Goal: Task Accomplishment & Management: Complete application form

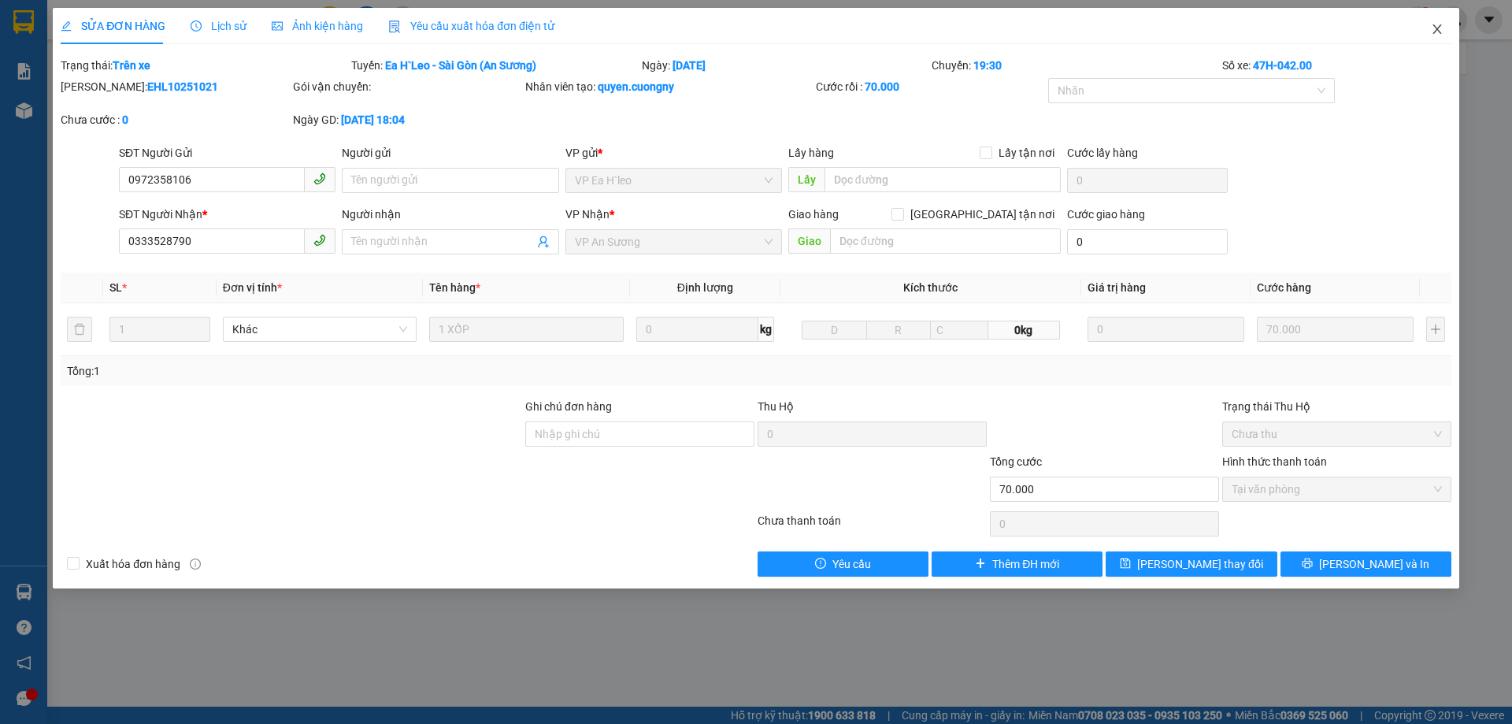
click at [1436, 21] on span "Close" at bounding box center [1438, 30] width 44 height 44
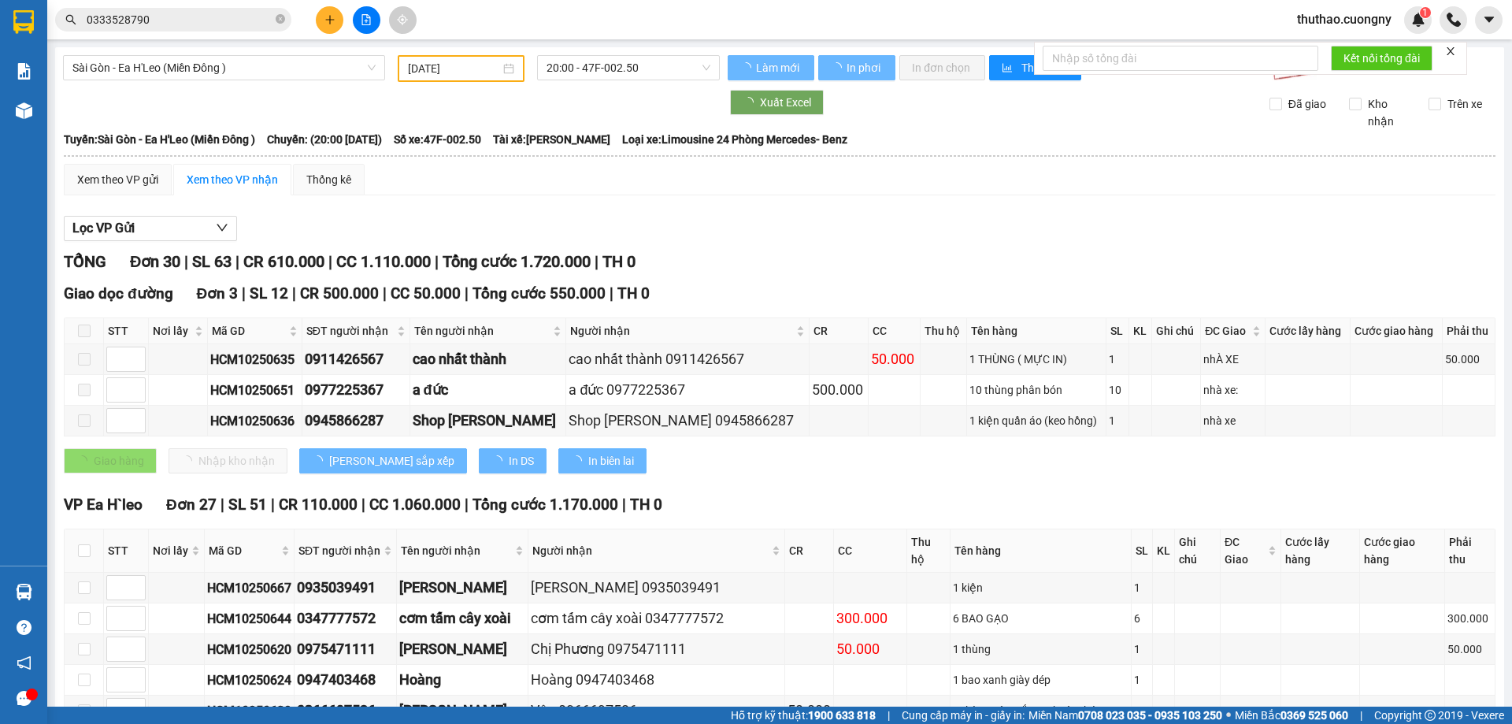
click at [202, 80] on div "Sài Gòn - Ea H'Leo (Miền Đông )" at bounding box center [224, 68] width 335 height 27
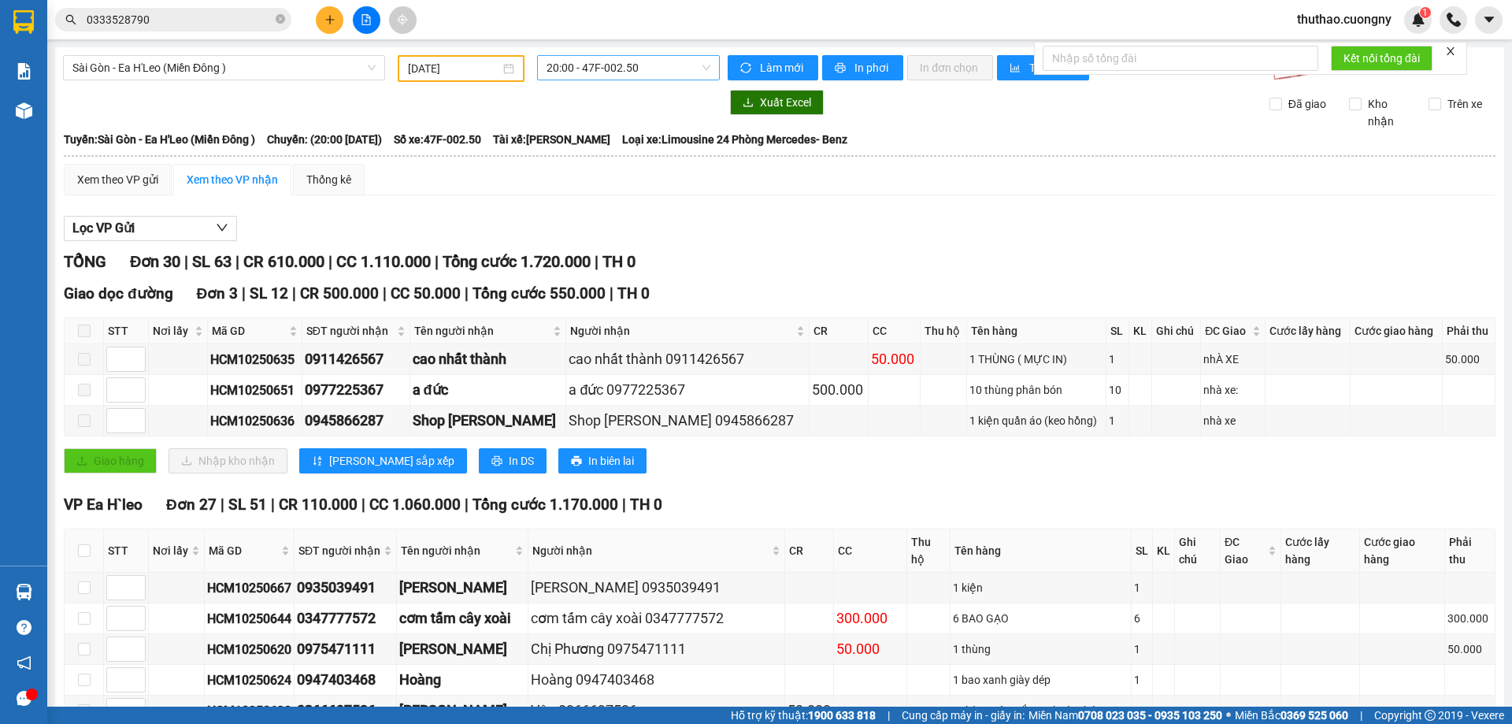
click at [590, 71] on span "20:00 - 47F-002.50" at bounding box center [629, 68] width 164 height 24
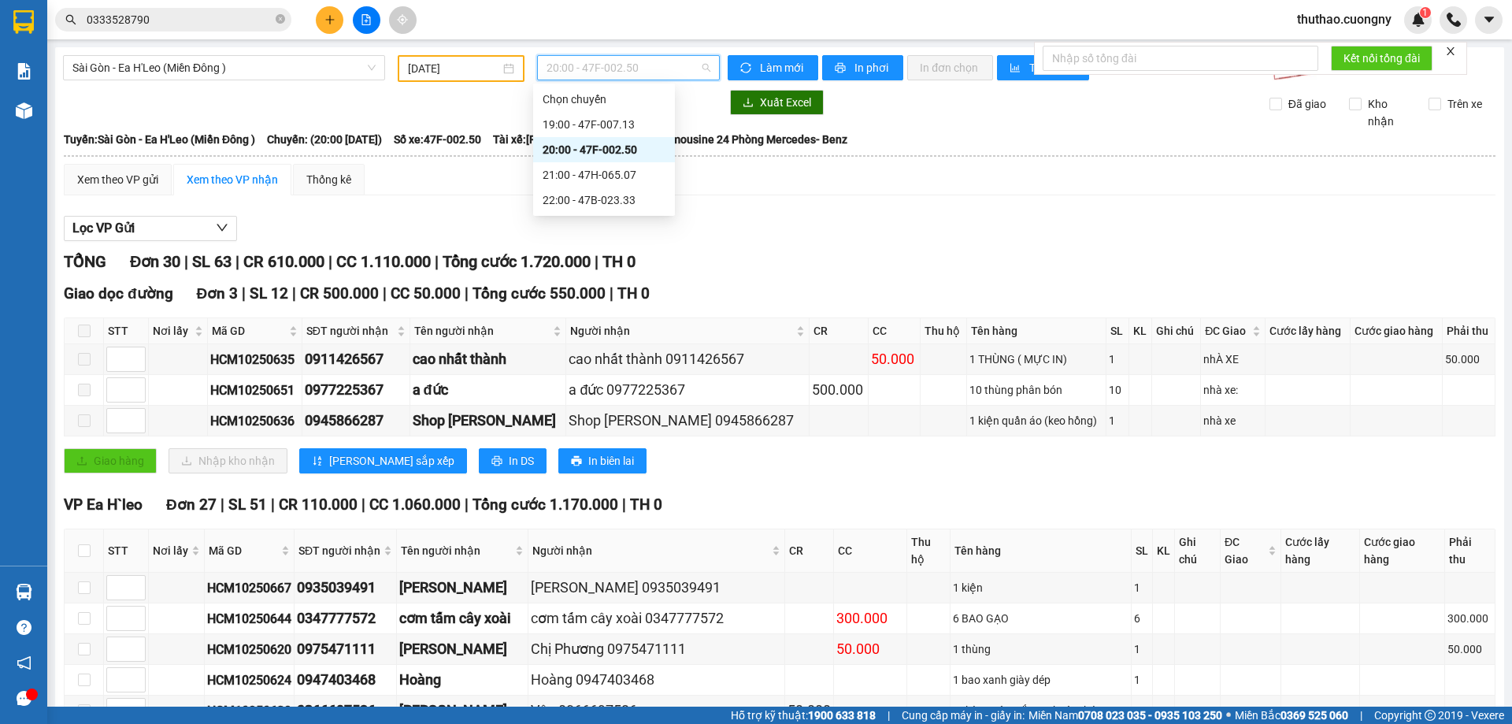
click at [603, 116] on div "19:00 - 47F-007.13" at bounding box center [604, 124] width 123 height 17
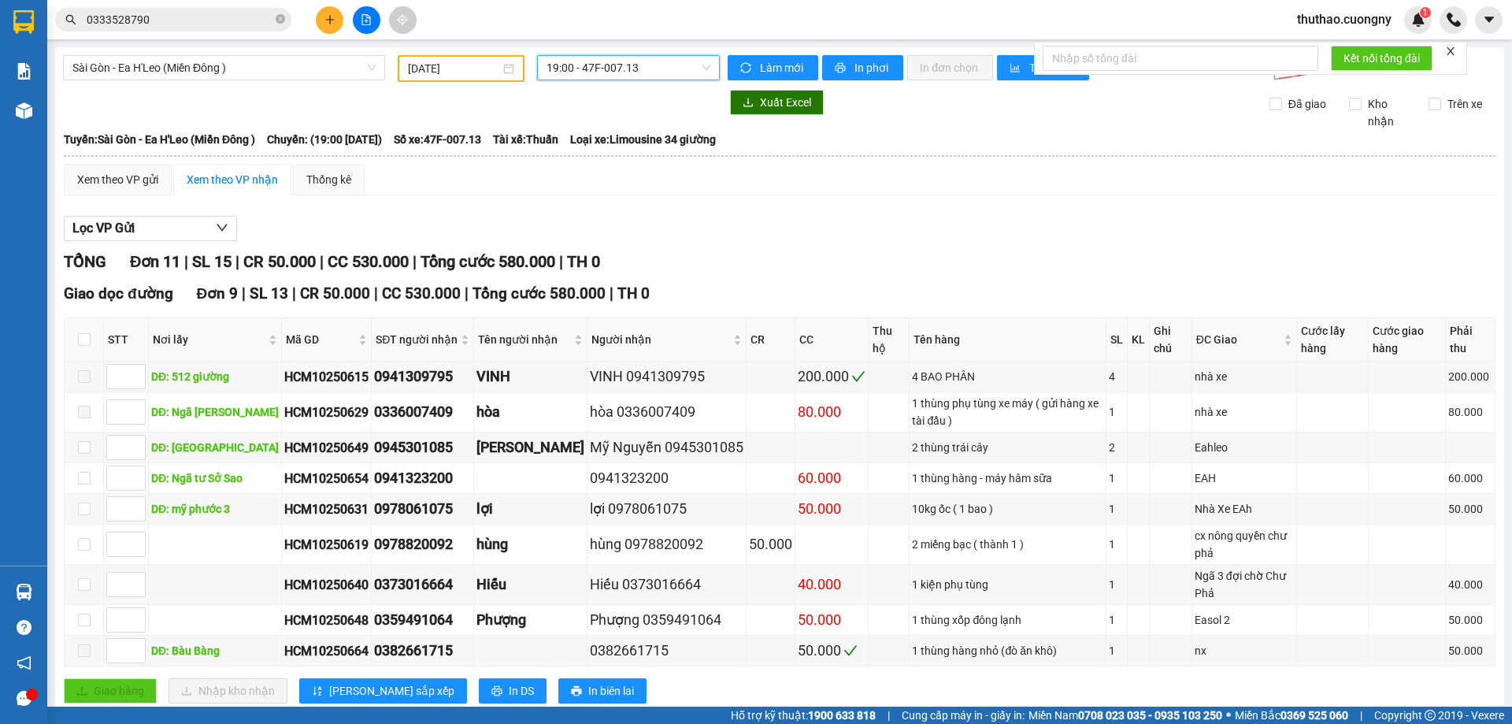
scroll to position [221, 0]
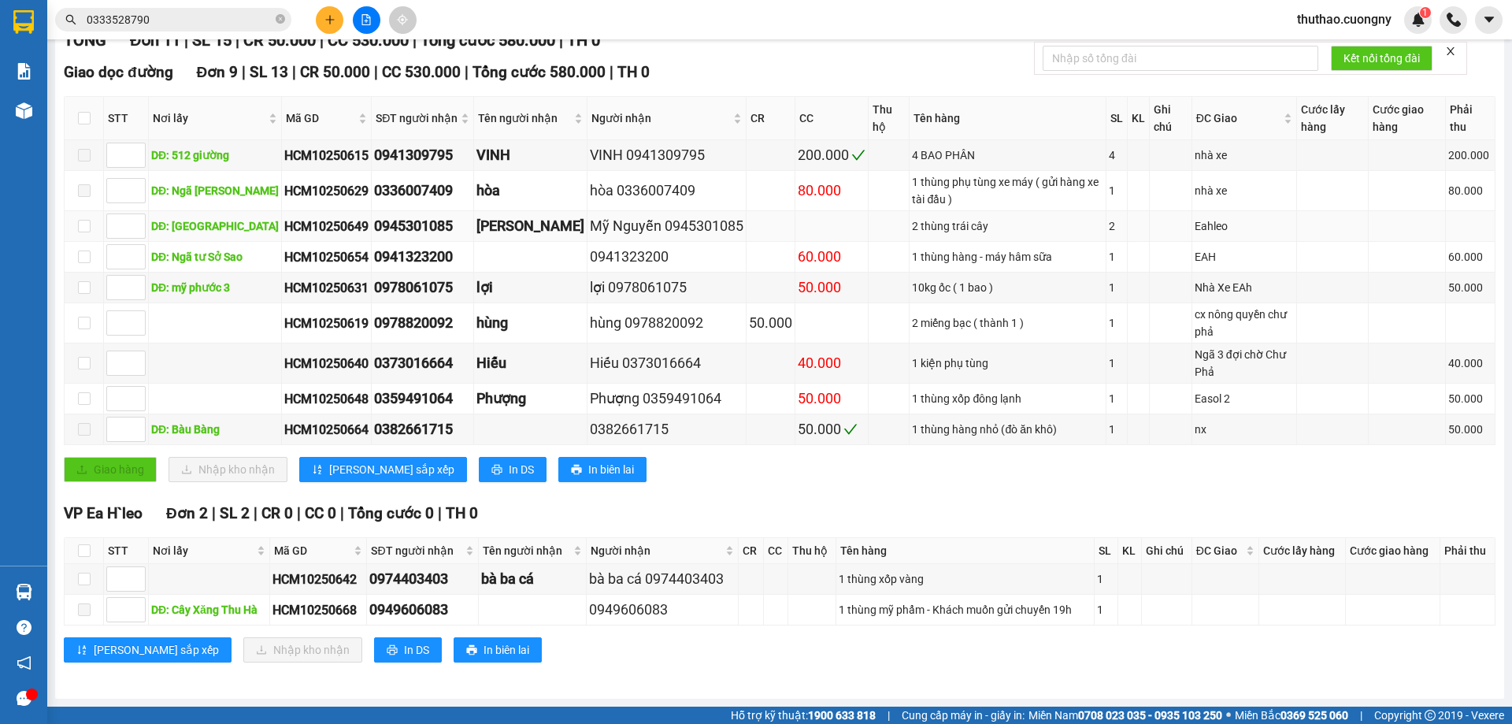
click at [284, 230] on div "HCM10250649" at bounding box center [326, 227] width 84 height 20
copy div "HCM10250649"
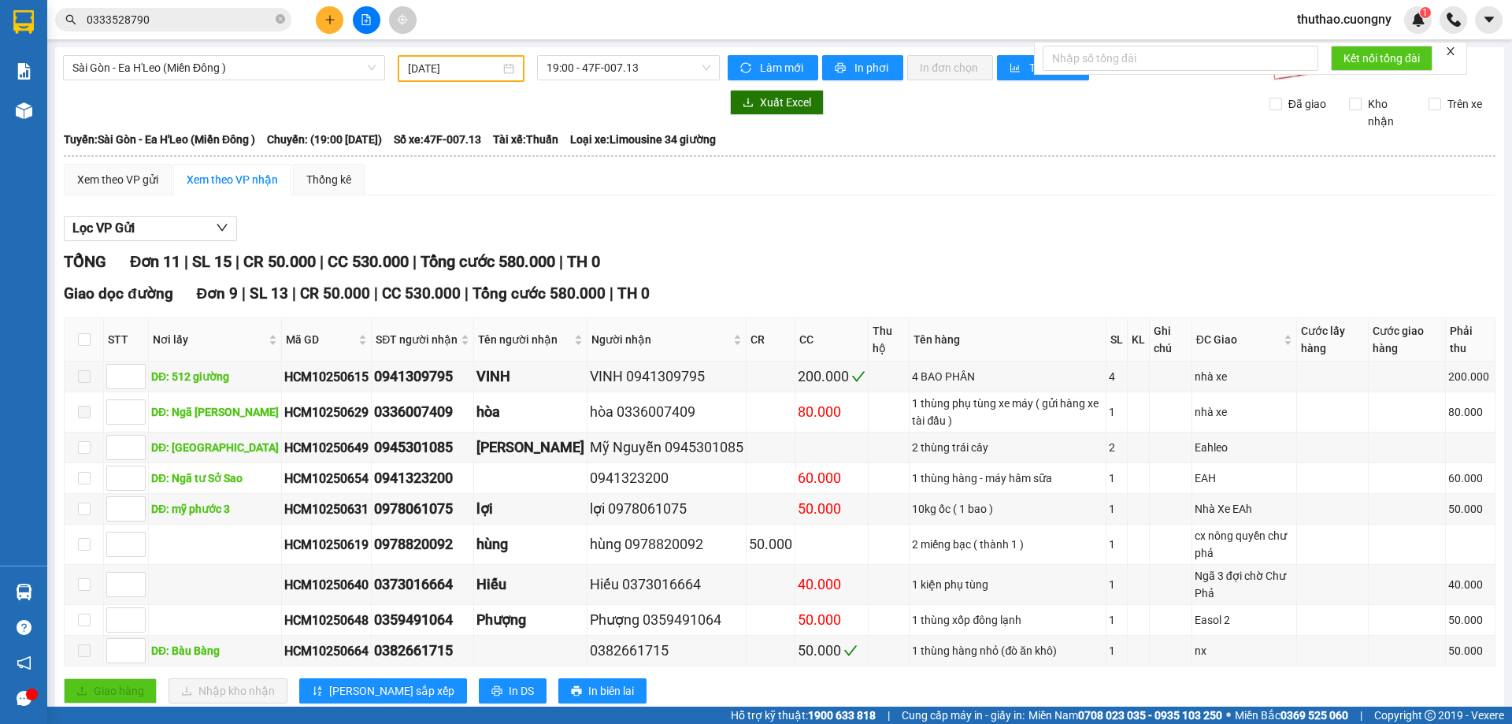
click at [607, 50] on div "Sài Gòn - Ea H'Leo (Miền Đông ) 14/10/2025 19:00 - 47F-007.13 Làm mới In phơi I…" at bounding box center [779, 483] width 1449 height 873
click at [608, 69] on span "19:00 - 47F-007.13" at bounding box center [629, 68] width 164 height 24
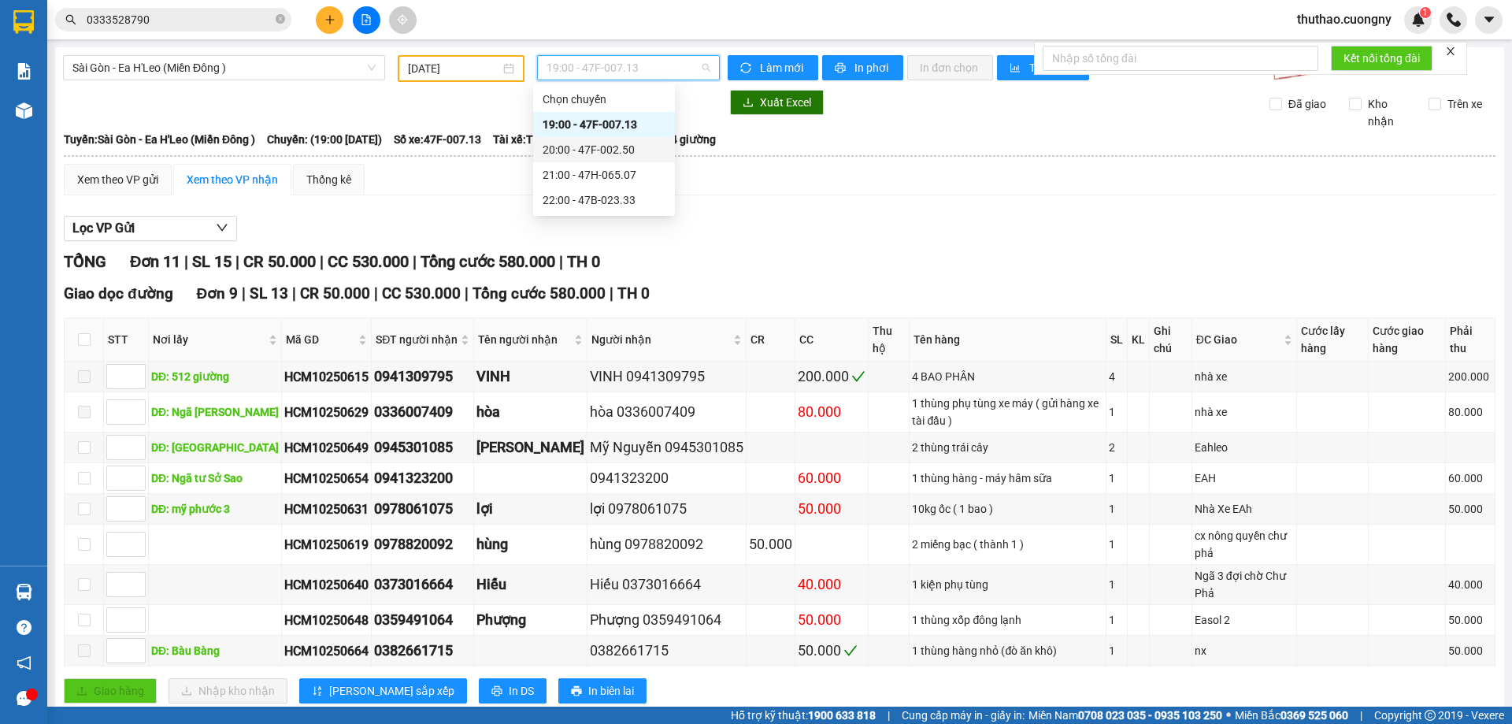
click at [610, 148] on div "20:00 - 47F-002.50" at bounding box center [604, 149] width 123 height 17
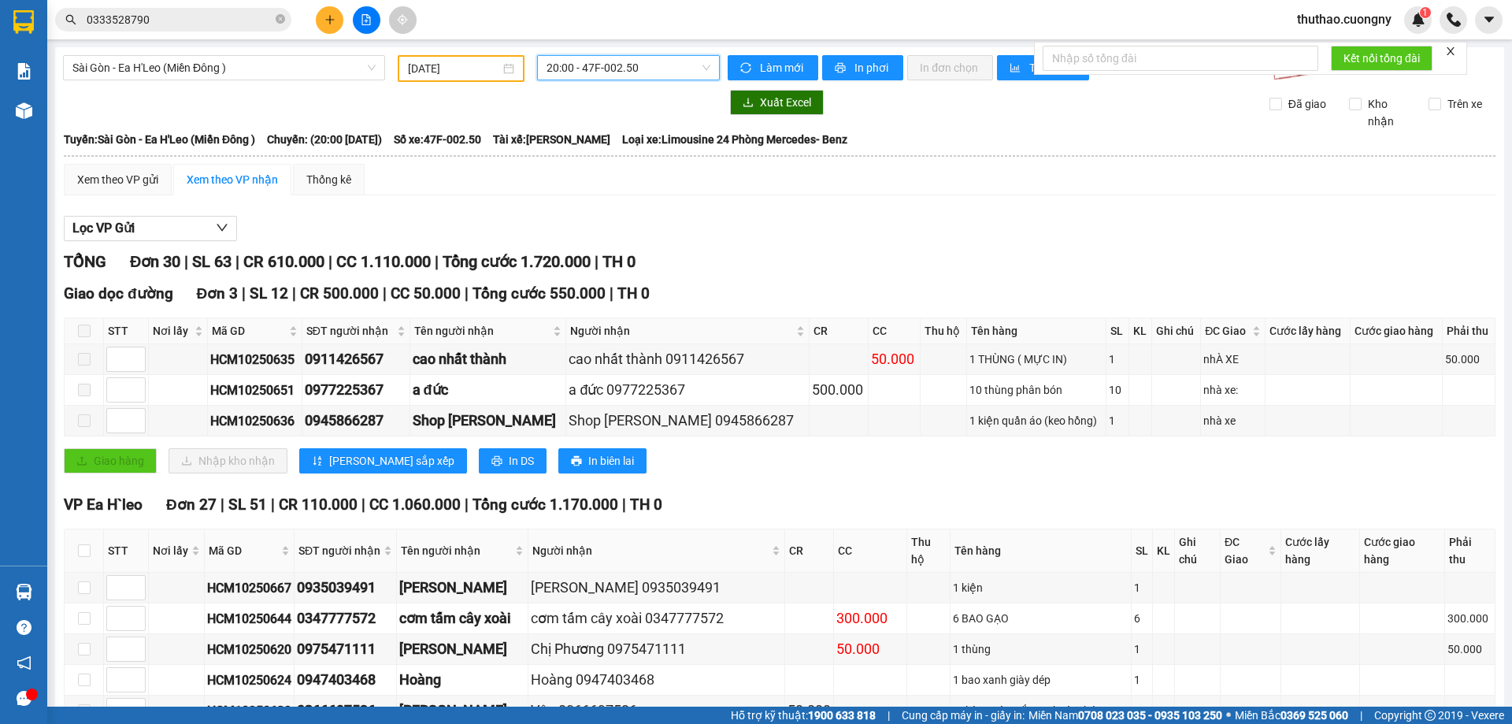
scroll to position [158, 0]
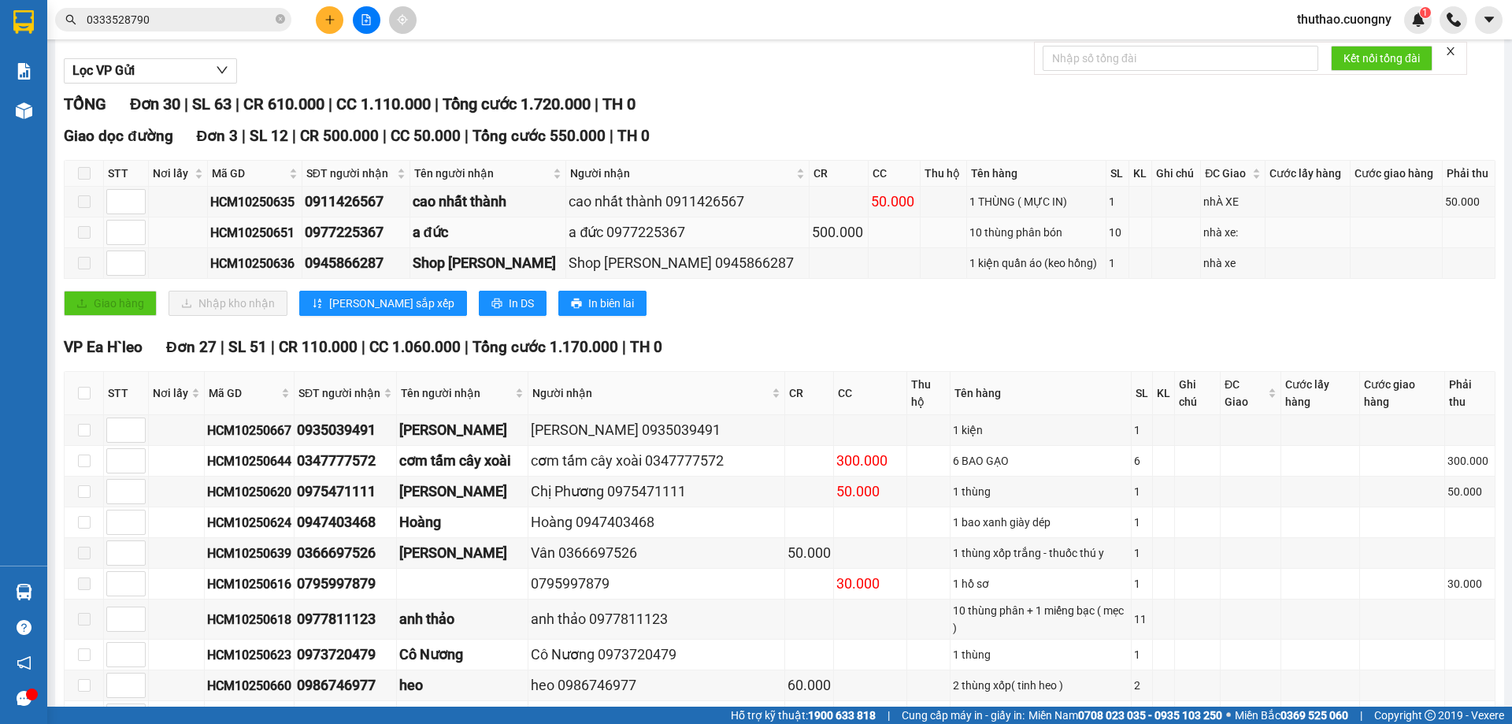
click at [262, 234] on div "HCM10250651" at bounding box center [254, 233] width 89 height 20
copy div "HCM10250651"
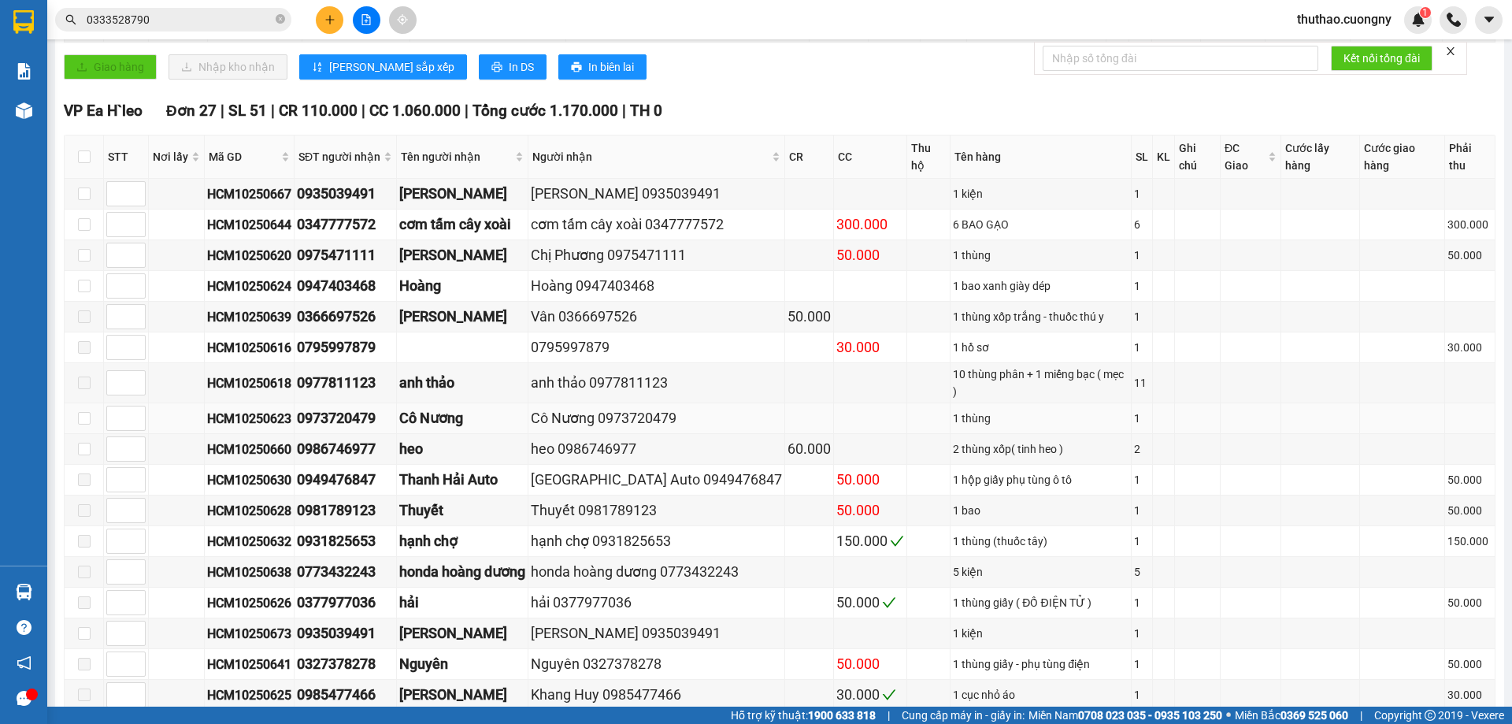
scroll to position [473, 0]
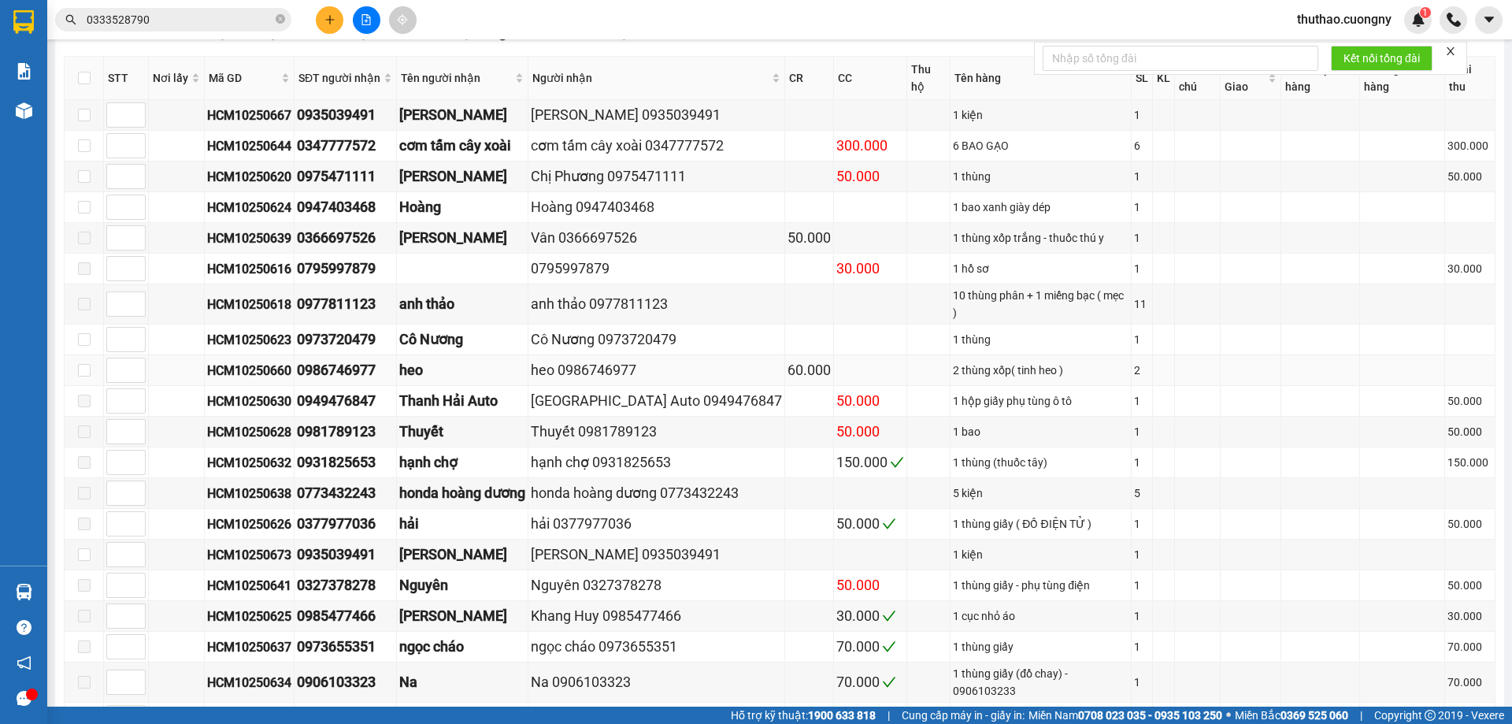
click at [268, 361] on div "HCM10250660" at bounding box center [249, 371] width 84 height 20
copy div "HCM10250660"
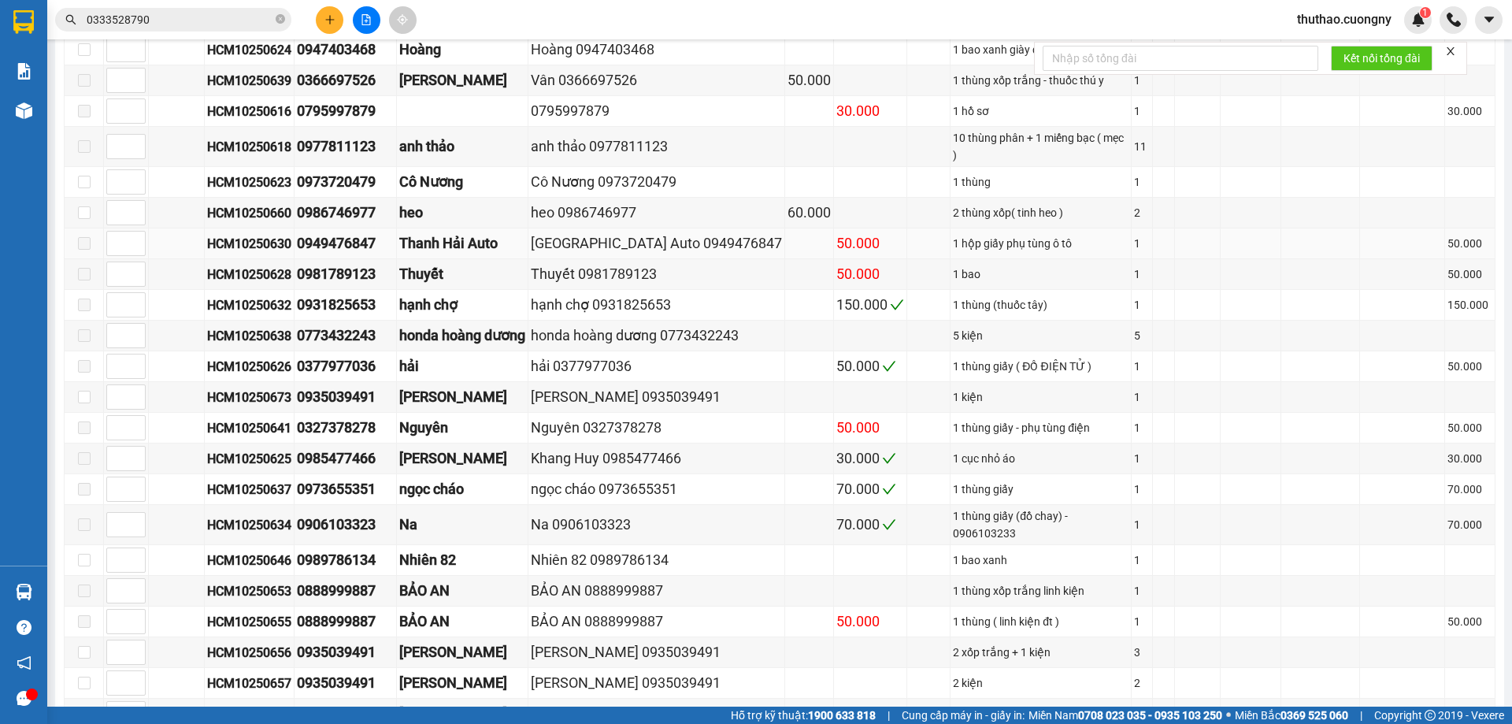
click at [264, 234] on div "HCM10250630" at bounding box center [249, 244] width 84 height 20
copy div "HCM10250630"
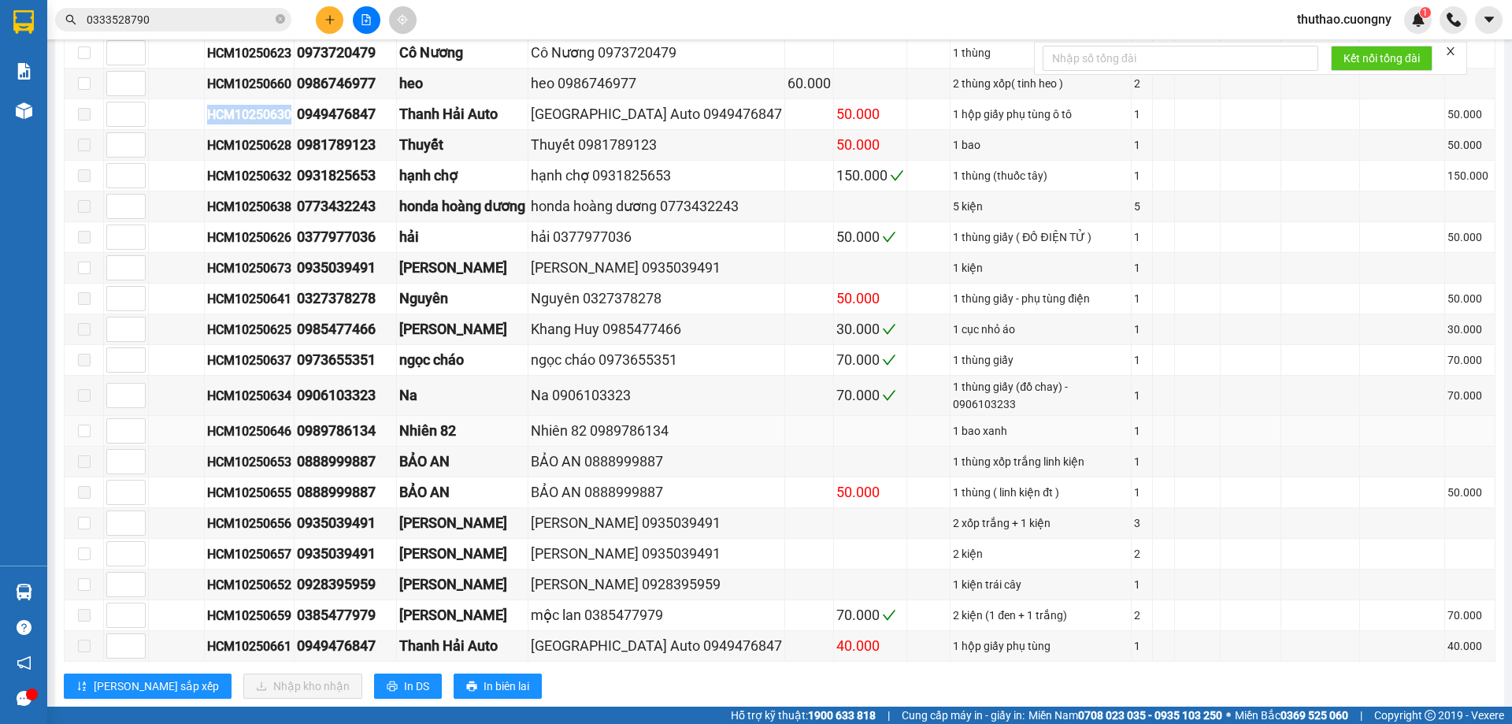
scroll to position [602, 0]
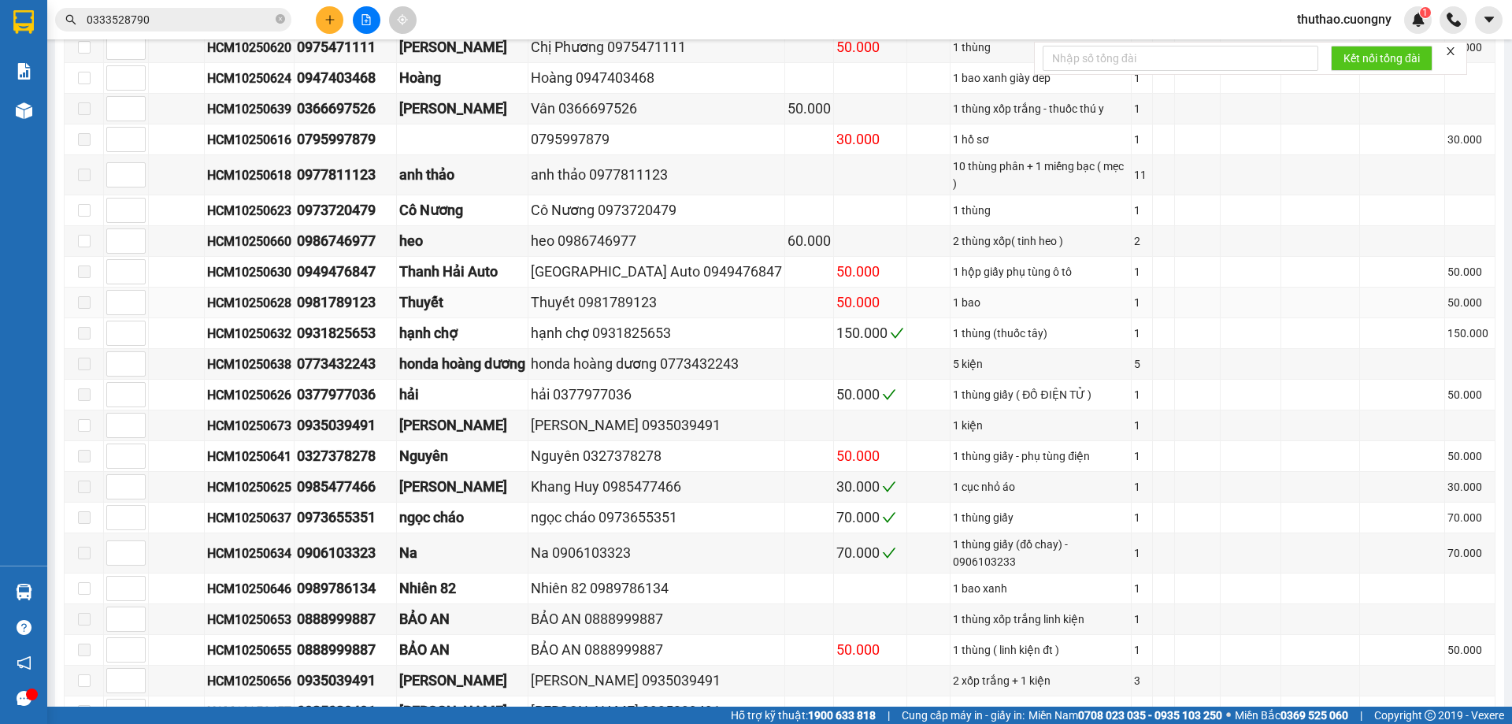
click at [239, 293] on div "HCM10250628" at bounding box center [249, 303] width 84 height 20
copy div "HCM10250628"
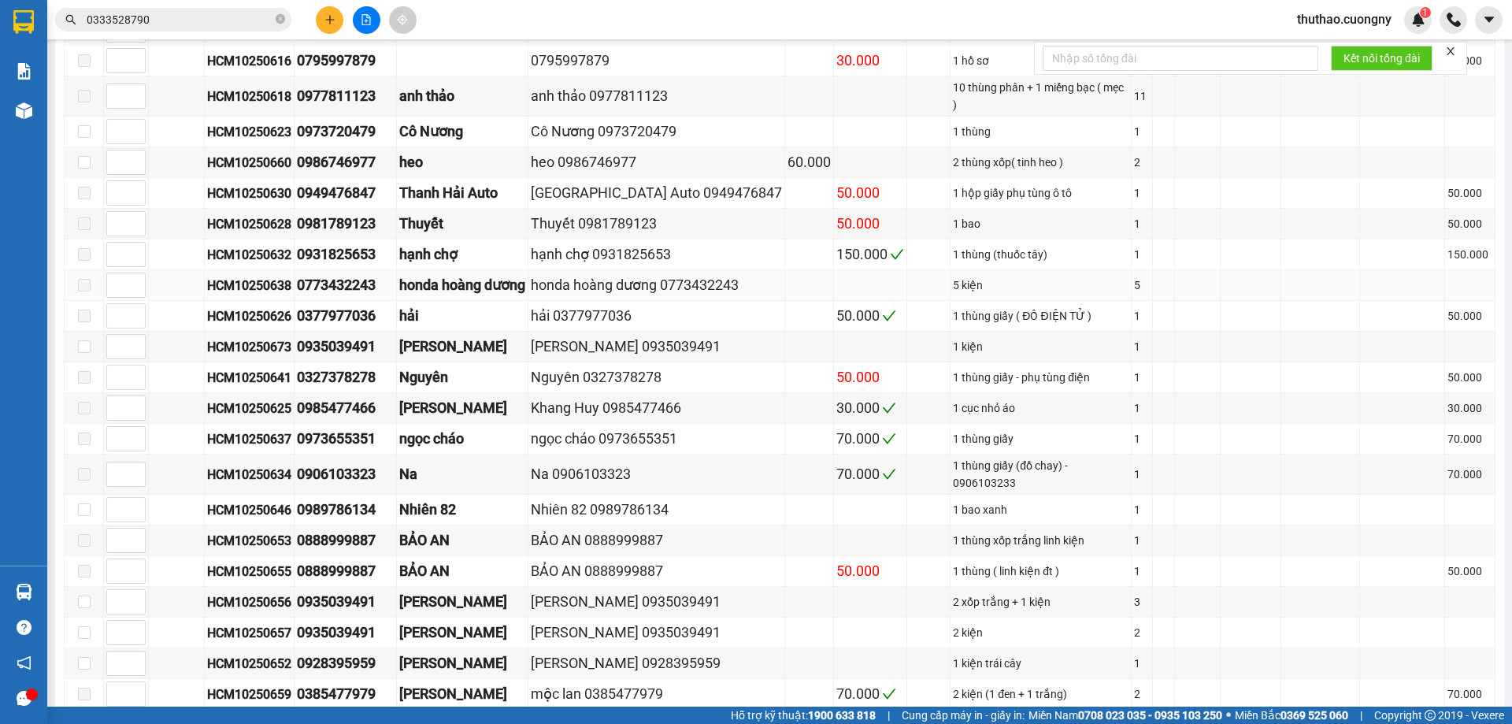
click at [265, 276] on div "HCM10250638" at bounding box center [249, 286] width 84 height 20
copy div "HCM10250638"
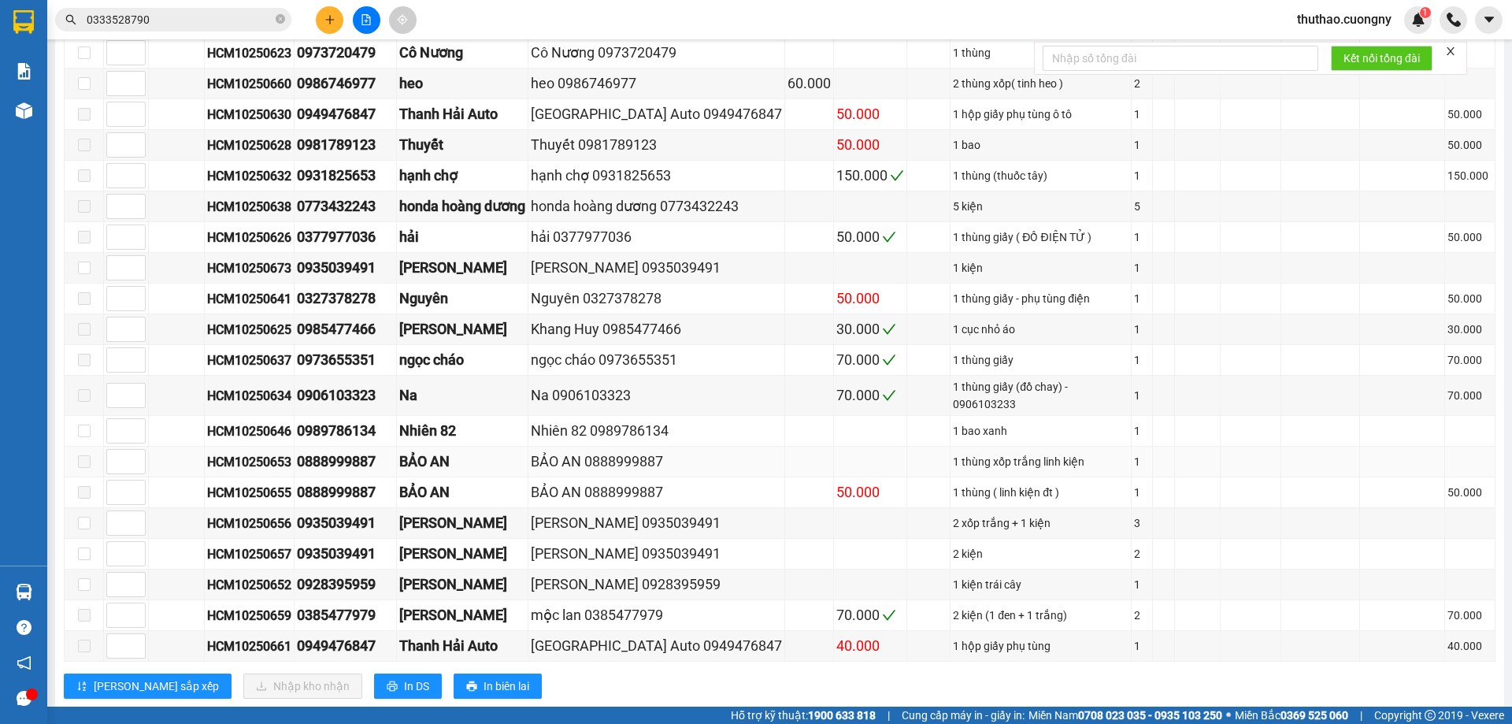
click at [273, 452] on div "HCM10250653" at bounding box center [249, 462] width 84 height 20
copy div "HCM10250653"
click at [250, 477] on td "HCM10250655" at bounding box center [250, 492] width 90 height 31
click at [250, 483] on div "HCM10250655" at bounding box center [249, 493] width 84 height 20
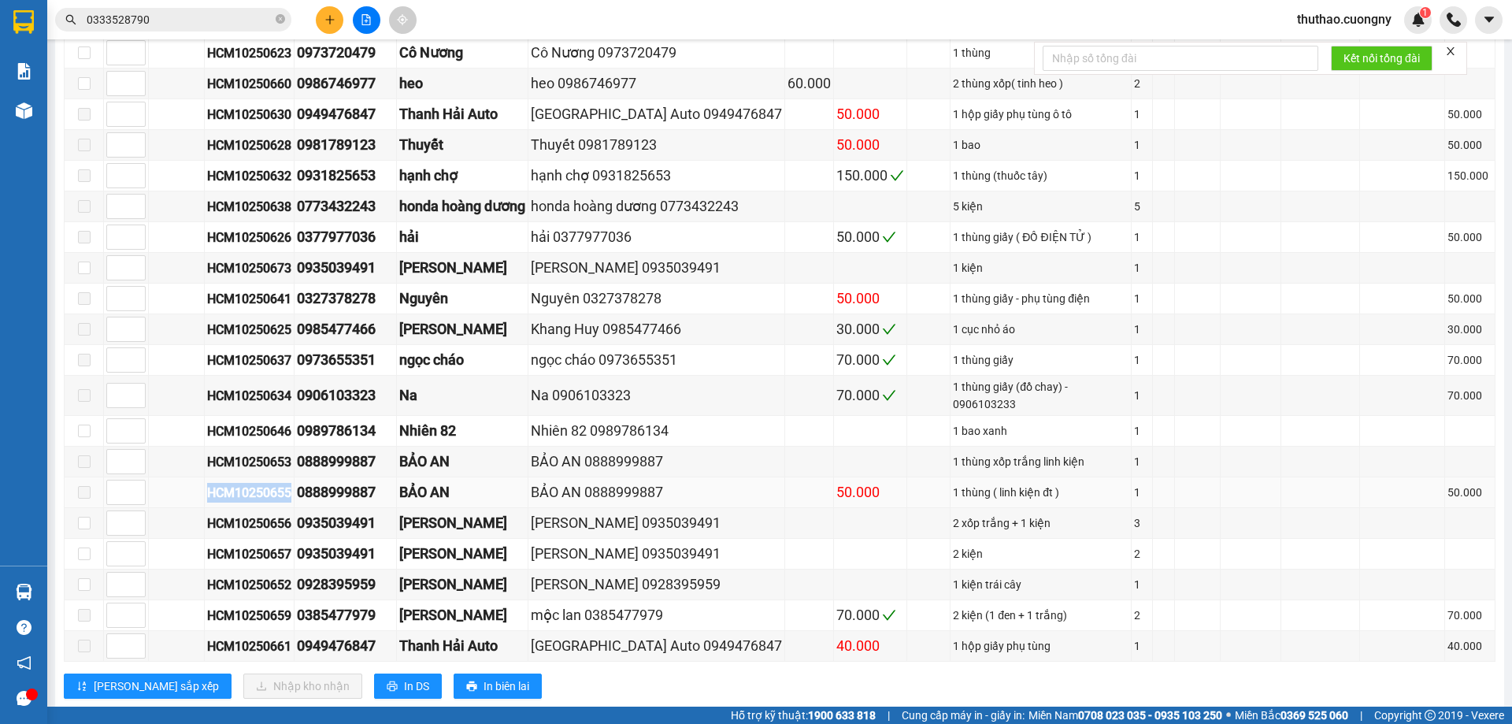
click at [250, 483] on div "HCM10250655" at bounding box center [249, 493] width 84 height 20
copy div "HCM10250655"
click at [287, 575] on div "HCM10250652" at bounding box center [249, 585] width 84 height 20
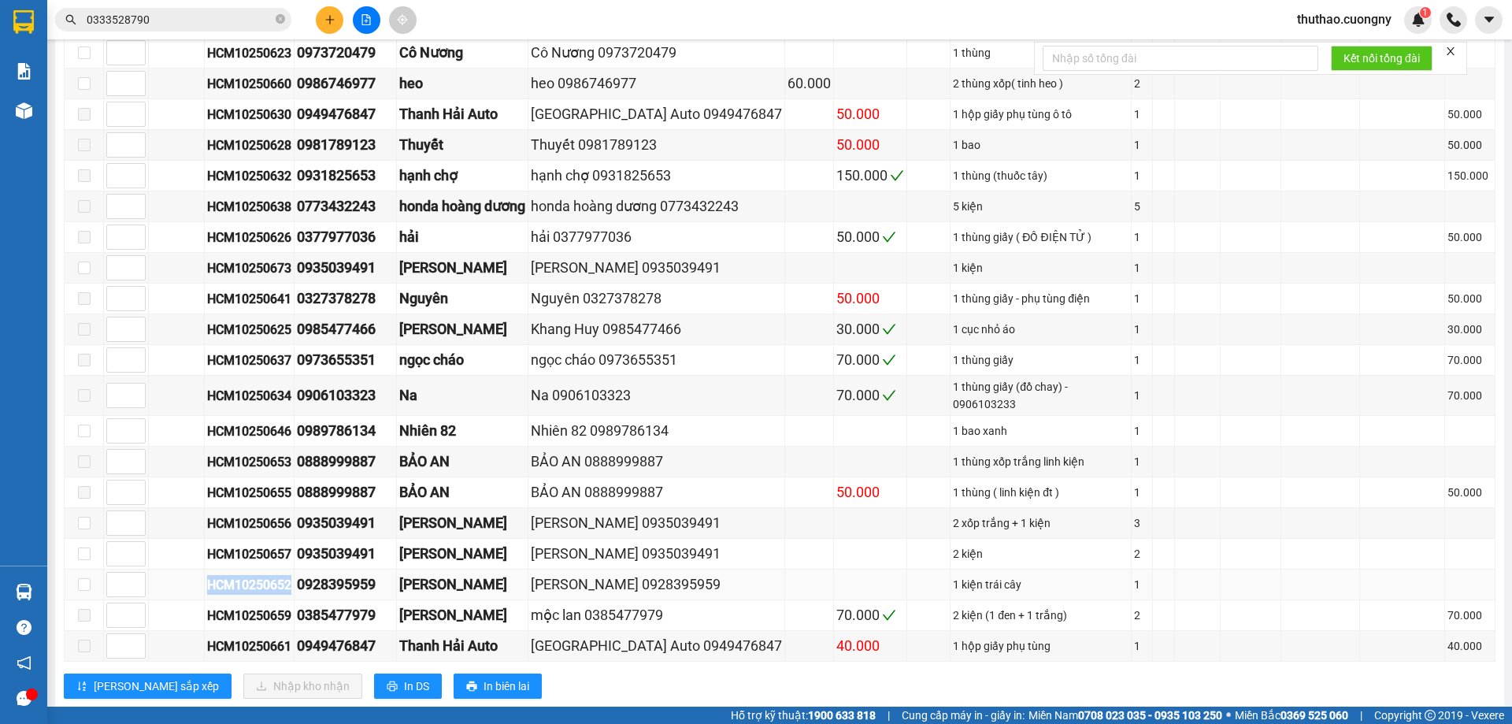
click at [287, 575] on div "HCM10250652" at bounding box center [249, 585] width 84 height 20
copy div "HCM10250652"
click at [262, 636] on div "HCM10250661" at bounding box center [249, 646] width 84 height 20
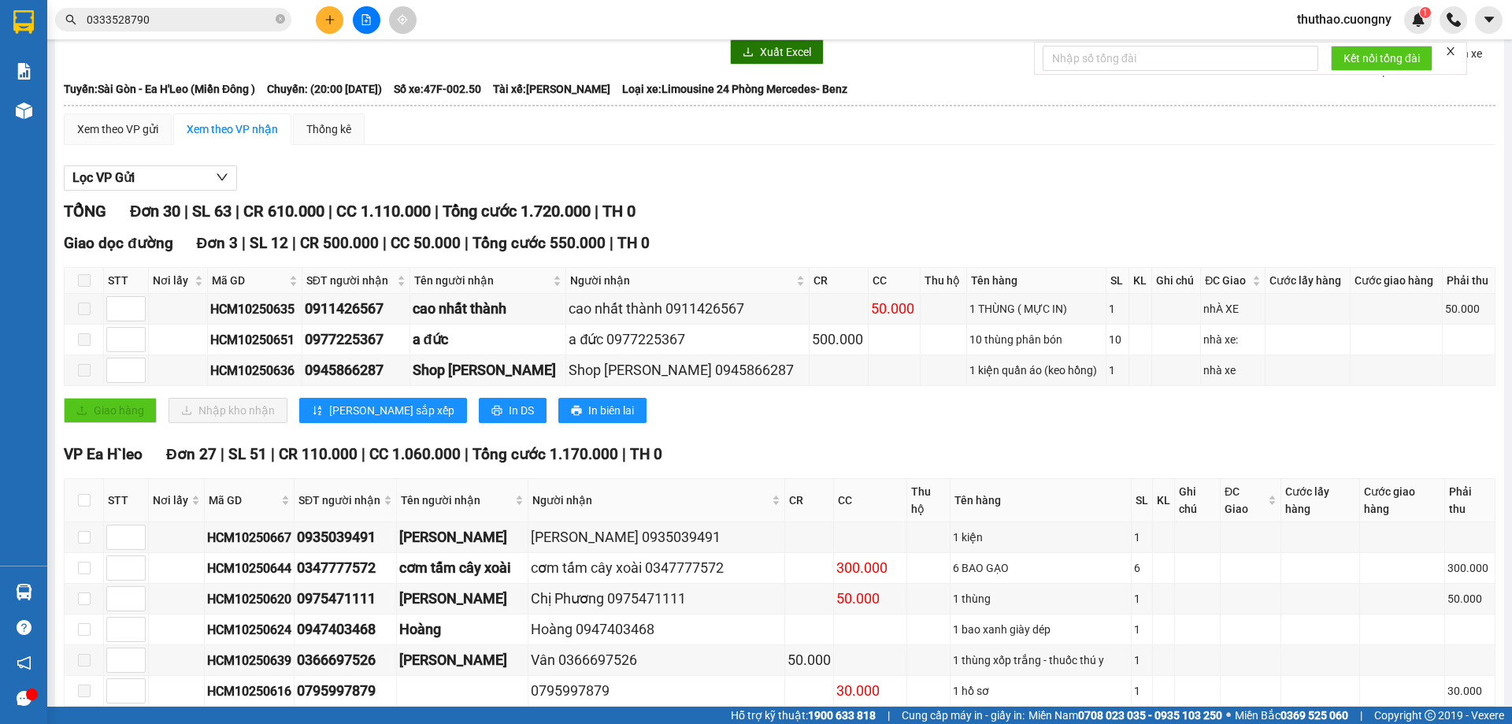
scroll to position [0, 0]
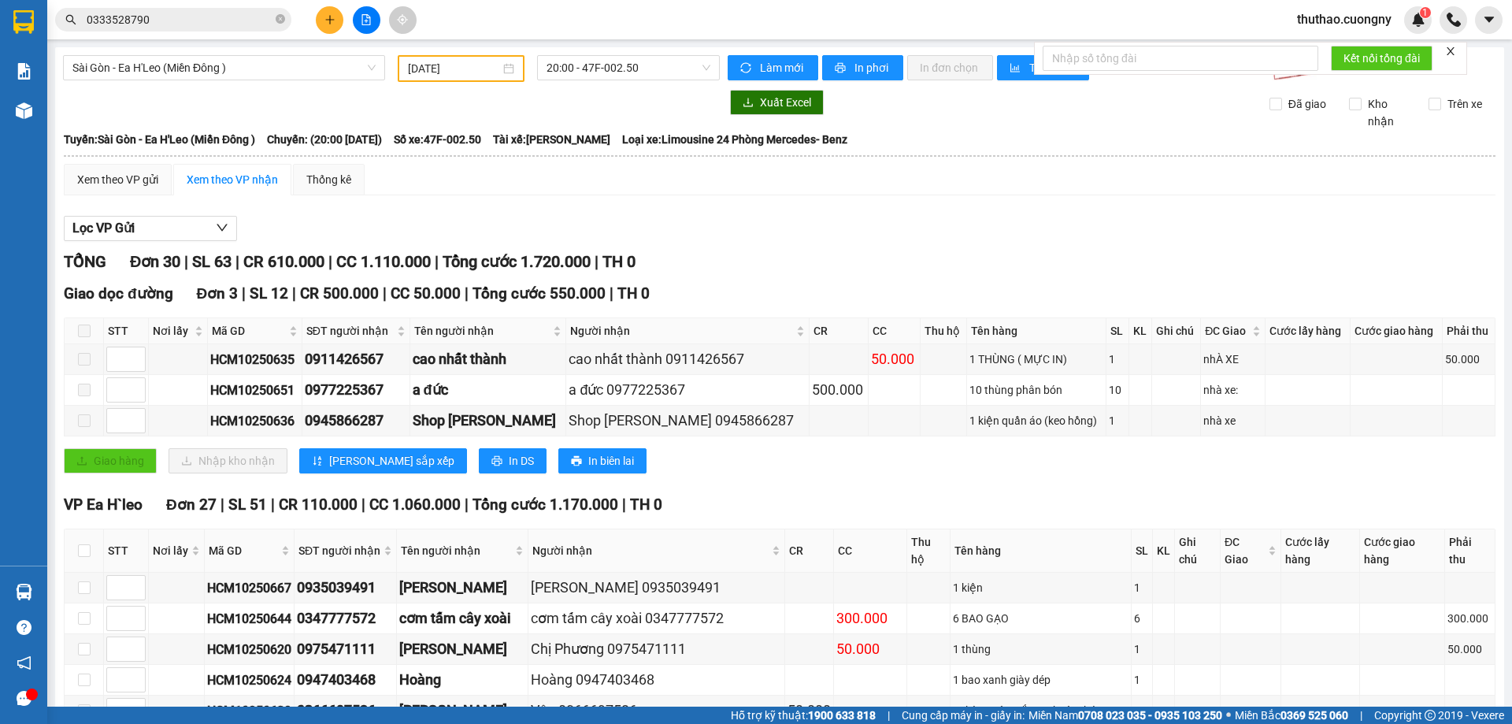
click at [603, 40] on main "Sài Gòn - Ea H'Leo (Miền Đông ) 14/10/2025 20:00 - 47F-002.50 Làm mới In phơi I…" at bounding box center [756, 353] width 1512 height 707
click at [604, 67] on span "20:00 - 47F-002.50" at bounding box center [629, 68] width 164 height 24
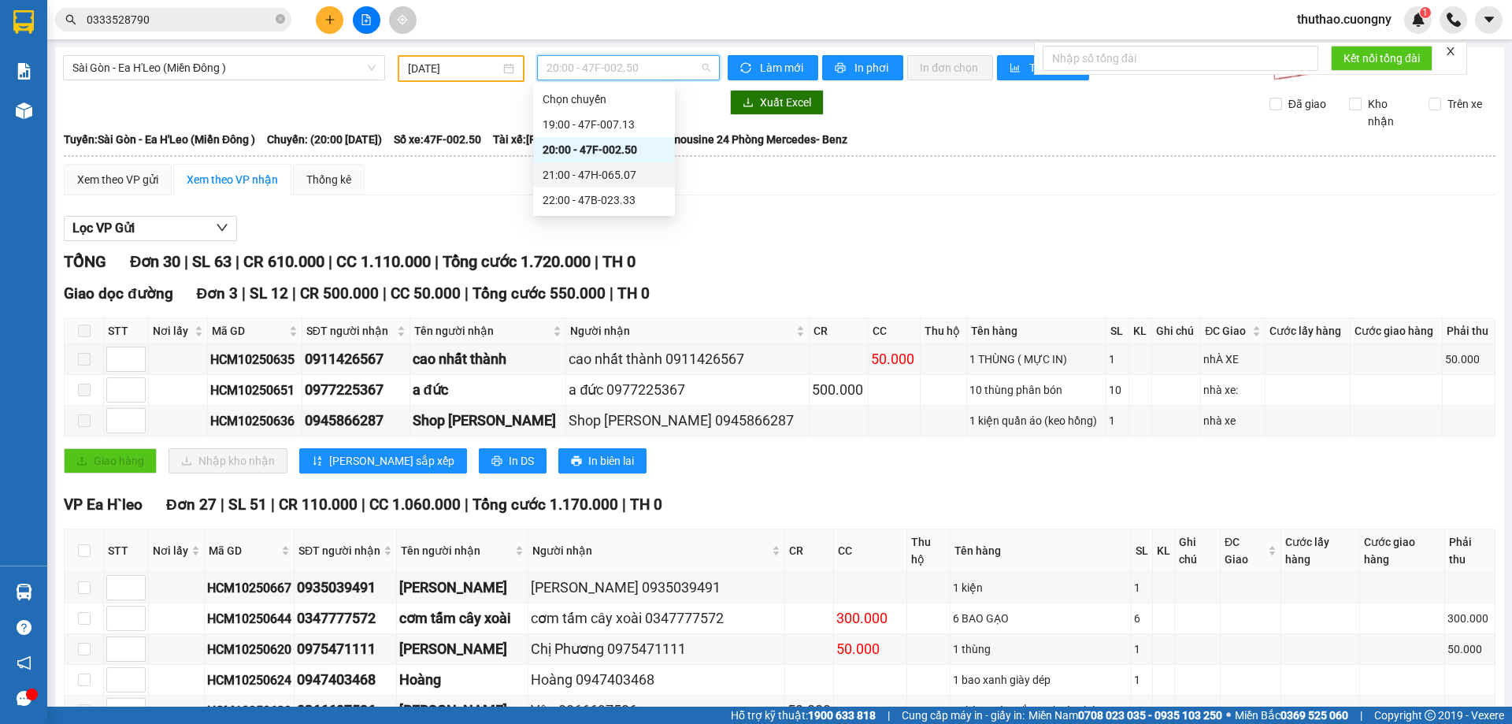
click at [617, 165] on div "21:00 - 47H-065.07" at bounding box center [604, 174] width 142 height 25
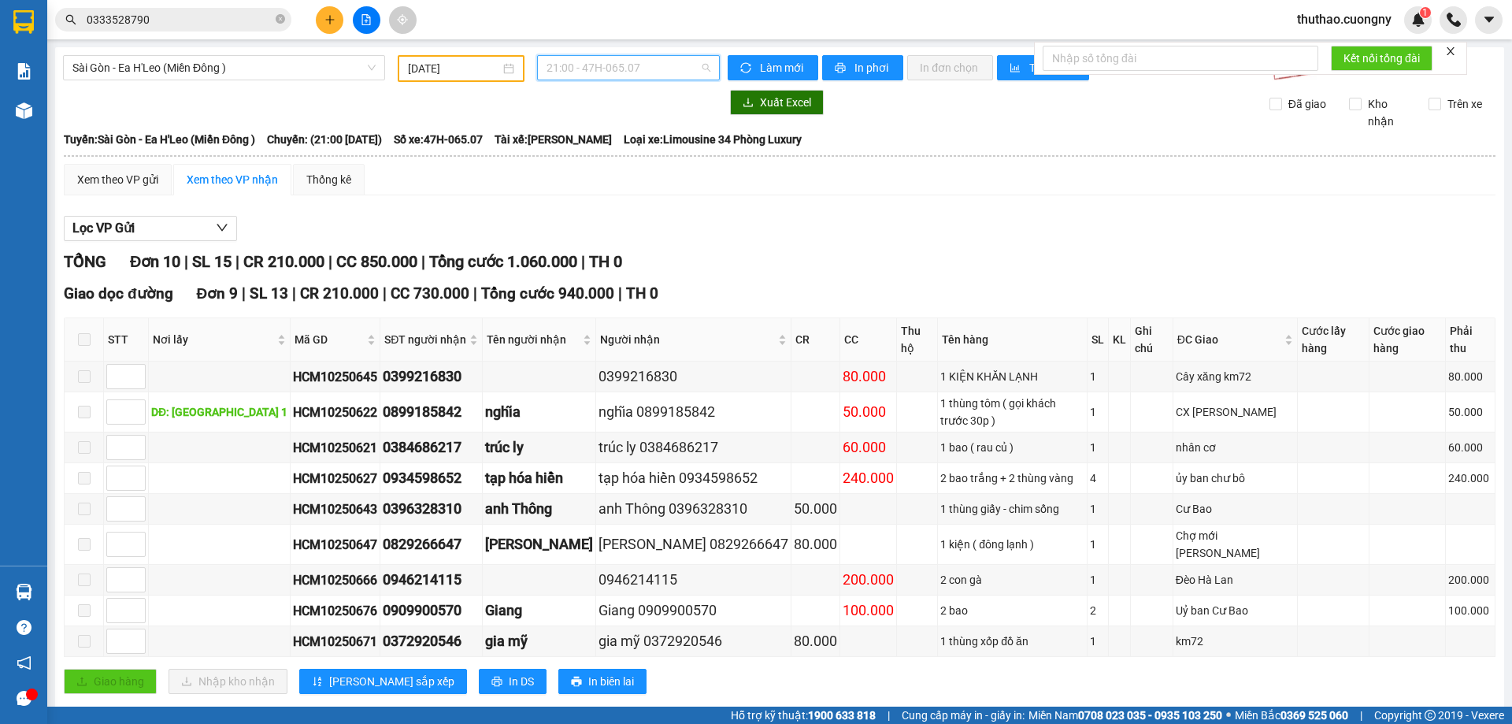
click at [603, 71] on span "21:00 - 47H-065.07" at bounding box center [629, 68] width 164 height 24
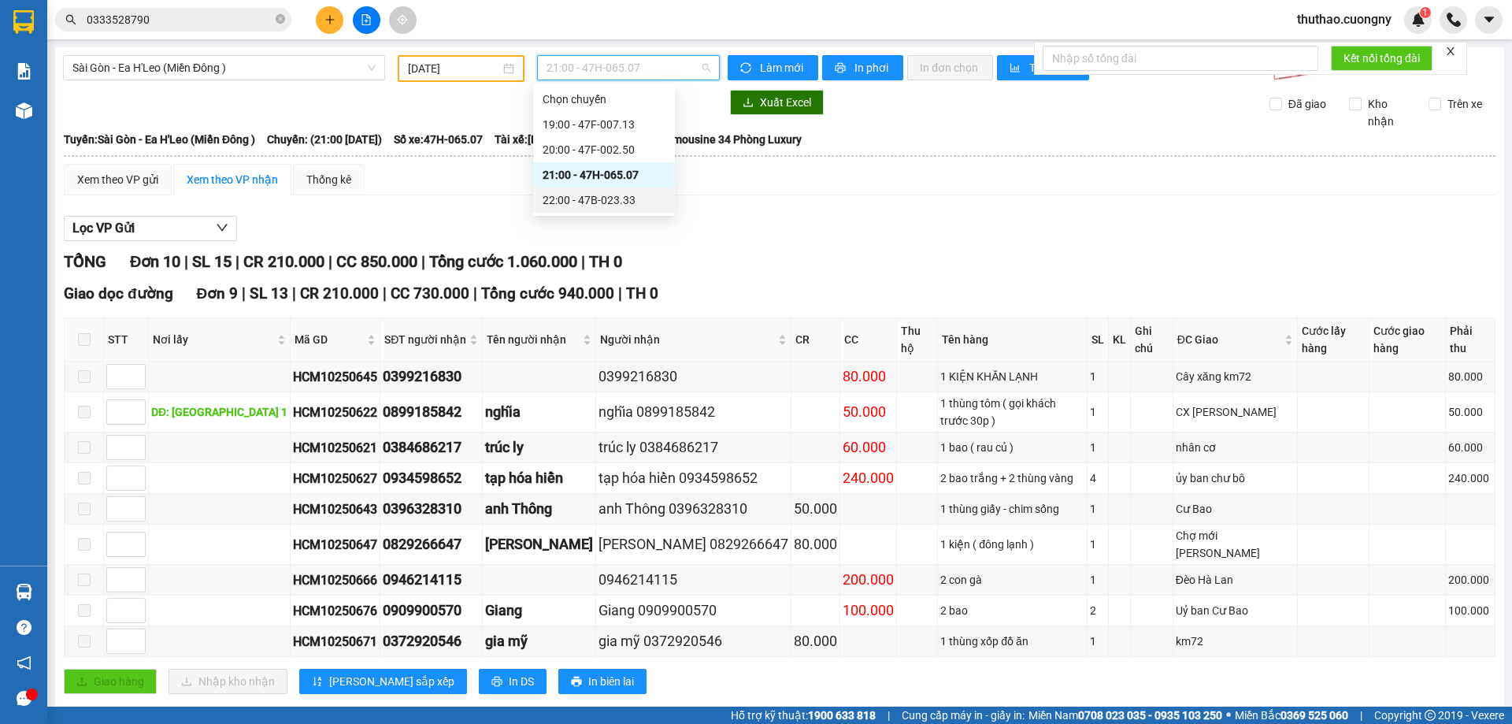
click at [599, 199] on div "22:00 - 47B-023.33" at bounding box center [604, 199] width 123 height 17
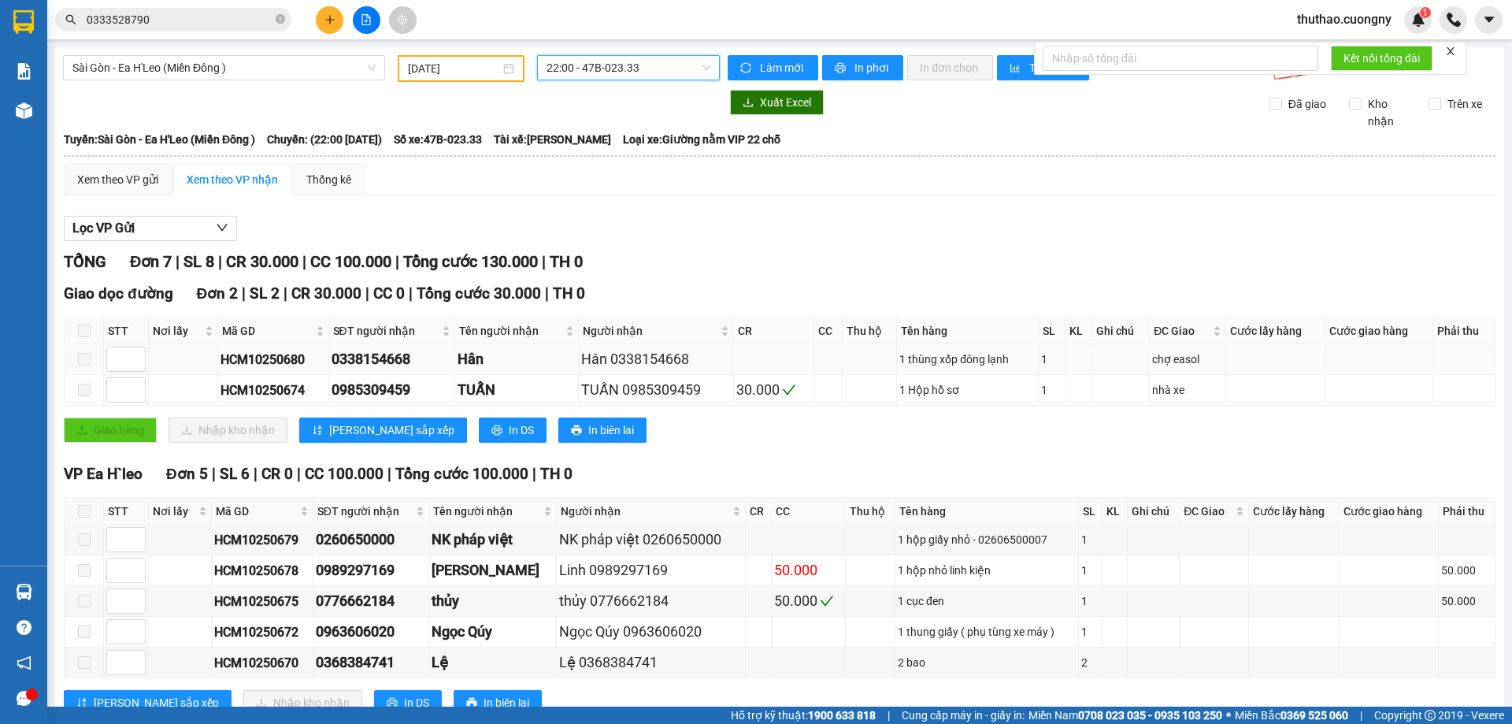
scroll to position [53, 0]
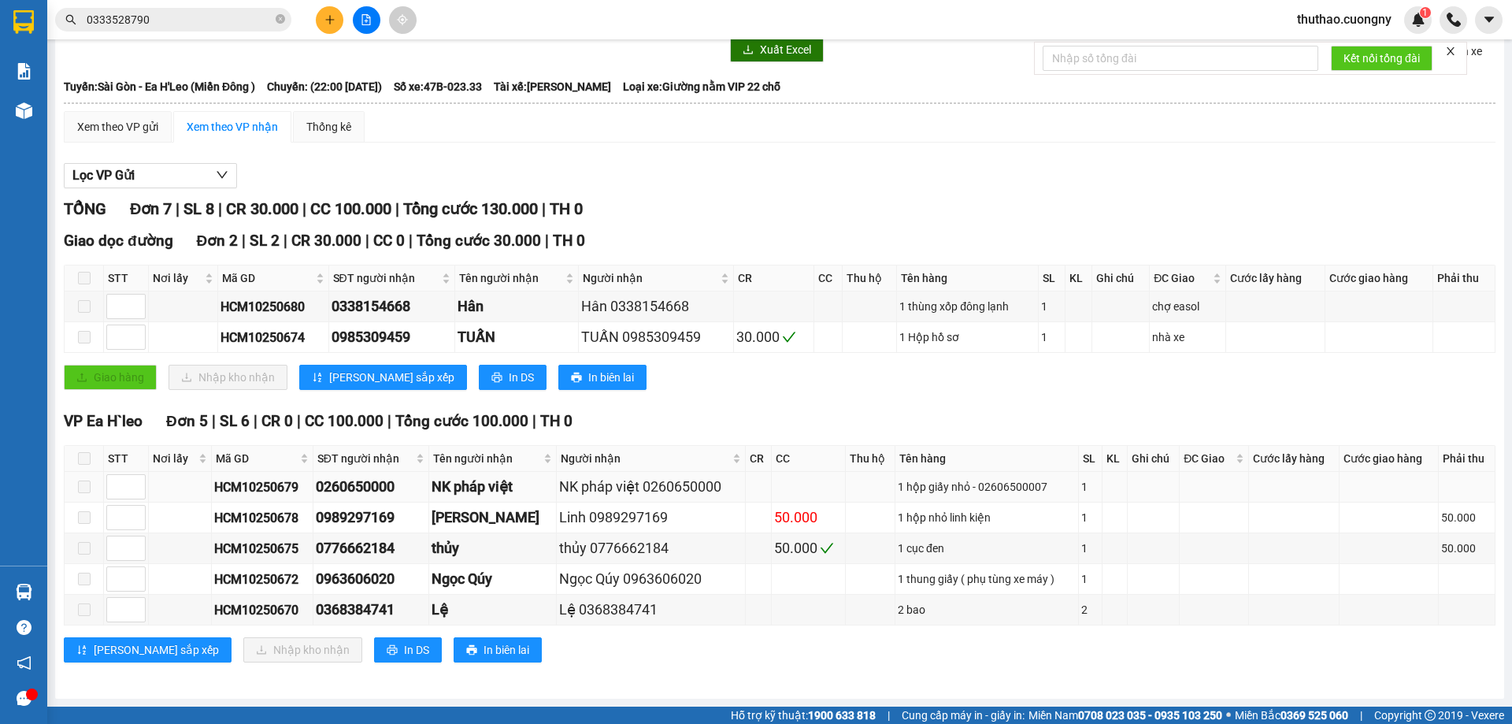
click at [281, 482] on div "HCM10250679" at bounding box center [262, 487] width 96 height 20
click at [291, 521] on div "HCM10250678" at bounding box center [262, 518] width 96 height 20
click at [248, 581] on div "HCM10250672" at bounding box center [262, 580] width 96 height 20
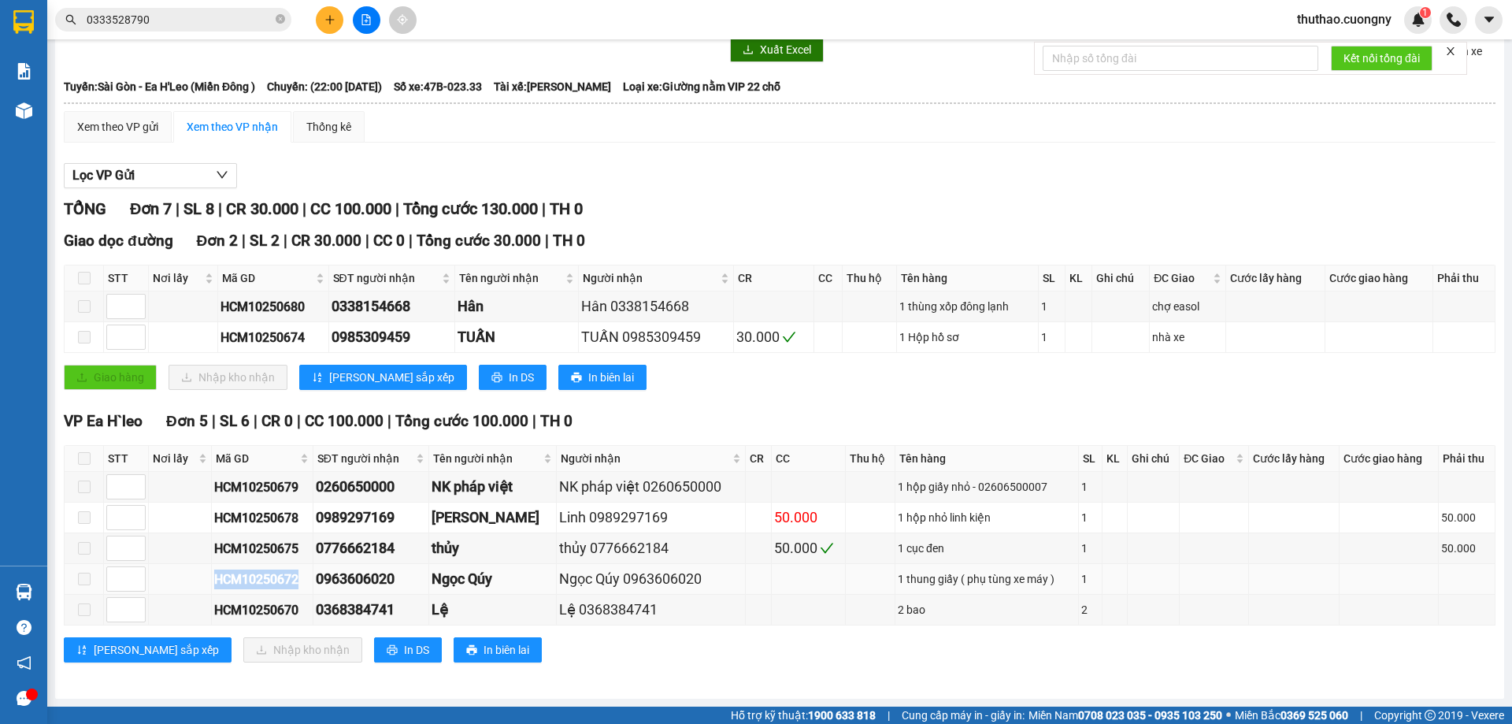
click at [248, 581] on div "HCM10250672" at bounding box center [262, 580] width 96 height 20
click at [280, 611] on div "HCM10250670" at bounding box center [262, 610] width 96 height 20
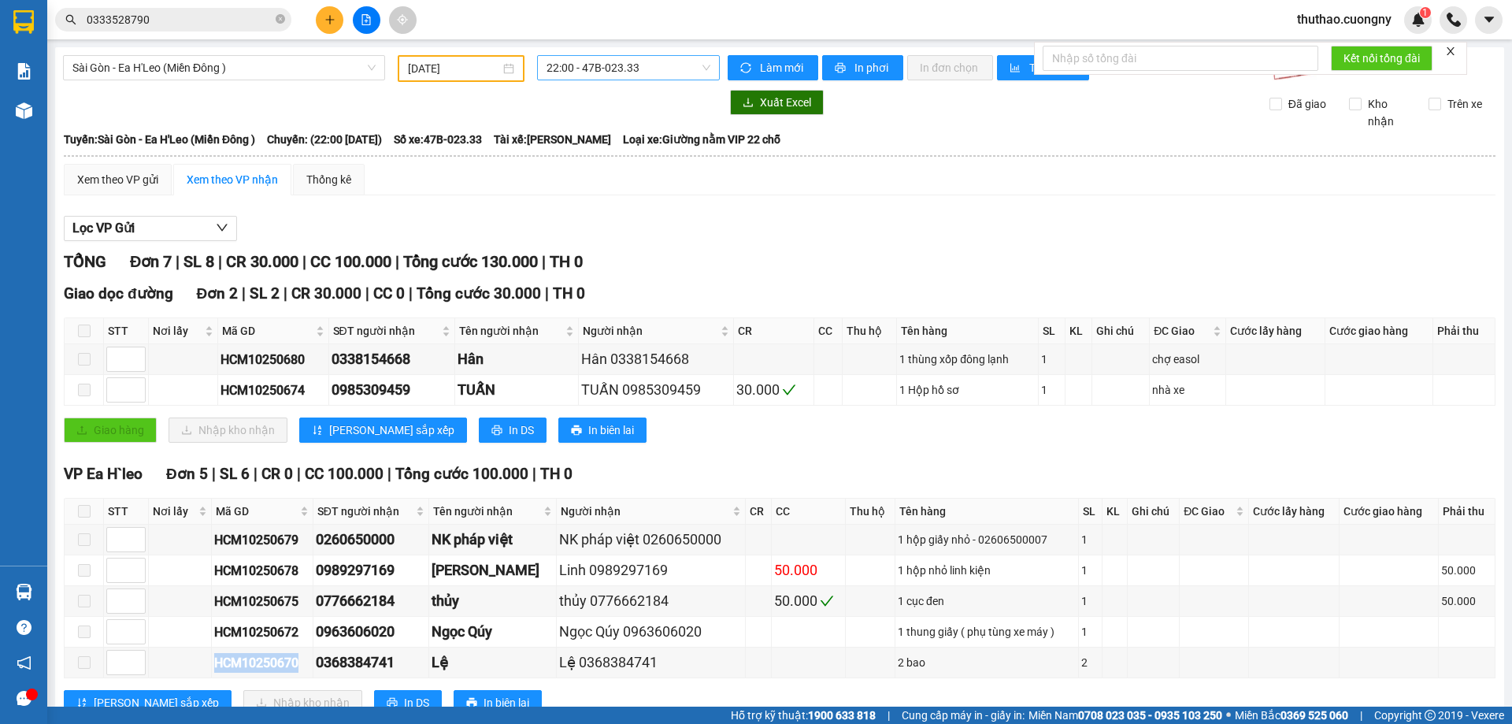
click at [559, 80] on div "22:00 - 47B-023.33" at bounding box center [628, 67] width 183 height 25
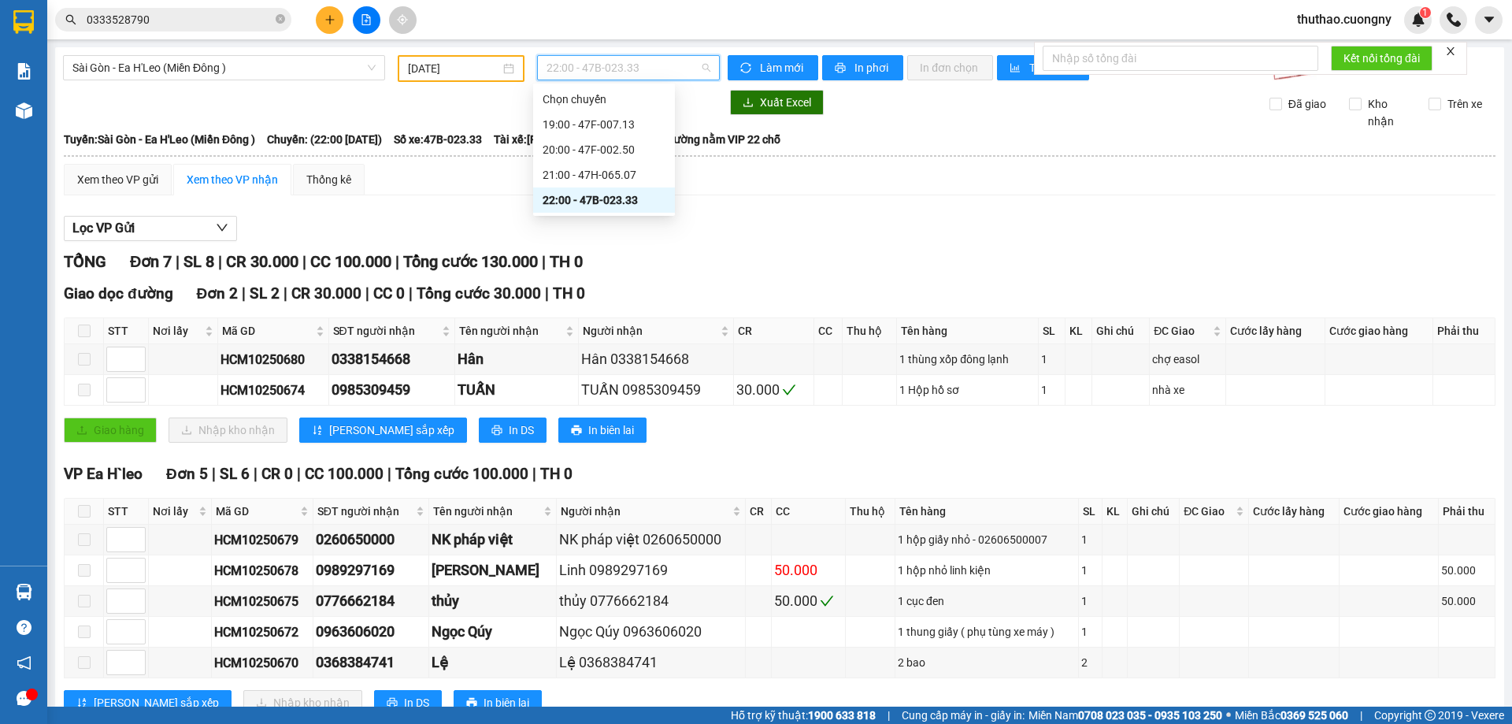
click at [561, 73] on span "22:00 - 47B-023.33" at bounding box center [629, 68] width 164 height 24
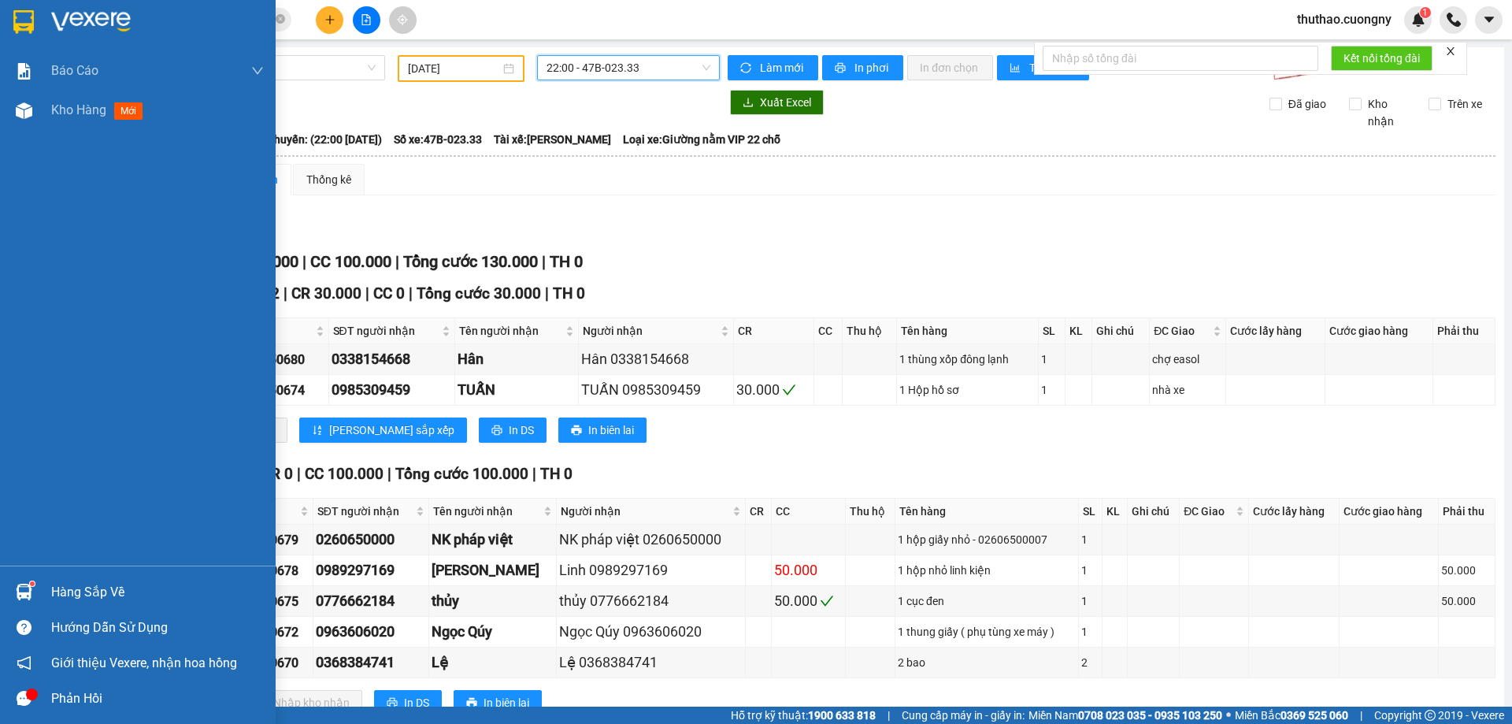
click at [24, 20] on img at bounding box center [23, 22] width 20 height 24
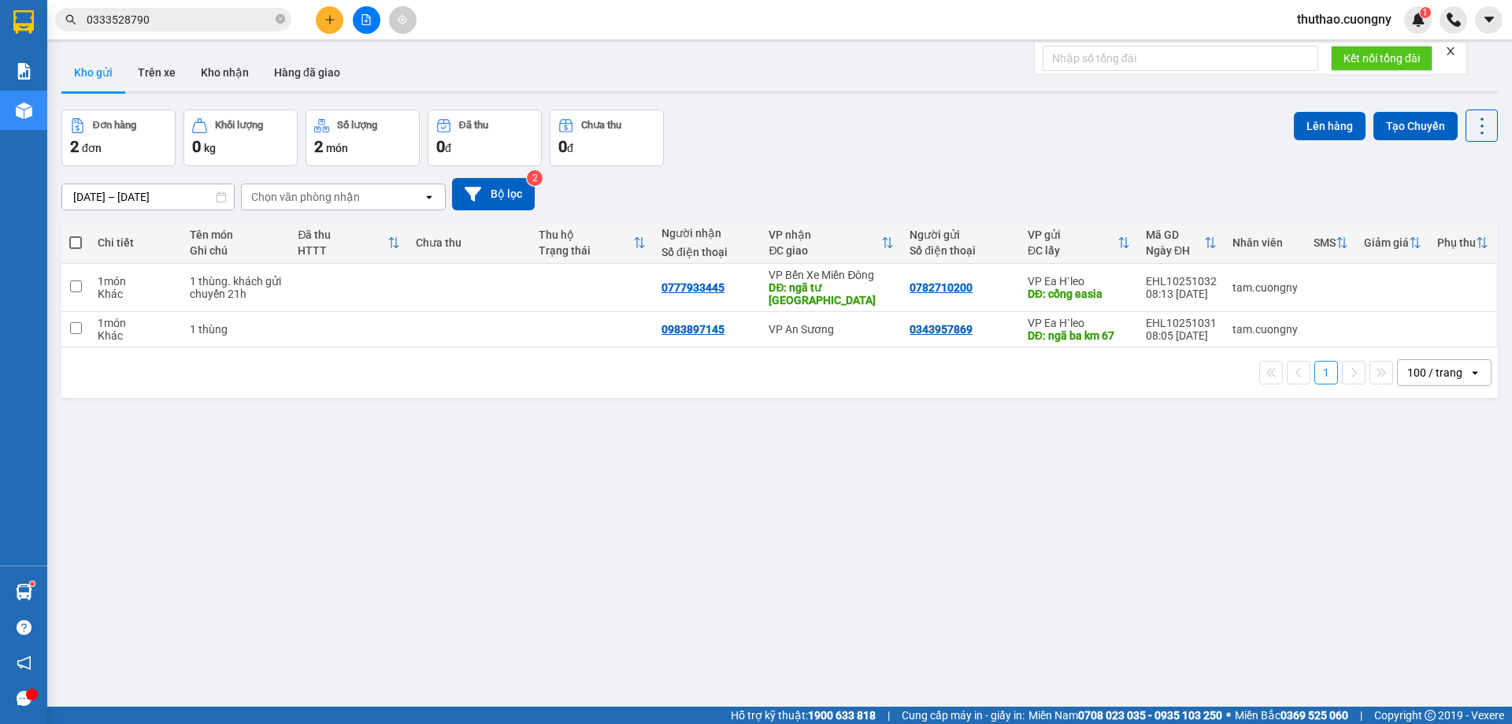
click at [132, 207] on div "ver 1.8.147 Kho gửi Trên xe Kho nhận Hàng đã giao Đơn hàng 2 đơn Khối lượng 0 k…" at bounding box center [779, 409] width 1449 height 724
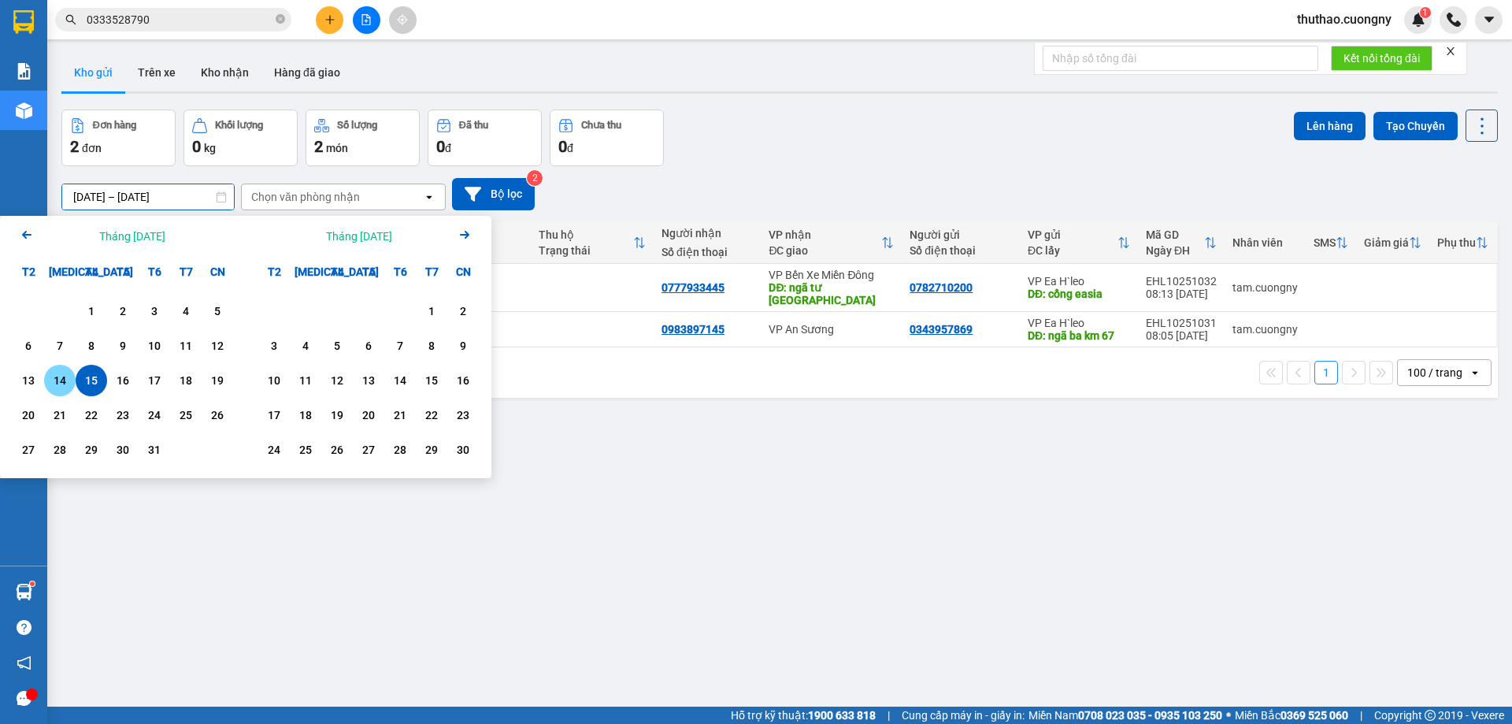
click at [59, 376] on div "14" at bounding box center [60, 380] width 22 height 19
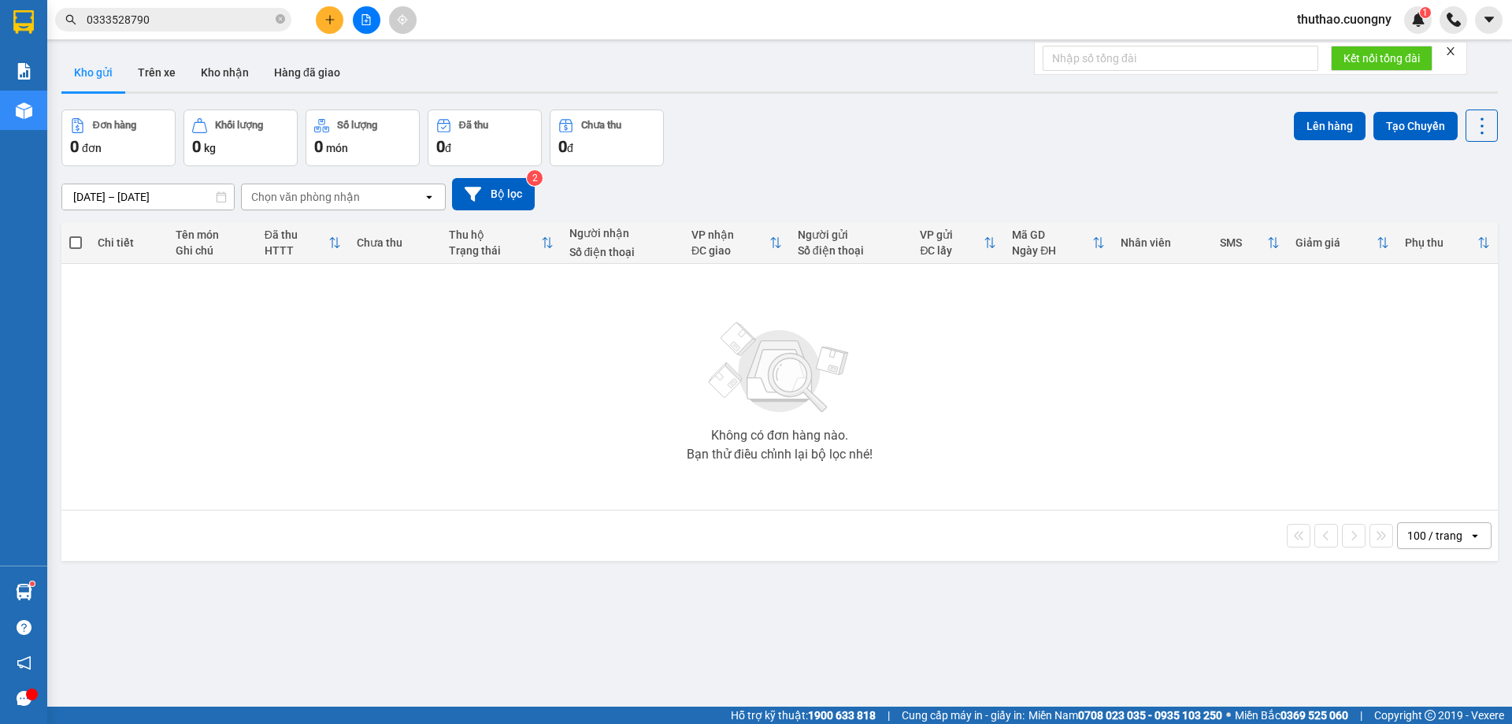
click at [179, 202] on input "14/10/2025 – 14/10/2025" at bounding box center [148, 196] width 172 height 25
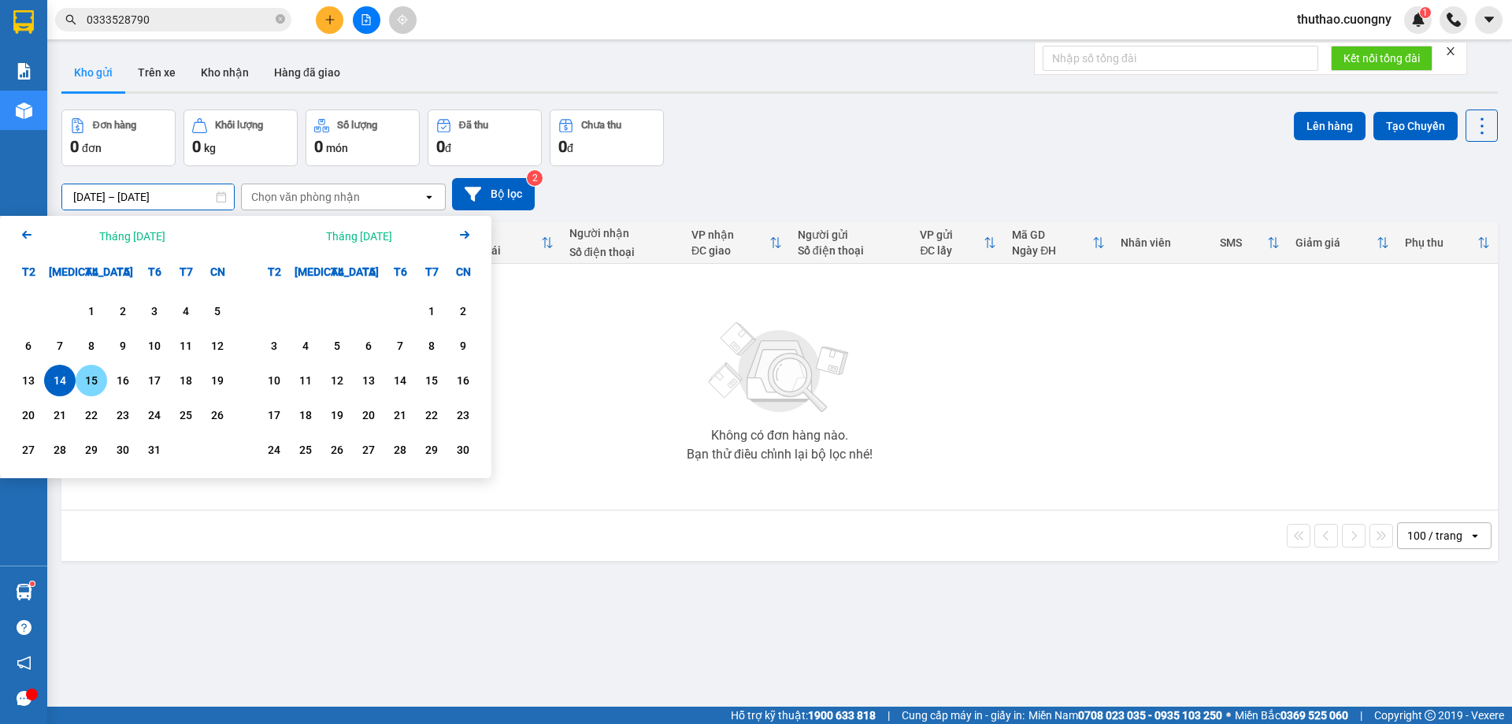
click at [90, 373] on div "15" at bounding box center [91, 380] width 22 height 19
type input "[DATE] – [DATE]"
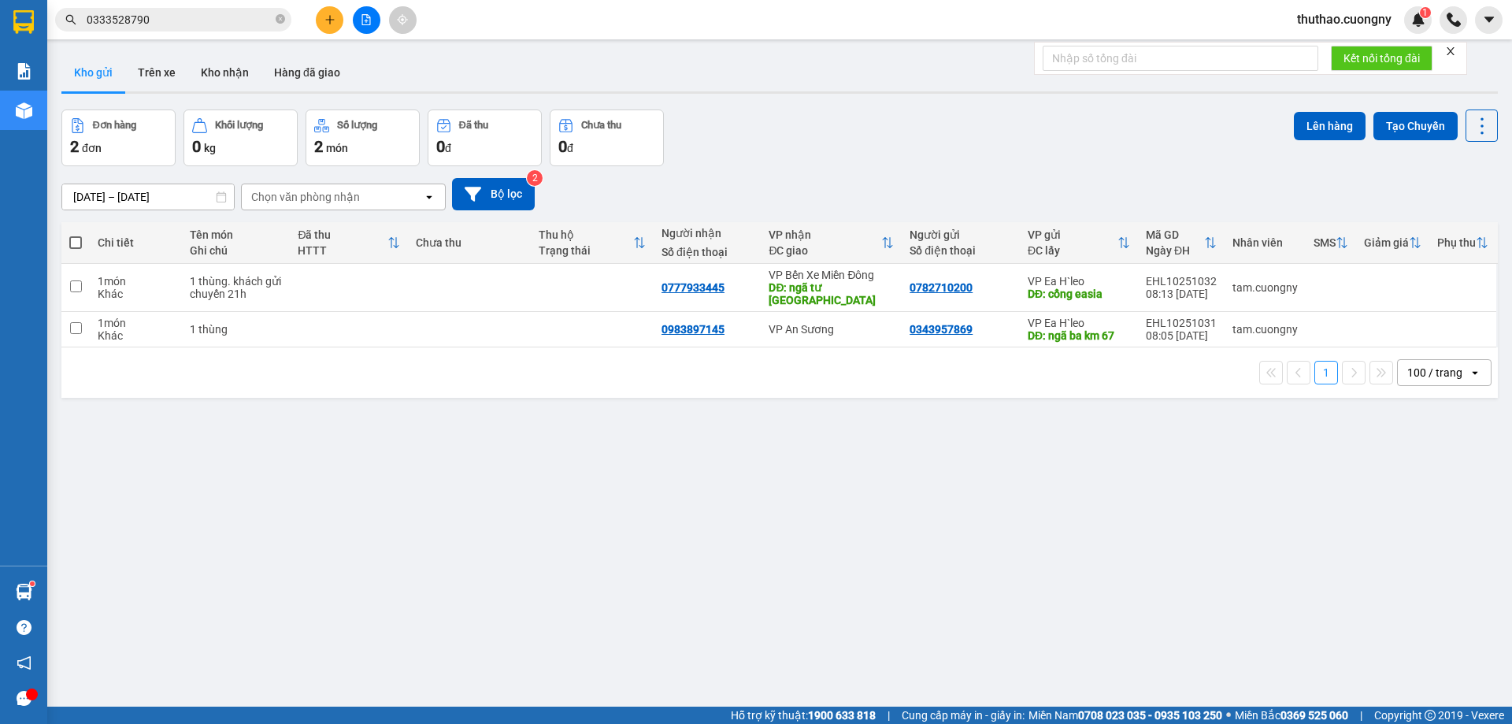
click at [755, 399] on div "ver 1.8.147 Kho gửi Trên xe Kho nhận Hàng đã giao Đơn hàng 2 đơn Khối lượng 0 k…" at bounding box center [779, 409] width 1449 height 724
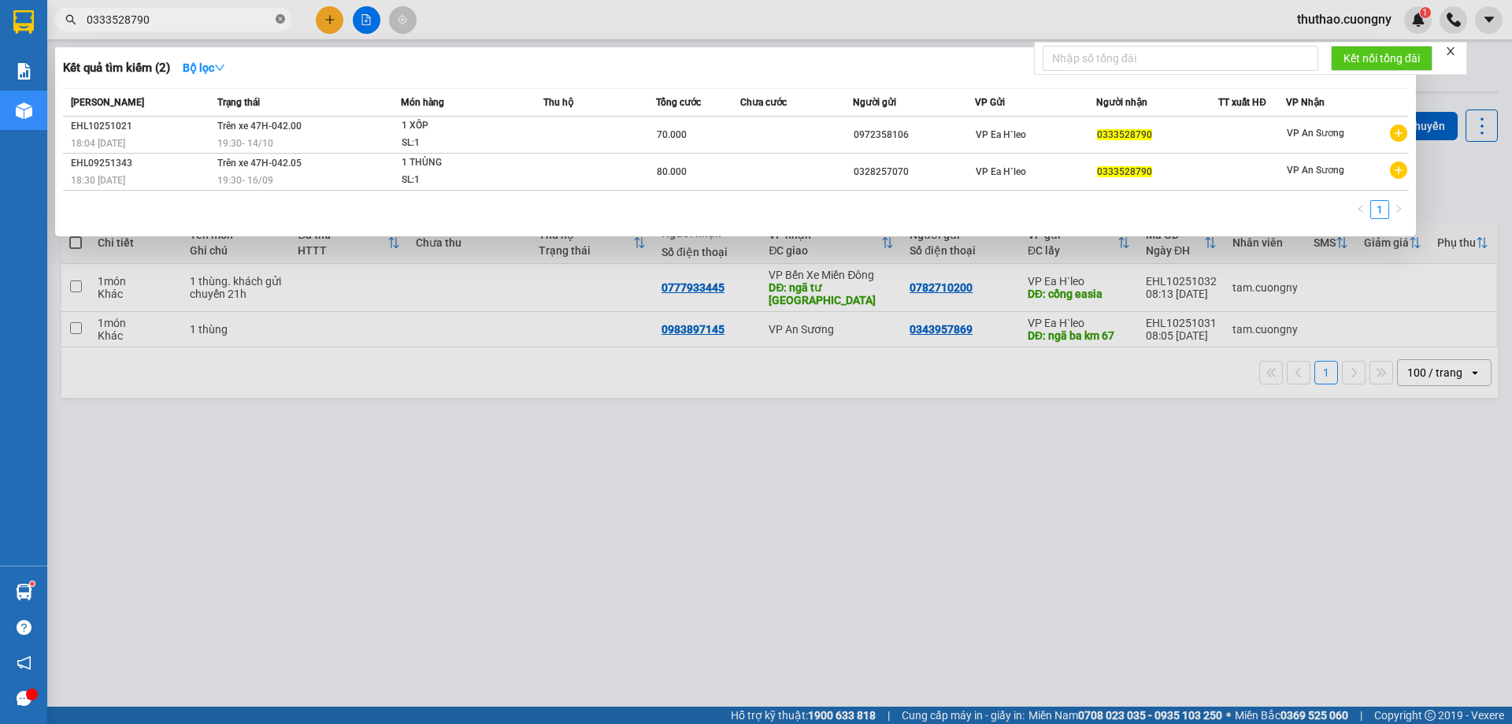
click at [279, 17] on icon "close-circle" at bounding box center [280, 18] width 9 height 9
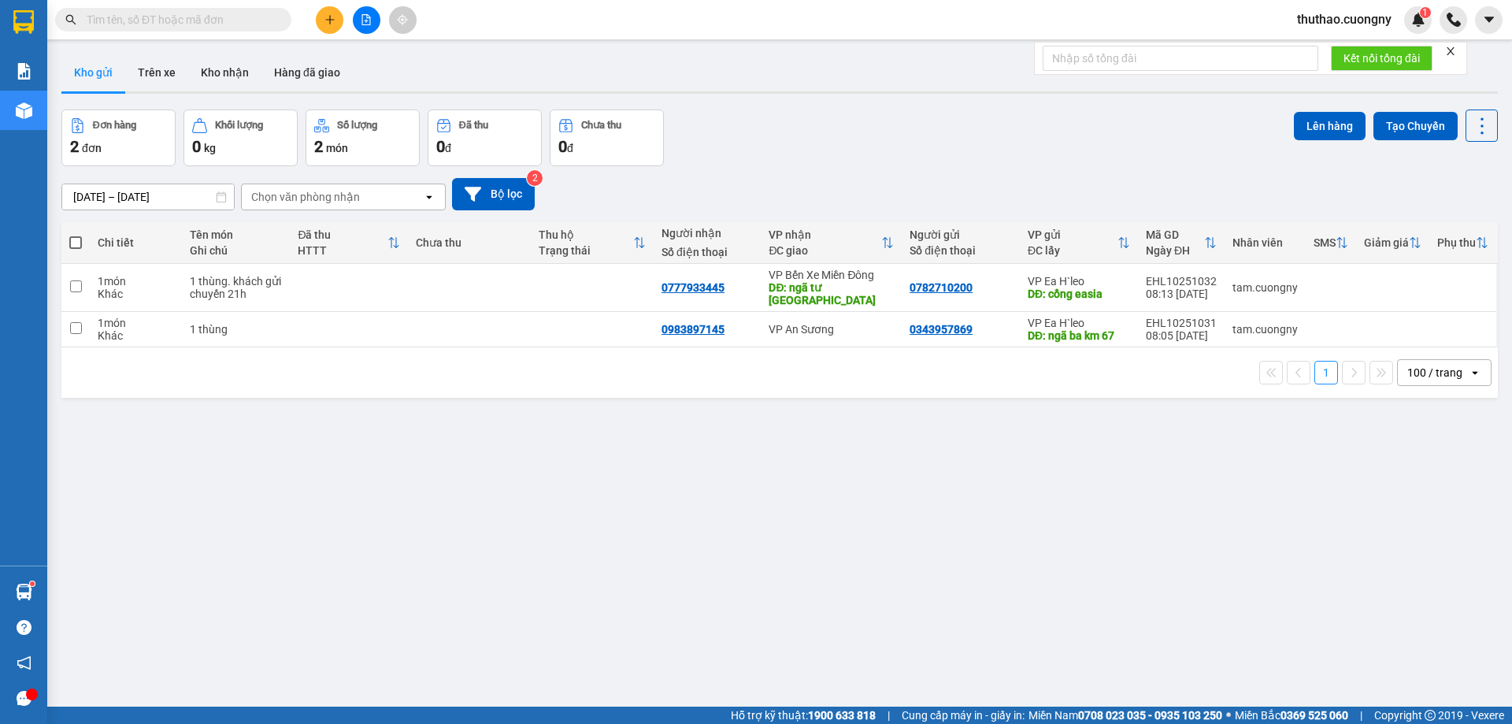
click at [239, 464] on div "ver 1.8.147 Kho gửi Trên xe Kho nhận Hàng đã giao Đơn hàng 2 đơn Khối lượng 0 k…" at bounding box center [779, 409] width 1449 height 724
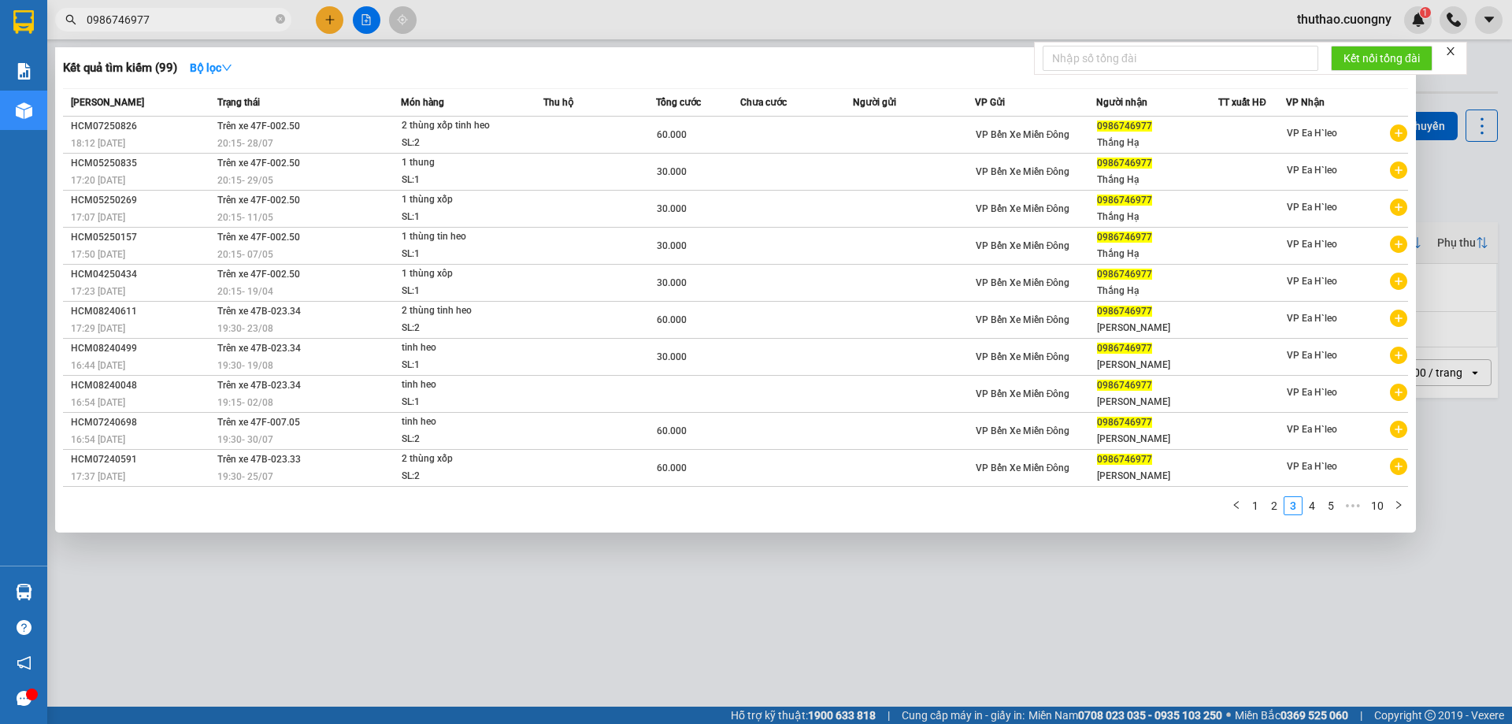
click at [258, 16] on input "0986746977" at bounding box center [180, 19] width 186 height 17
paste input "HCM10250649"
type input "0986746977HCM10250649"
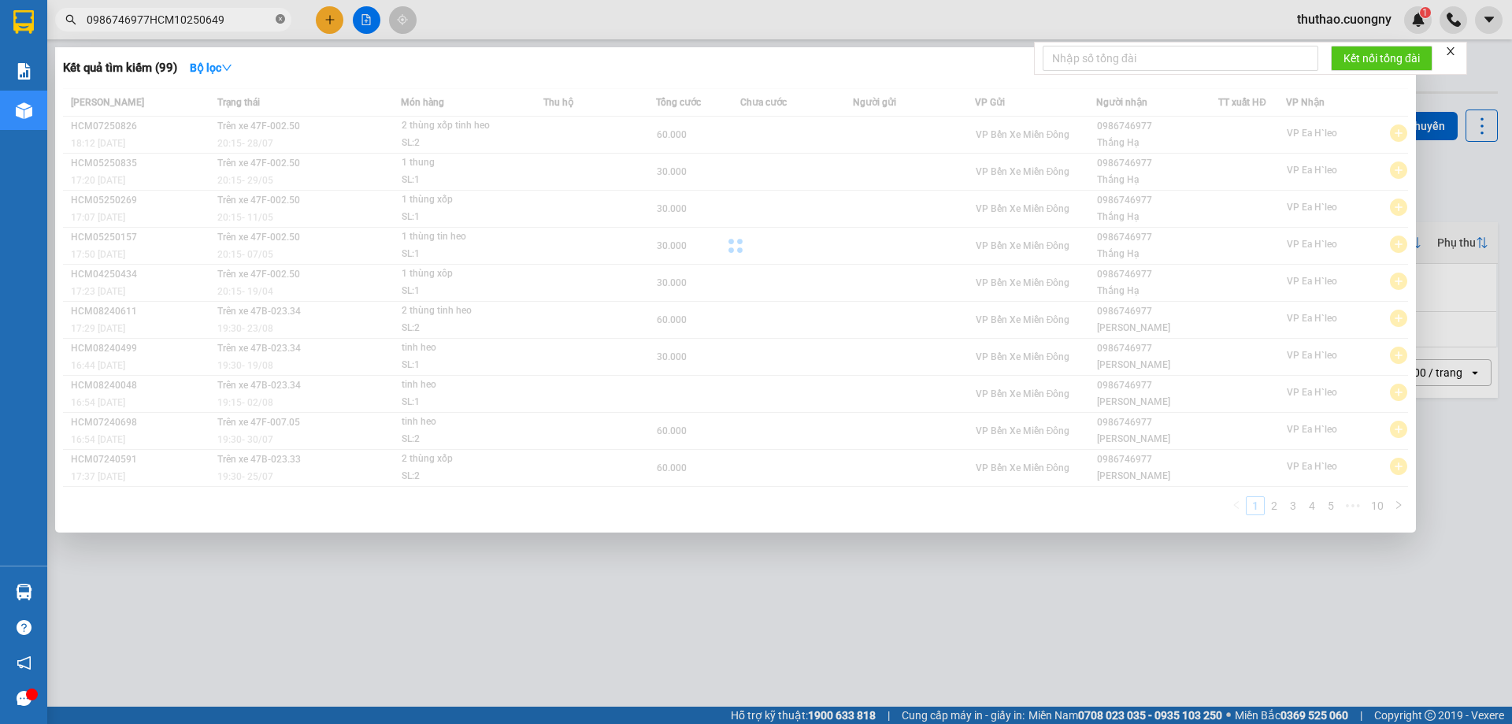
click at [277, 14] on span at bounding box center [280, 20] width 9 height 15
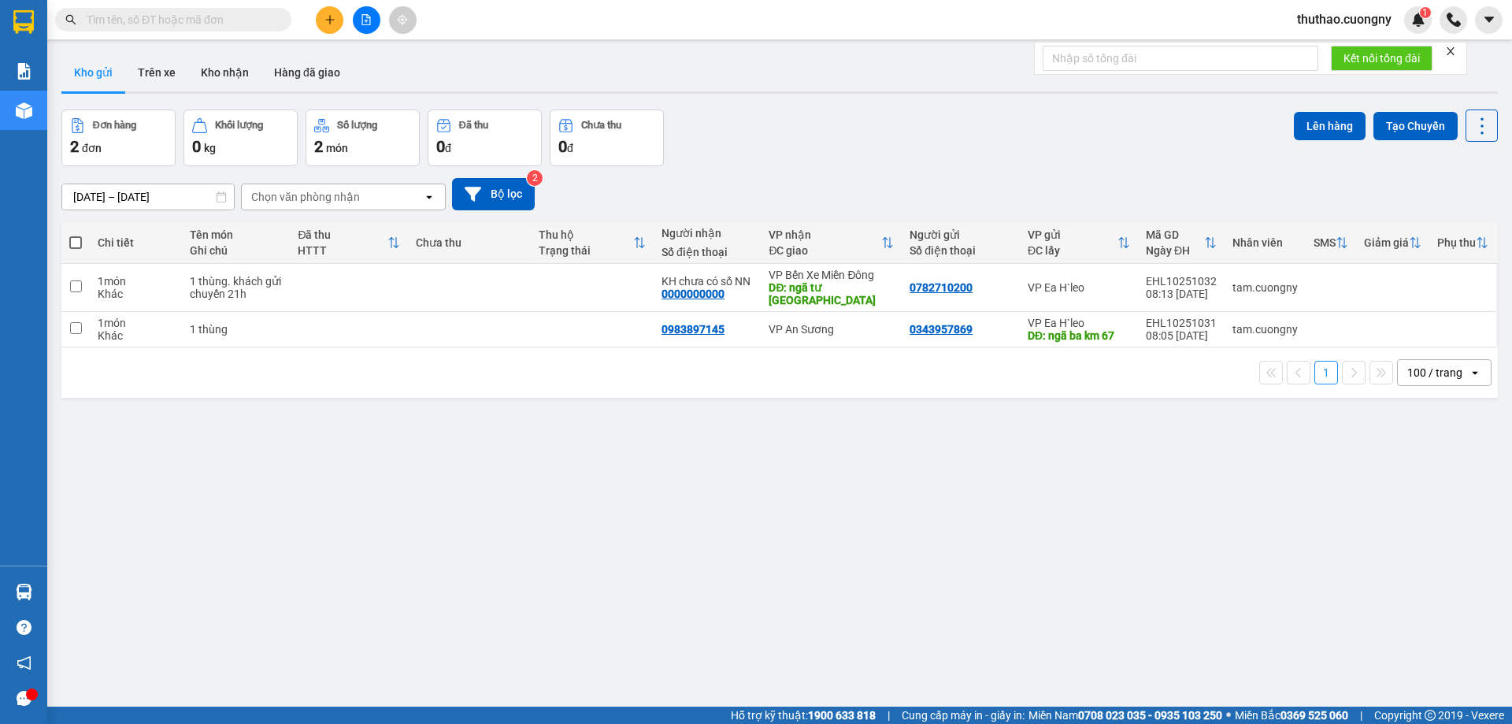
paste input "HCM10250649"
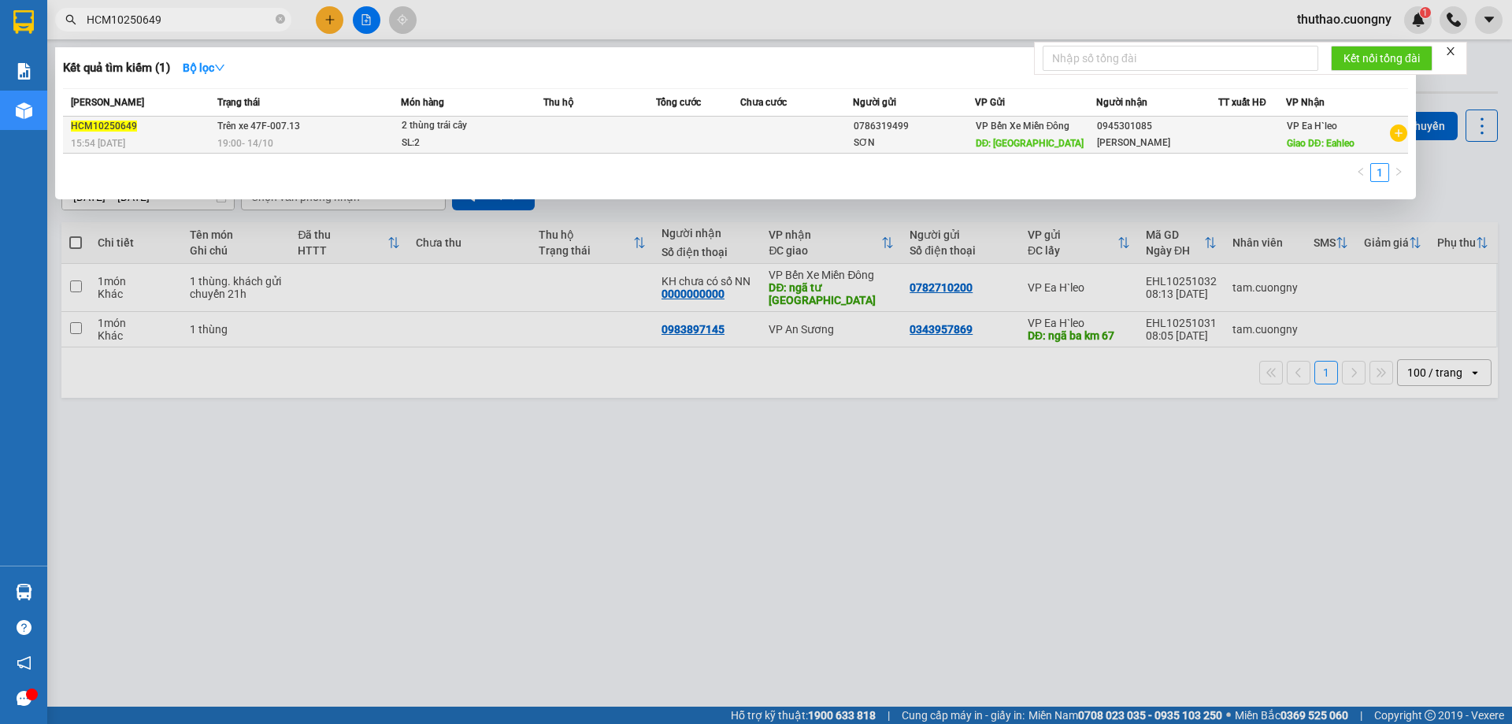
type input "HCM10250649"
click at [565, 135] on td at bounding box center [600, 135] width 113 height 37
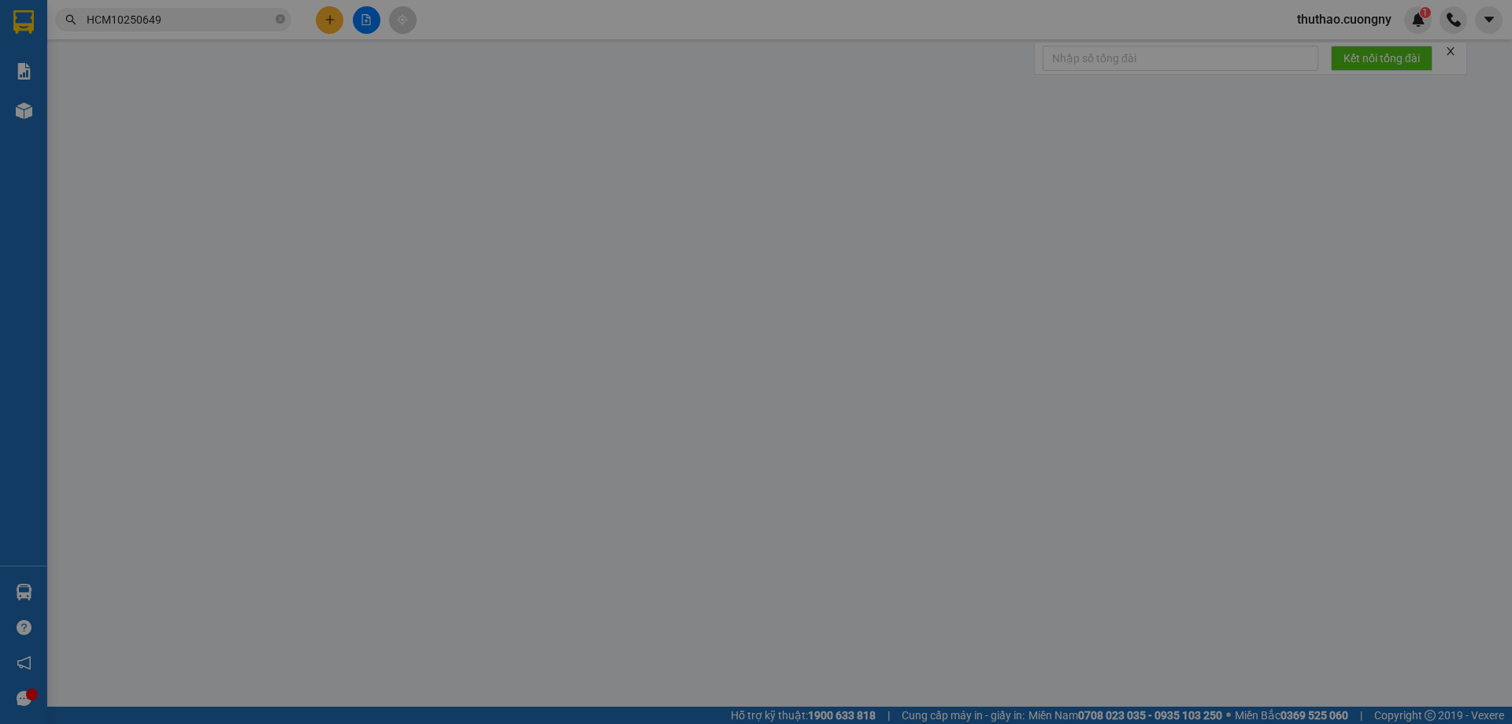
type input "0786319499"
type input "SƠN"
type input "Cầu Ông Bố"
type input "0945301085"
type input "[PERSON_NAME]"
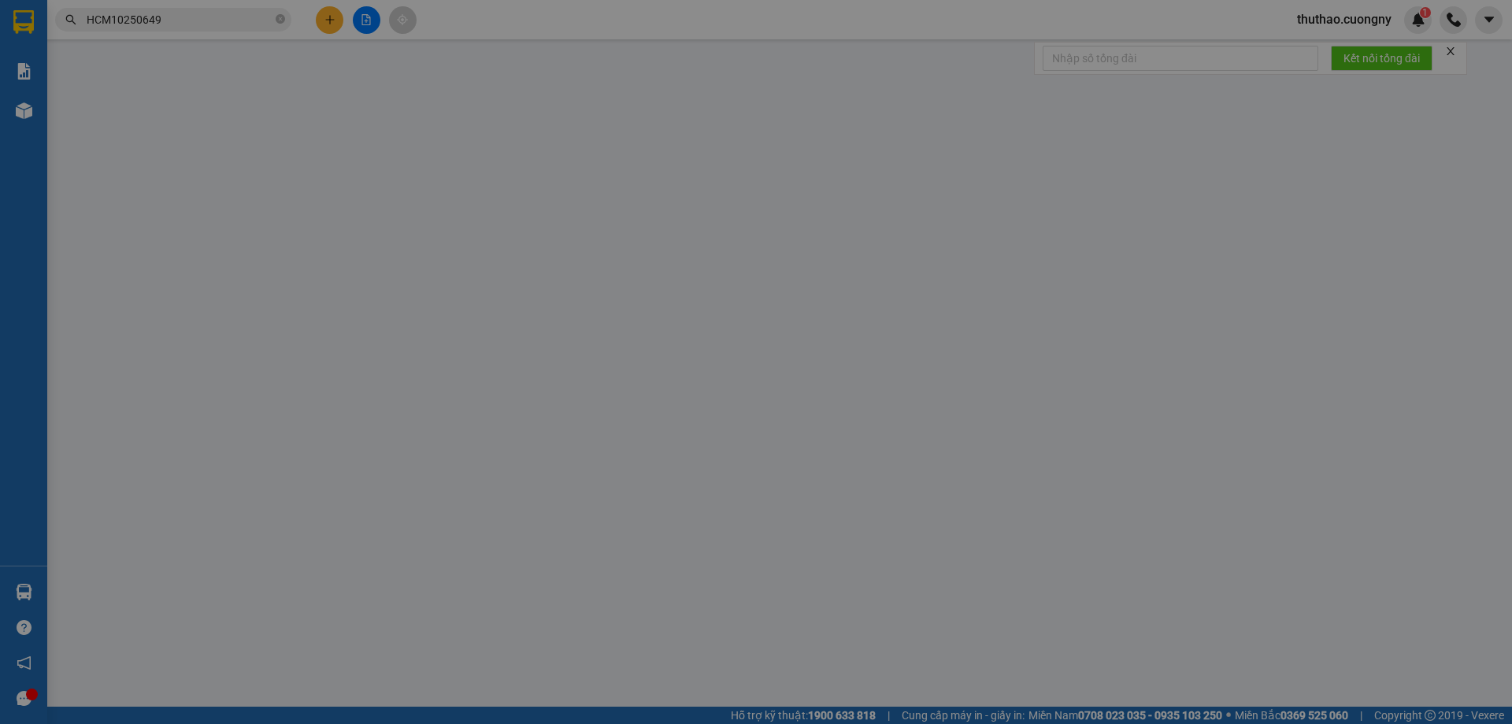
type input "Eahleo"
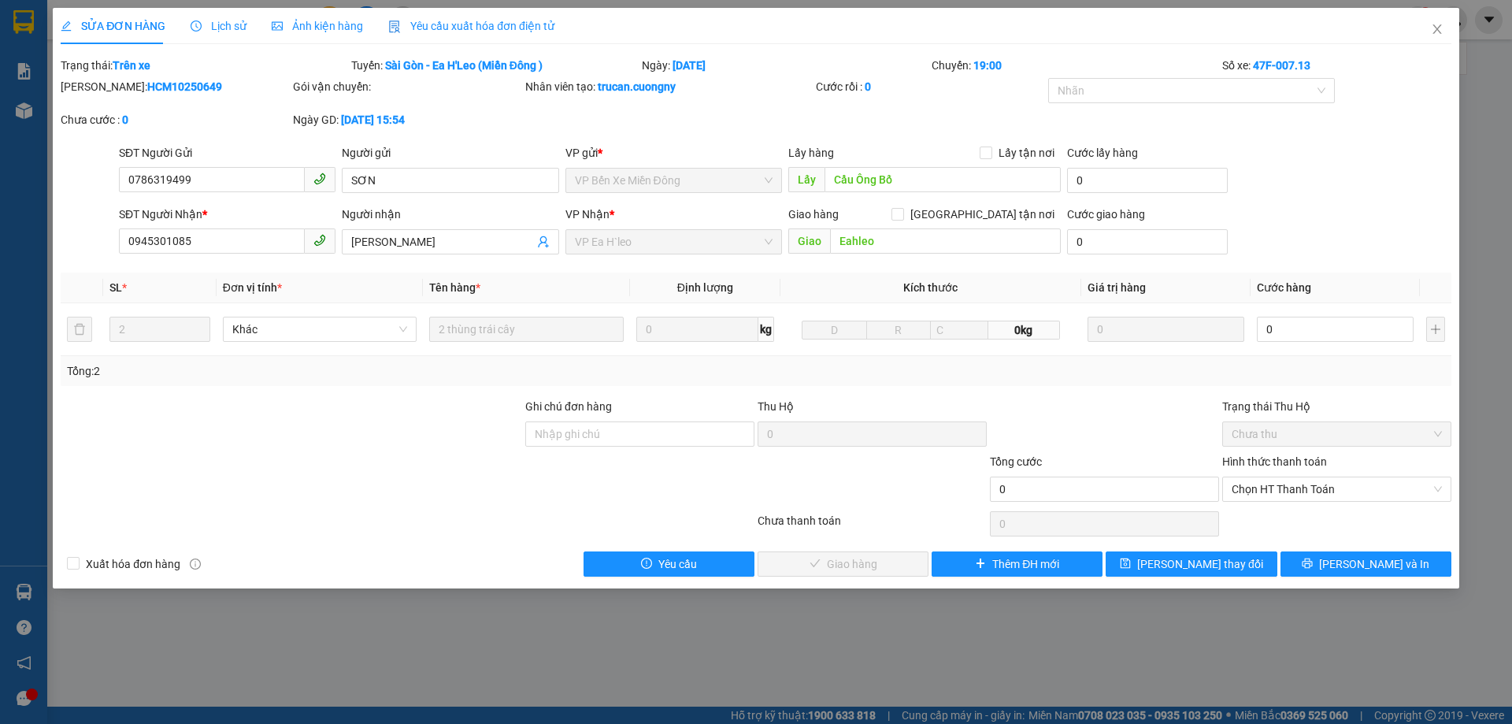
click at [1327, 549] on div "Total Paid Fee 0 Total UnPaid Fee 0 Cash Collection Total Fee Trạng thái: Trên …" at bounding box center [756, 317] width 1391 height 520
click at [1325, 560] on button "[PERSON_NAME] và In" at bounding box center [1366, 563] width 171 height 25
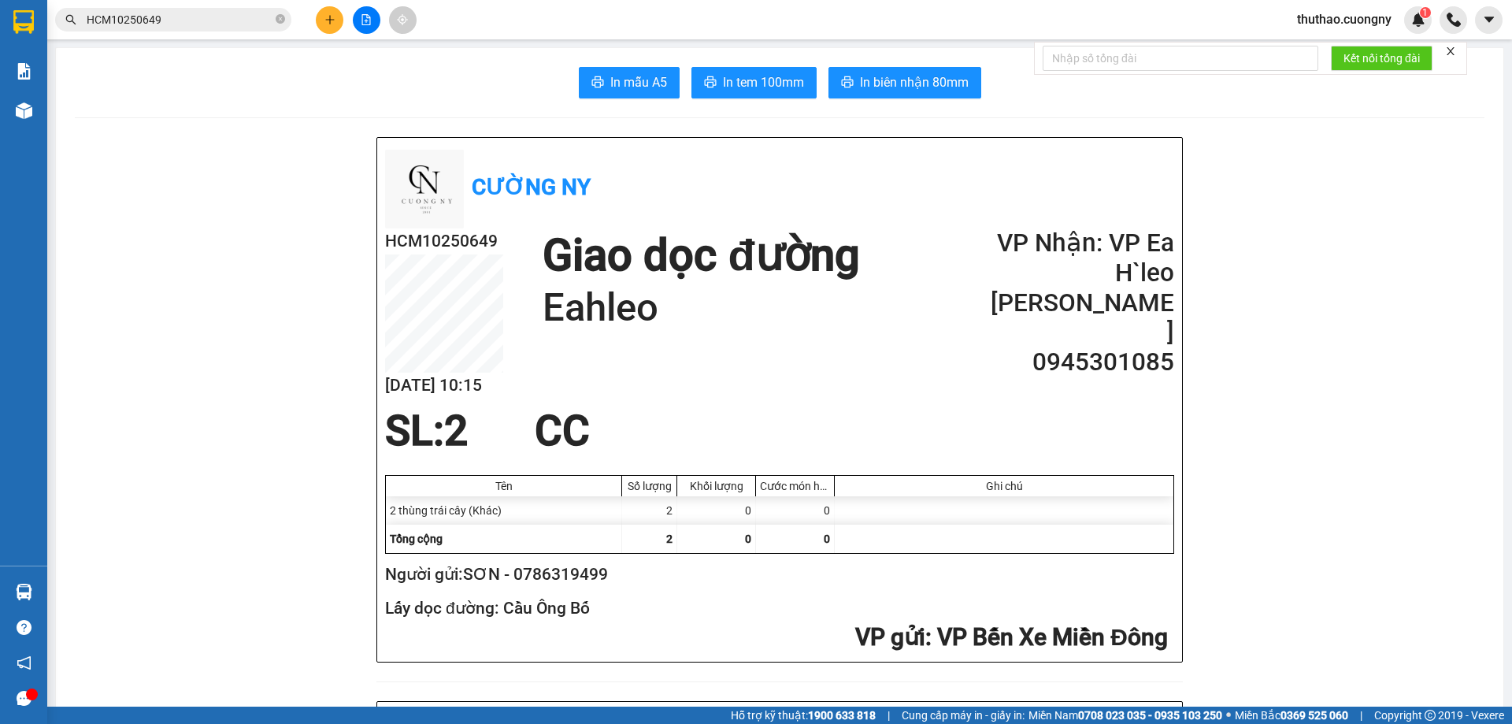
click at [236, 12] on input "HCM10250649" at bounding box center [180, 19] width 186 height 17
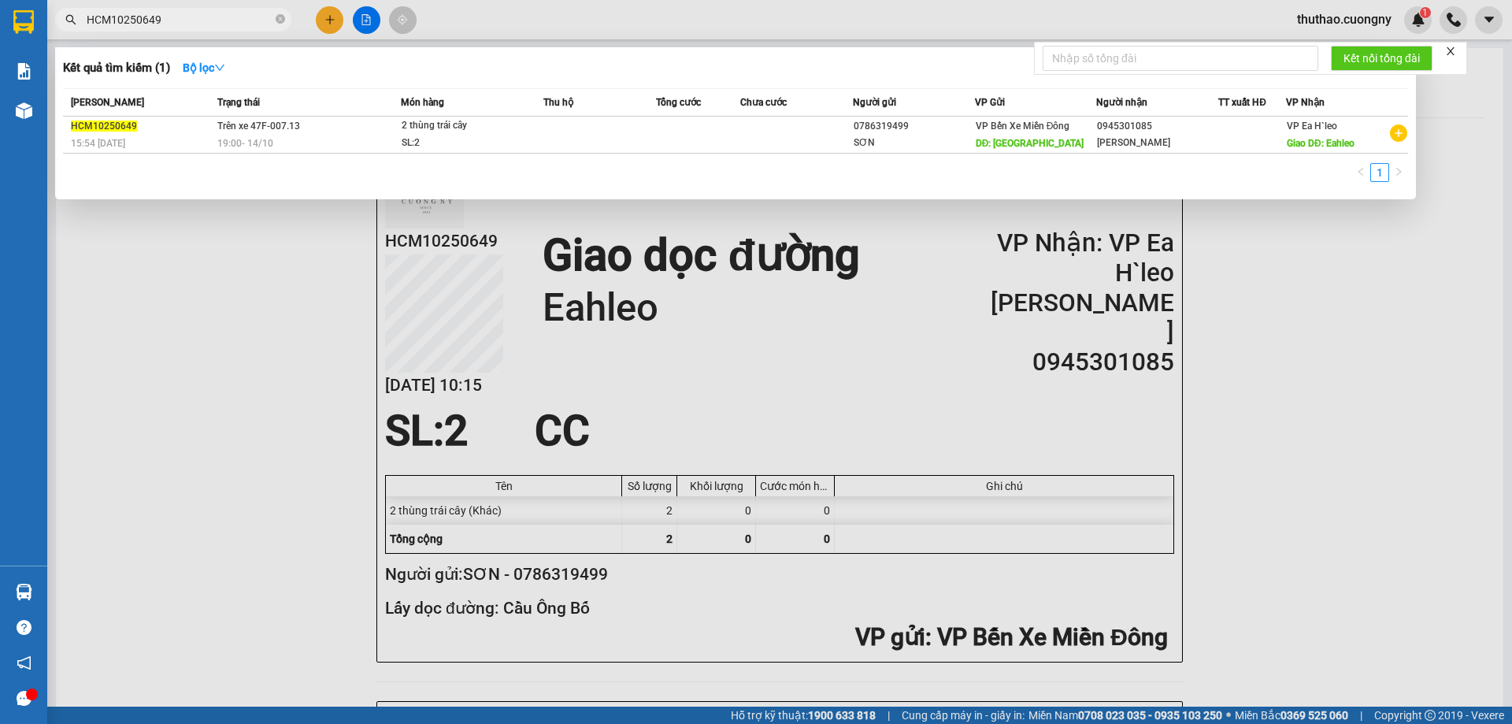
click at [236, 12] on input "HCM10250649" at bounding box center [180, 19] width 186 height 17
paste input "51"
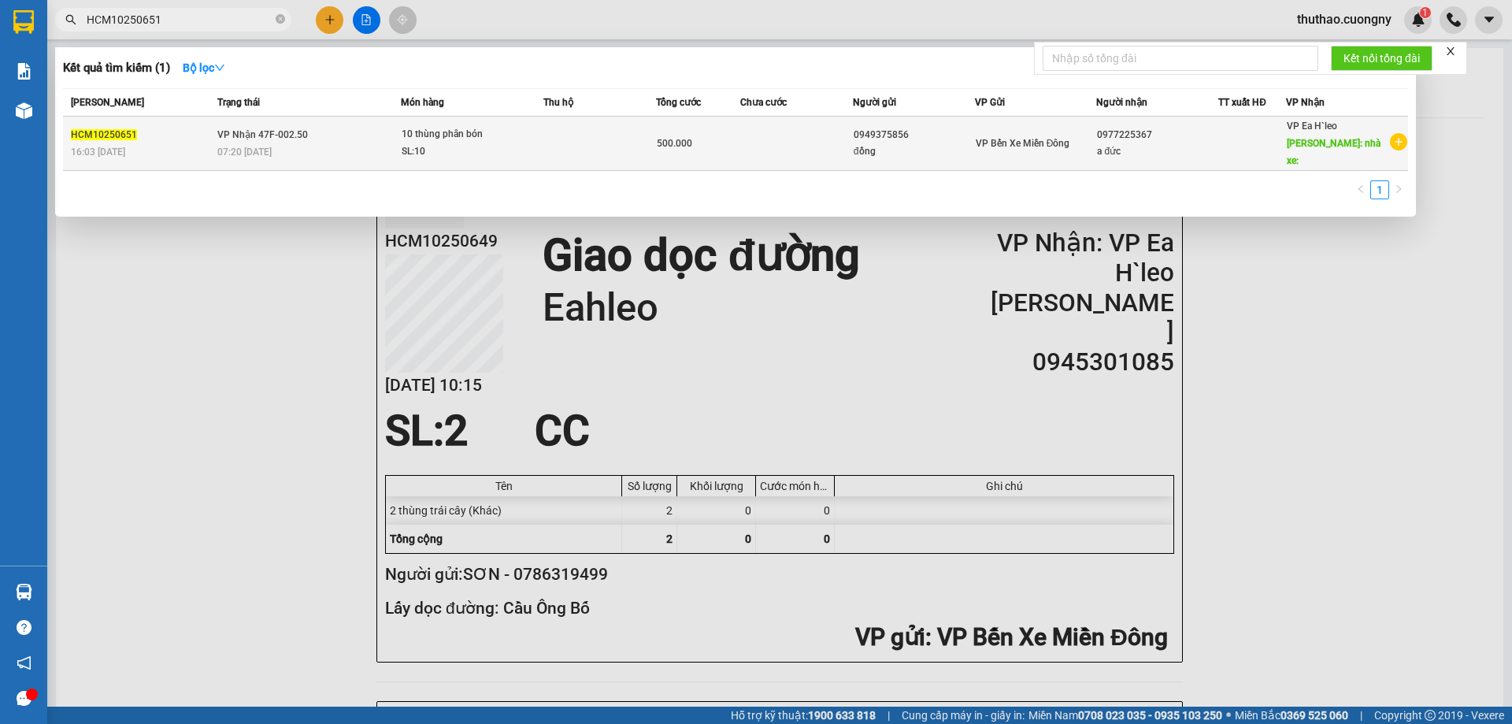
type input "HCM10250651"
click at [403, 133] on div "10 thùng phân bón" at bounding box center [461, 134] width 118 height 17
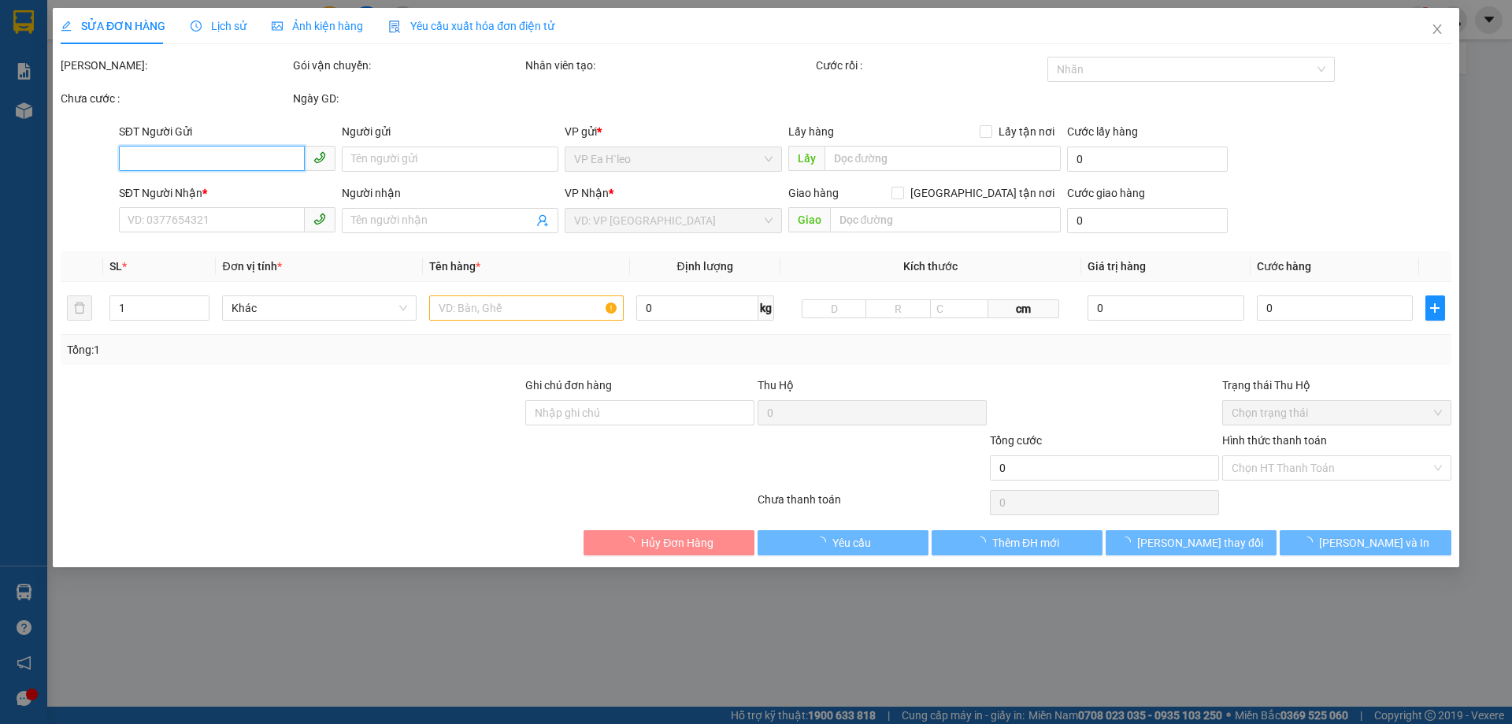
type input "0949375856"
type input "đồng"
type input "0977225367"
type input "a đức"
type input "nhà xe:"
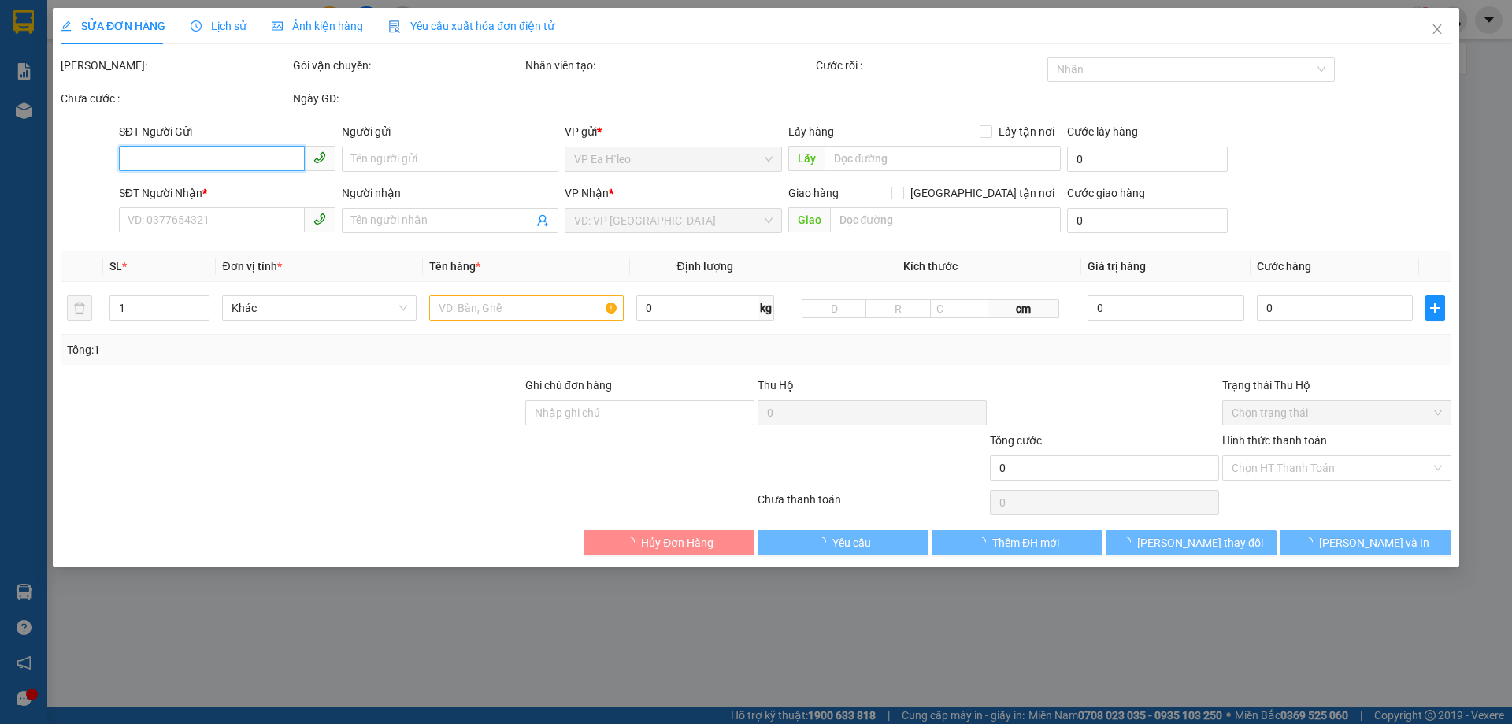
type input "500.000"
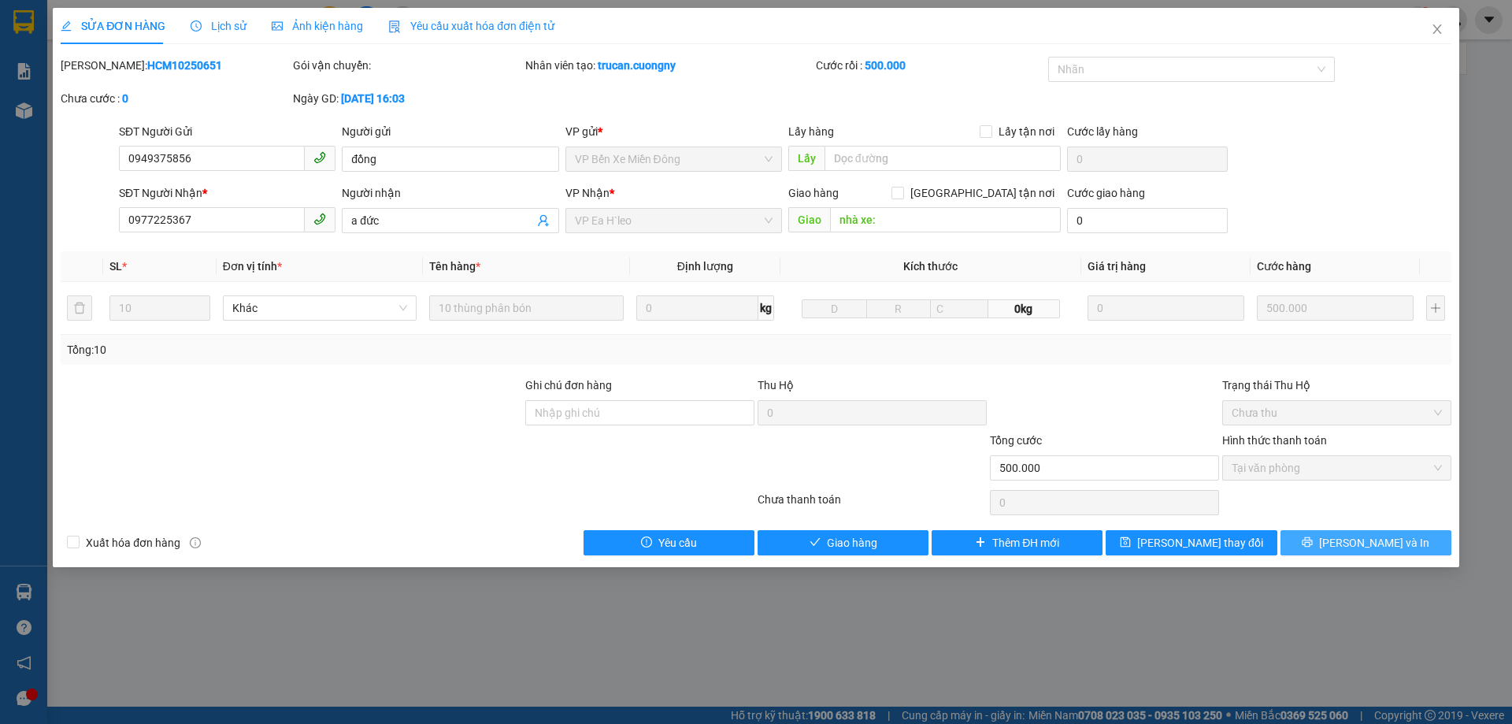
click at [1313, 542] on icon "printer" at bounding box center [1307, 541] width 11 height 11
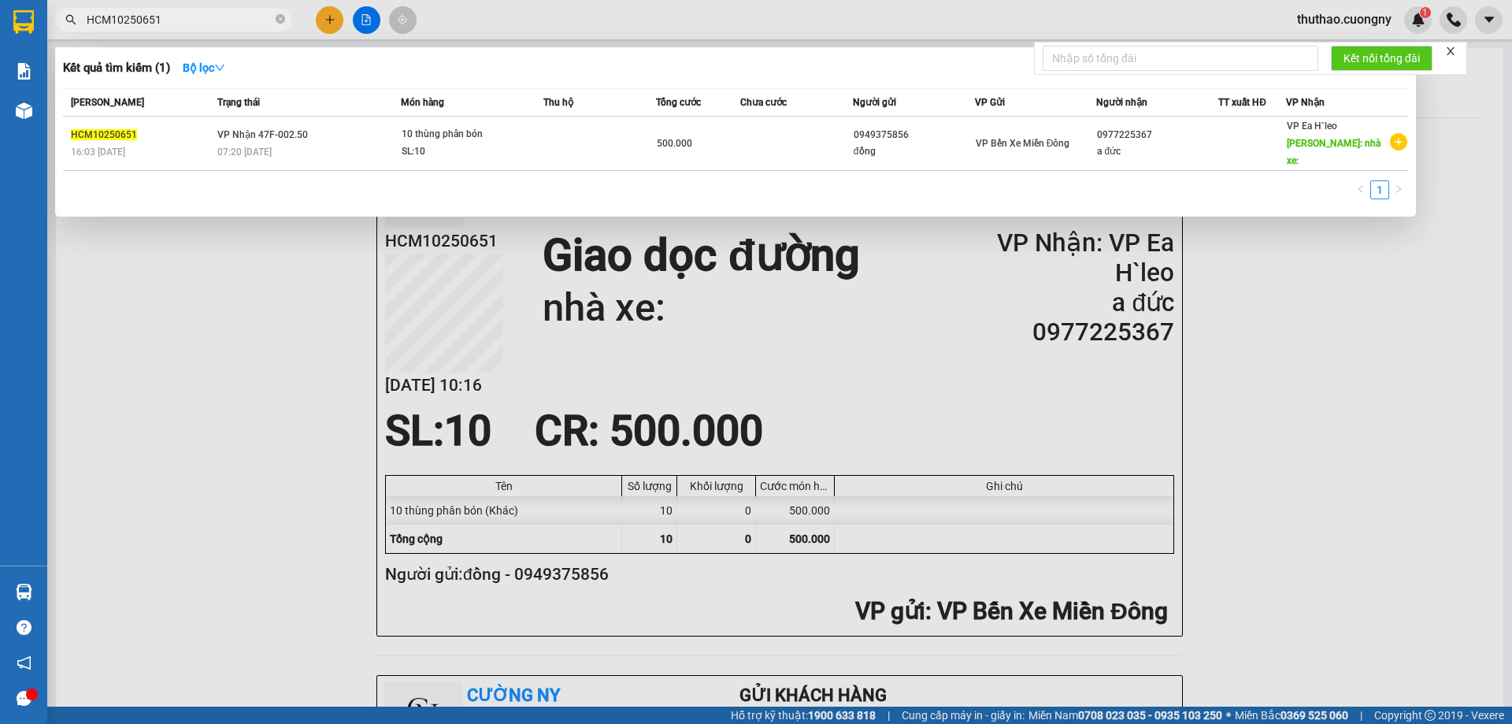
click at [239, 24] on input "HCM10250651" at bounding box center [180, 19] width 186 height 17
paste input "60"
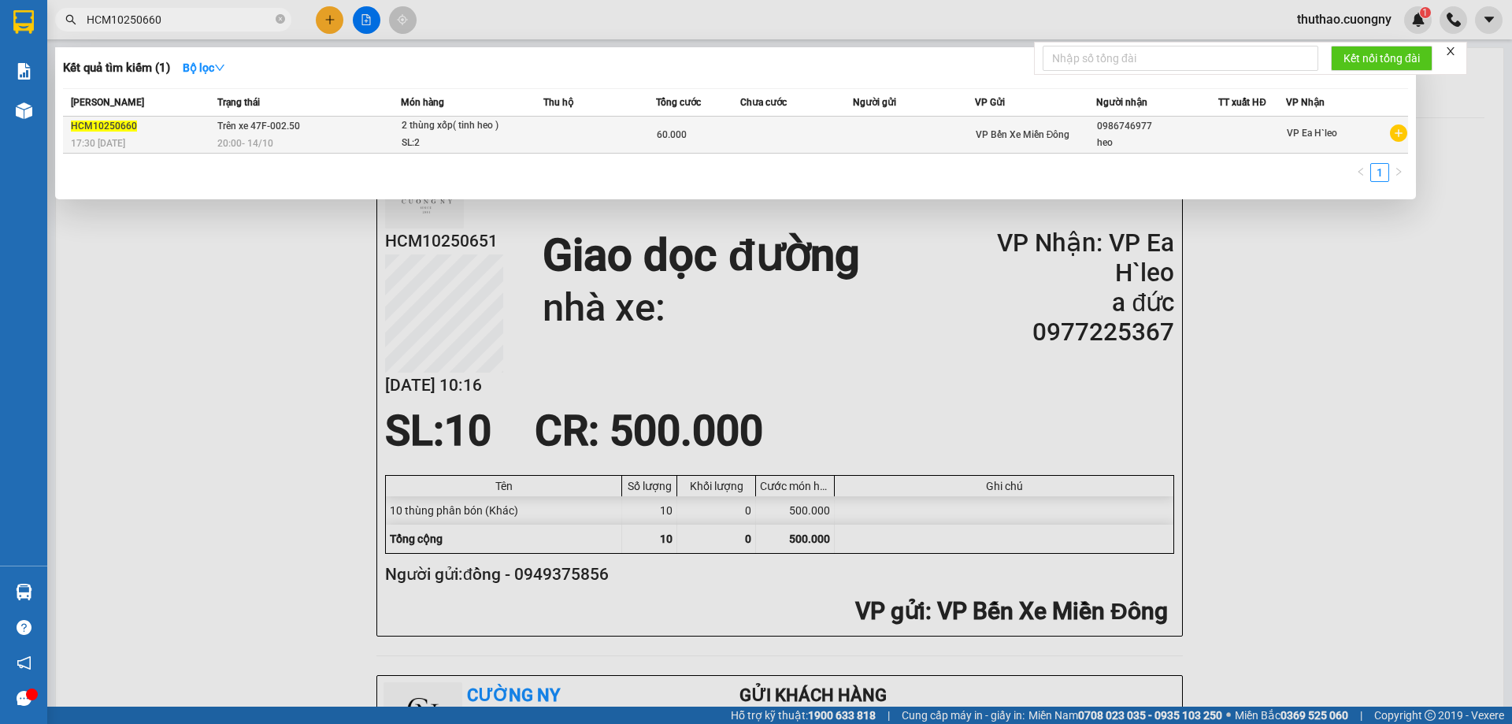
type input "HCM10250660"
click at [375, 150] on div "20:00 [DATE]" at bounding box center [308, 143] width 183 height 17
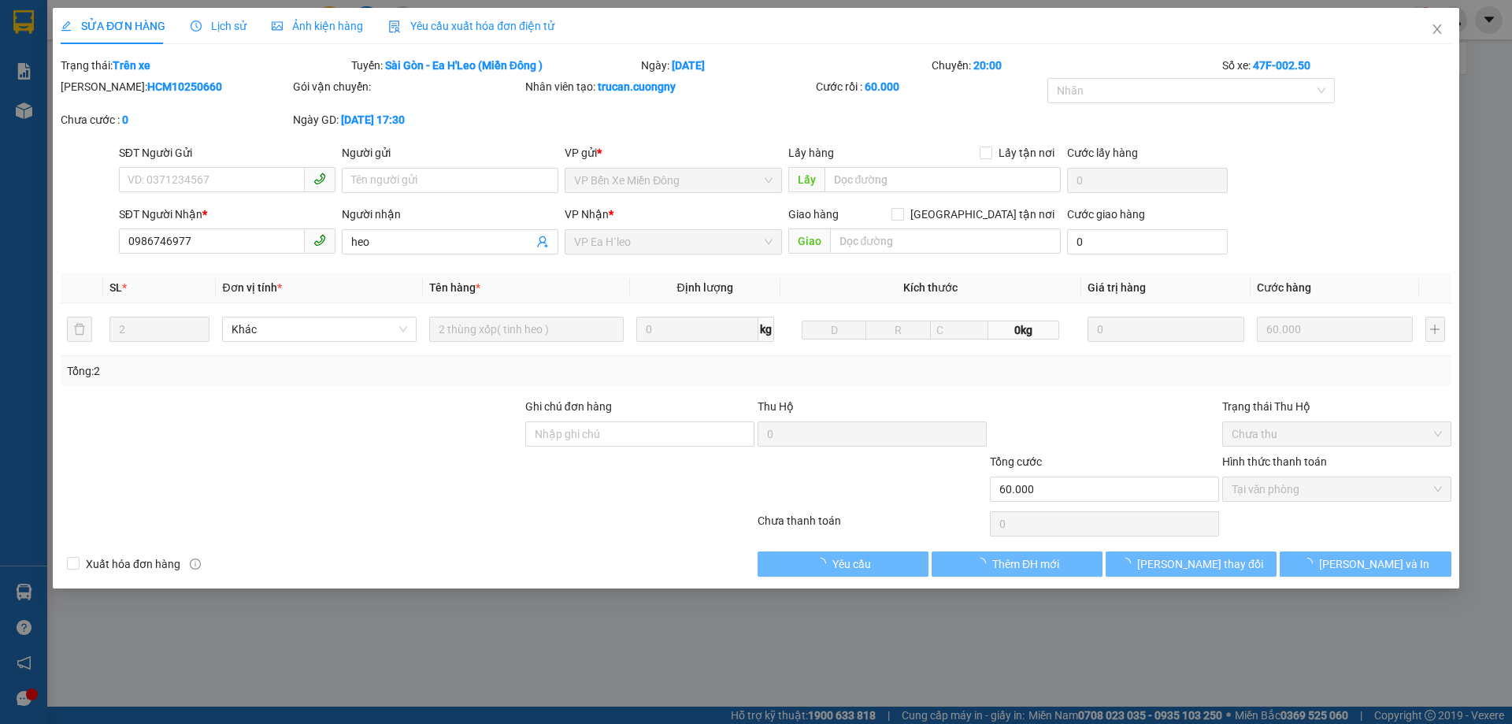
type input "0986746977"
type input "heo"
type input "60.000"
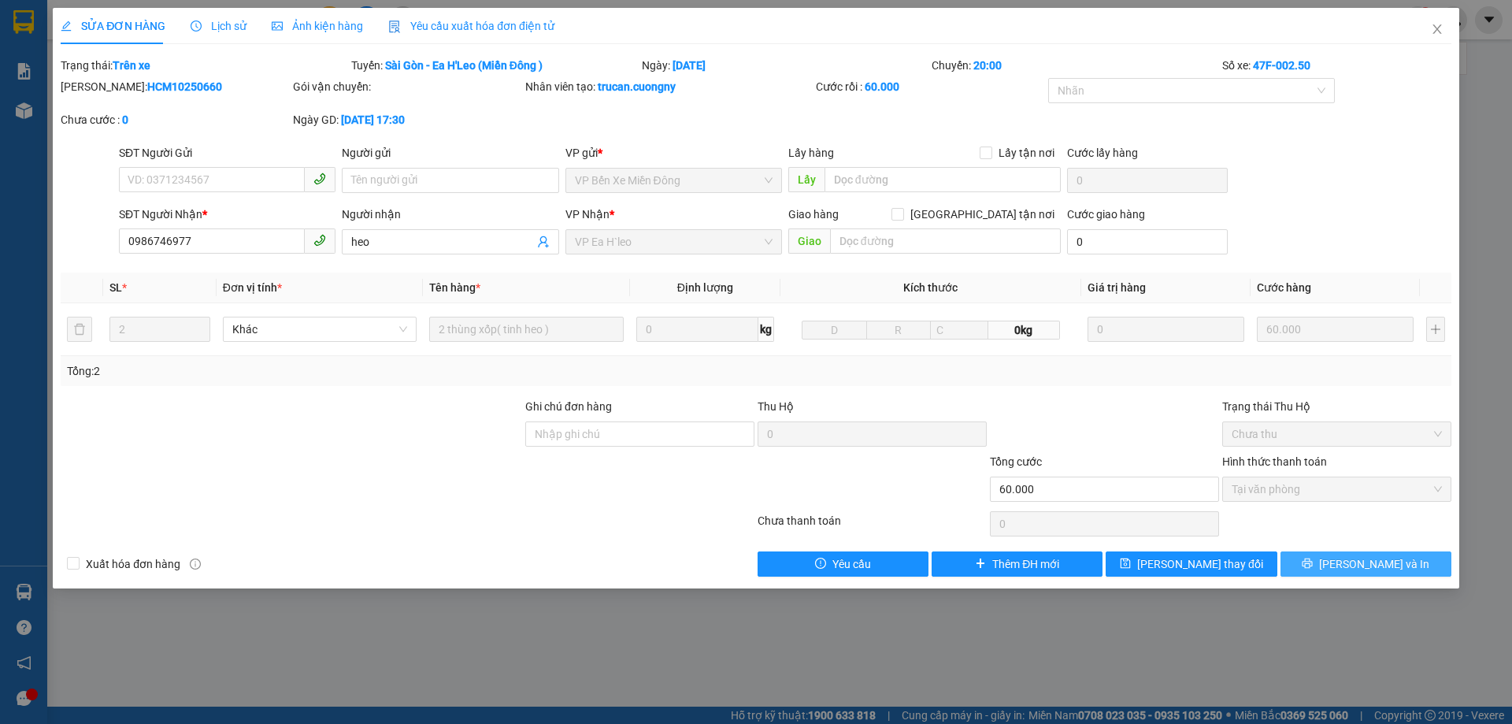
click at [1382, 573] on button "[PERSON_NAME] và In" at bounding box center [1366, 563] width 171 height 25
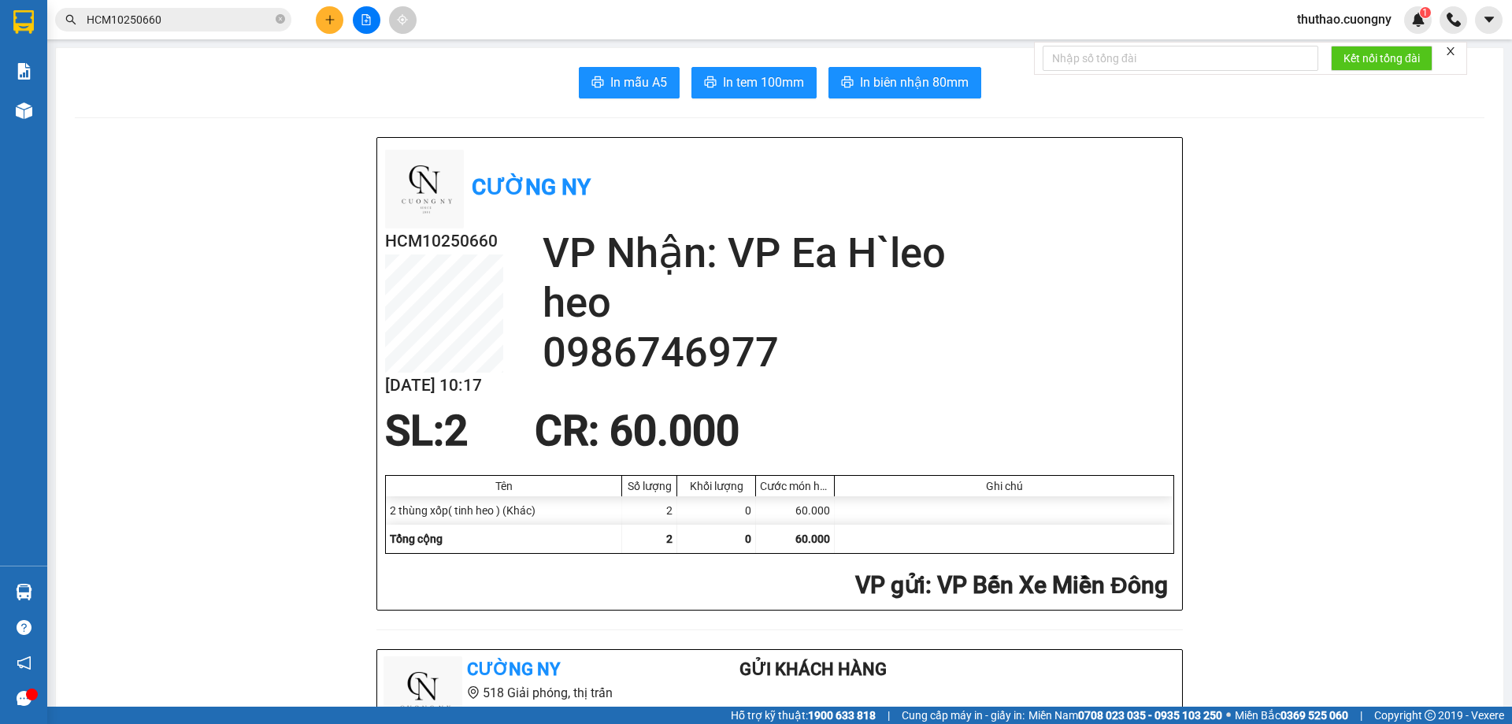
click at [169, 16] on input "HCM10250660" at bounding box center [180, 19] width 186 height 17
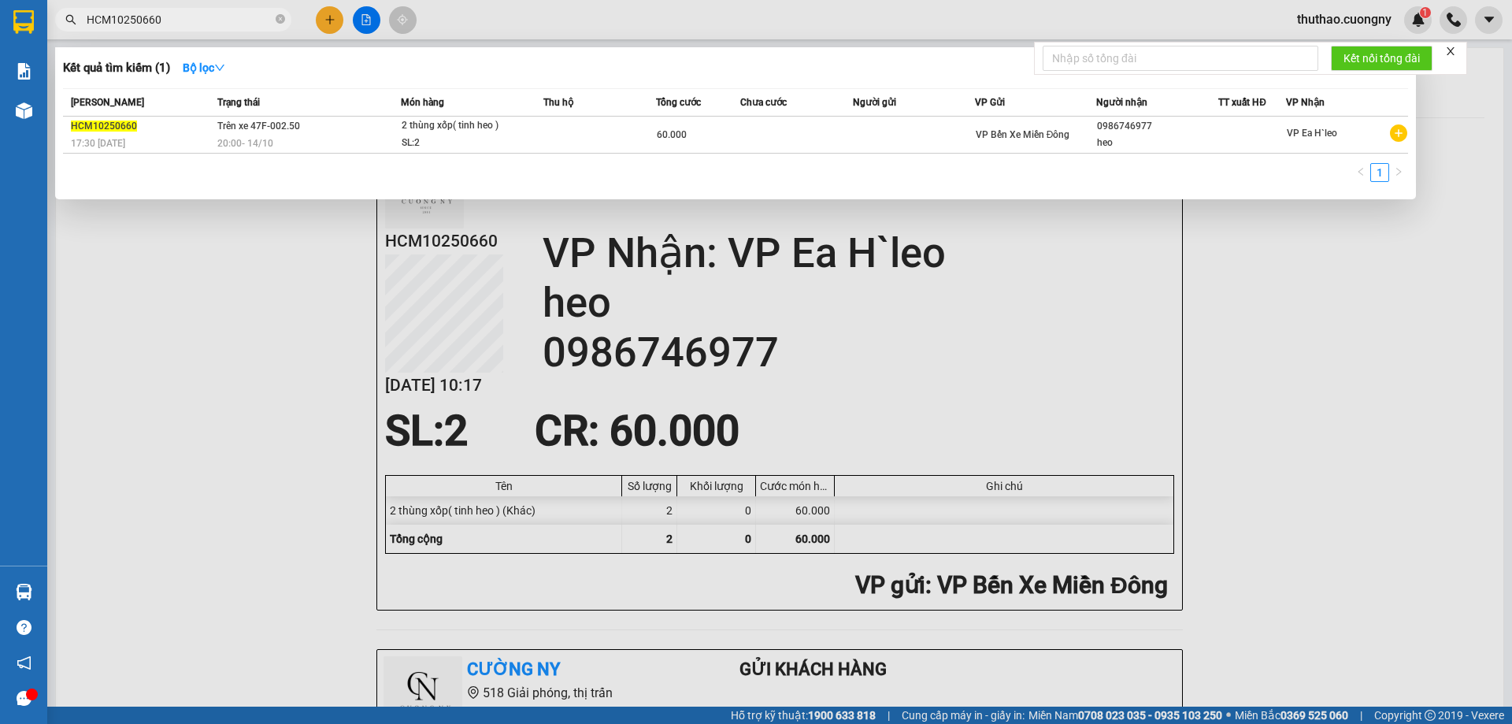
click at [169, 16] on input "HCM10250660" at bounding box center [180, 19] width 186 height 17
paste input "3"
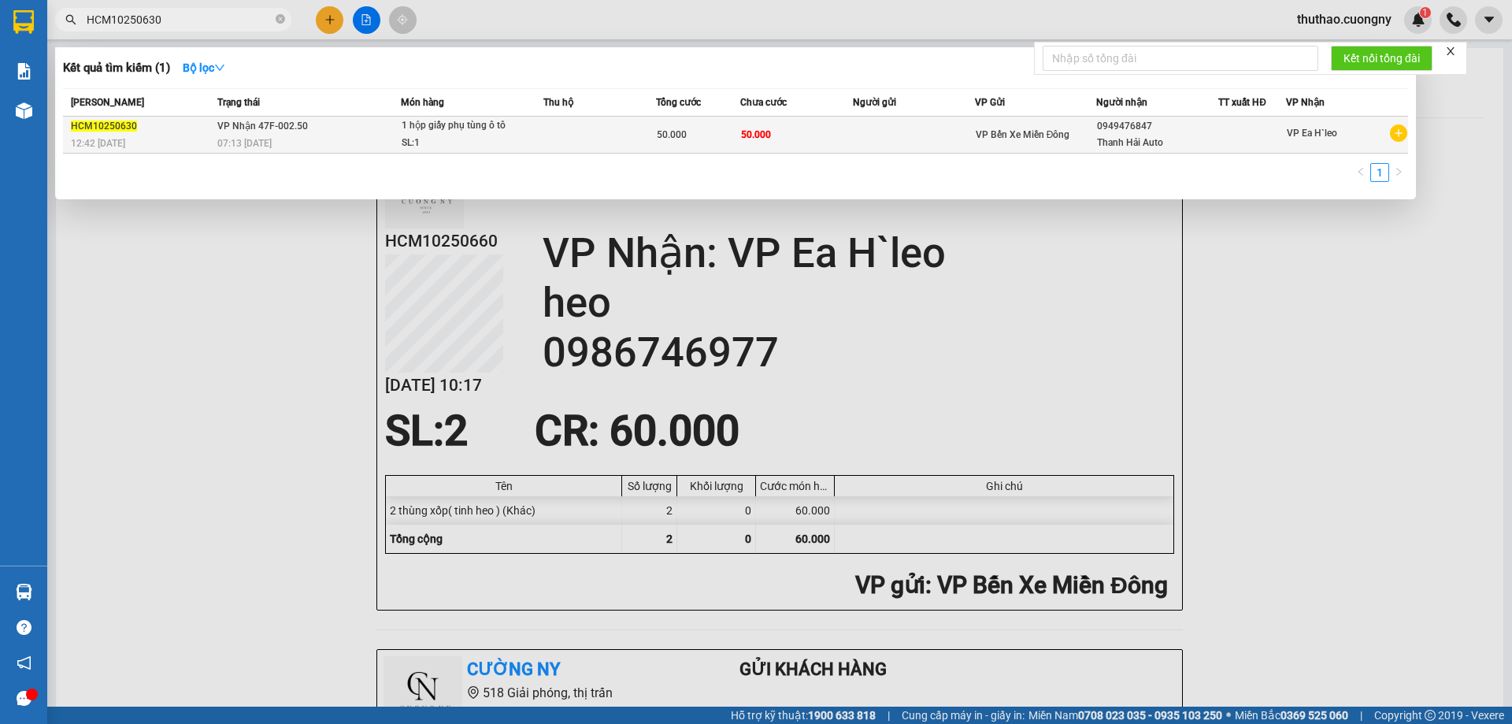
type input "HCM10250630"
click at [473, 153] on td "1 hộp giấy phụ tùng ô tô SL: 1" at bounding box center [472, 135] width 143 height 37
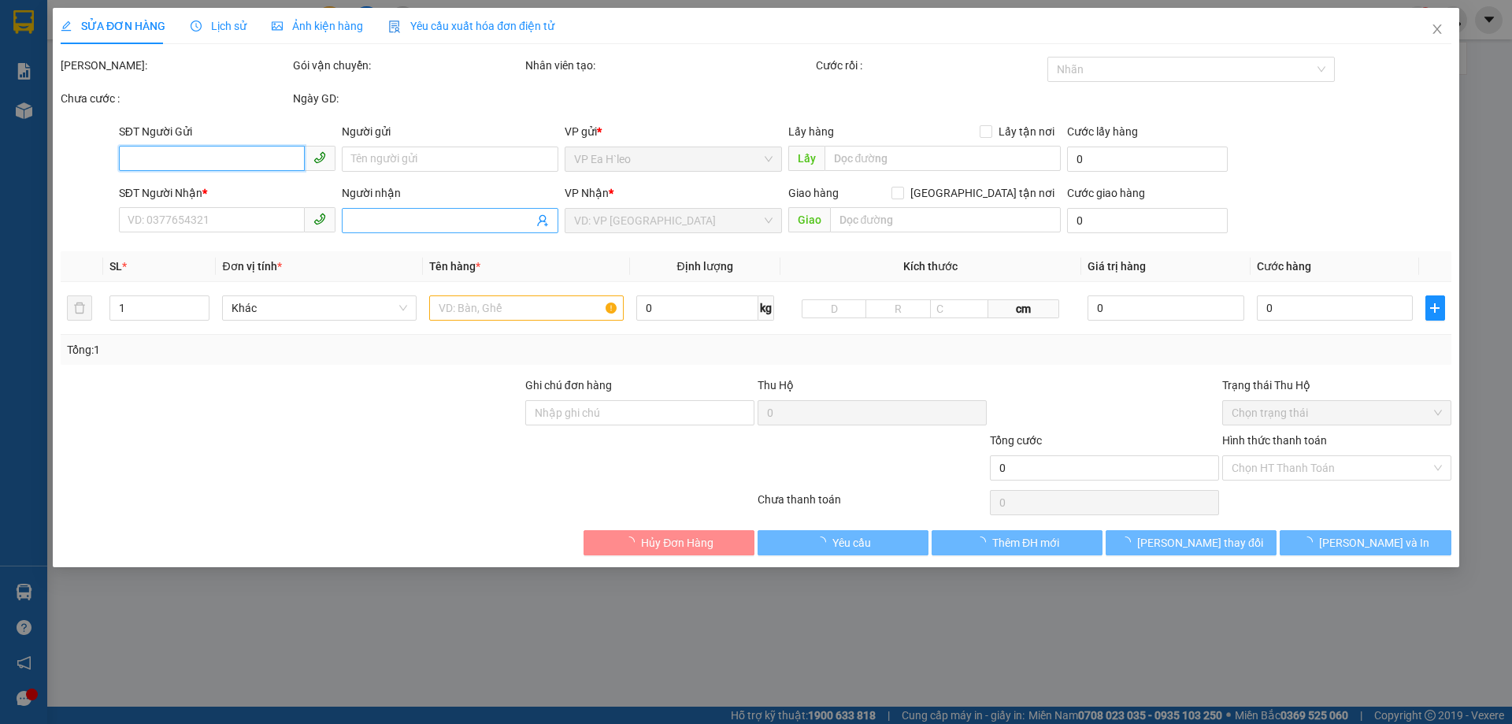
type input "0949476847"
type input "Thanh Hải Auto"
type input "50.000"
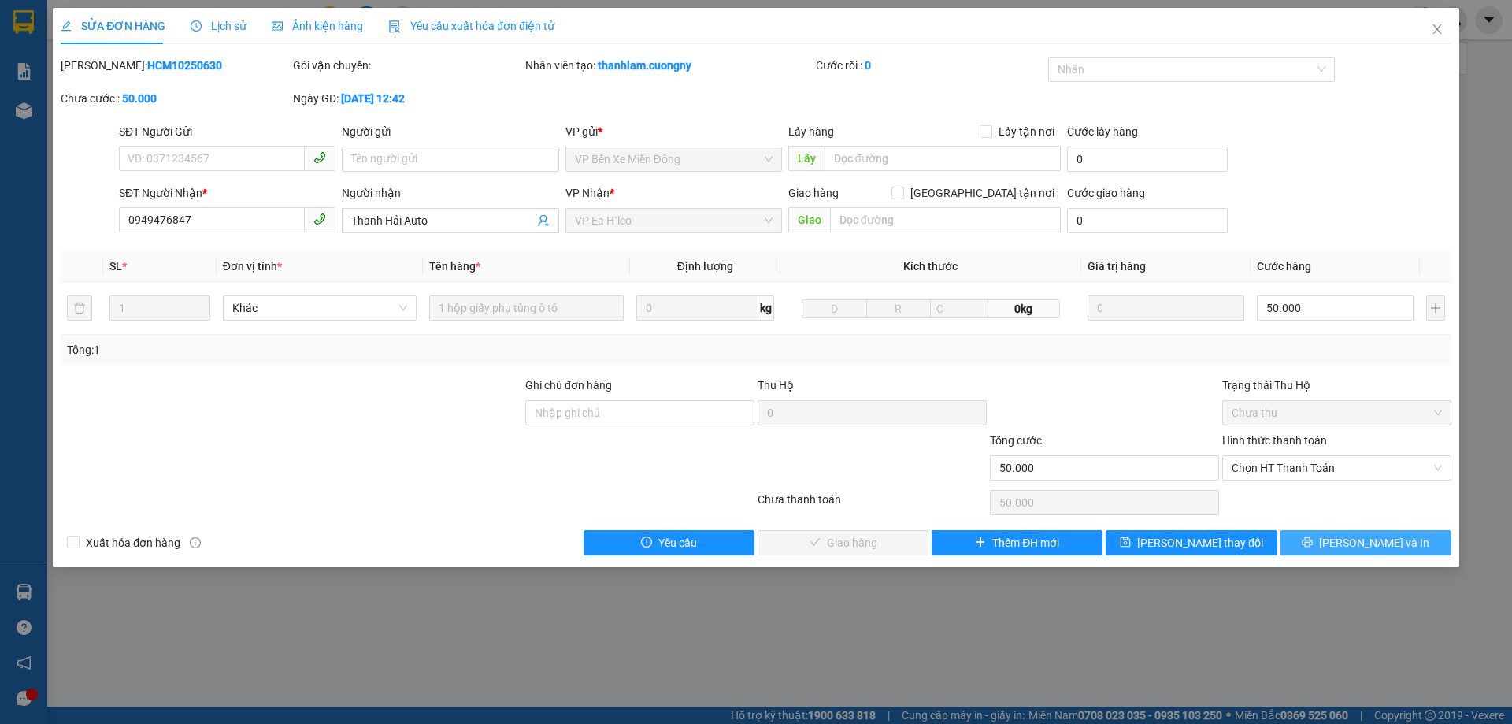
click at [1370, 544] on span "[PERSON_NAME] và In" at bounding box center [1374, 542] width 110 height 17
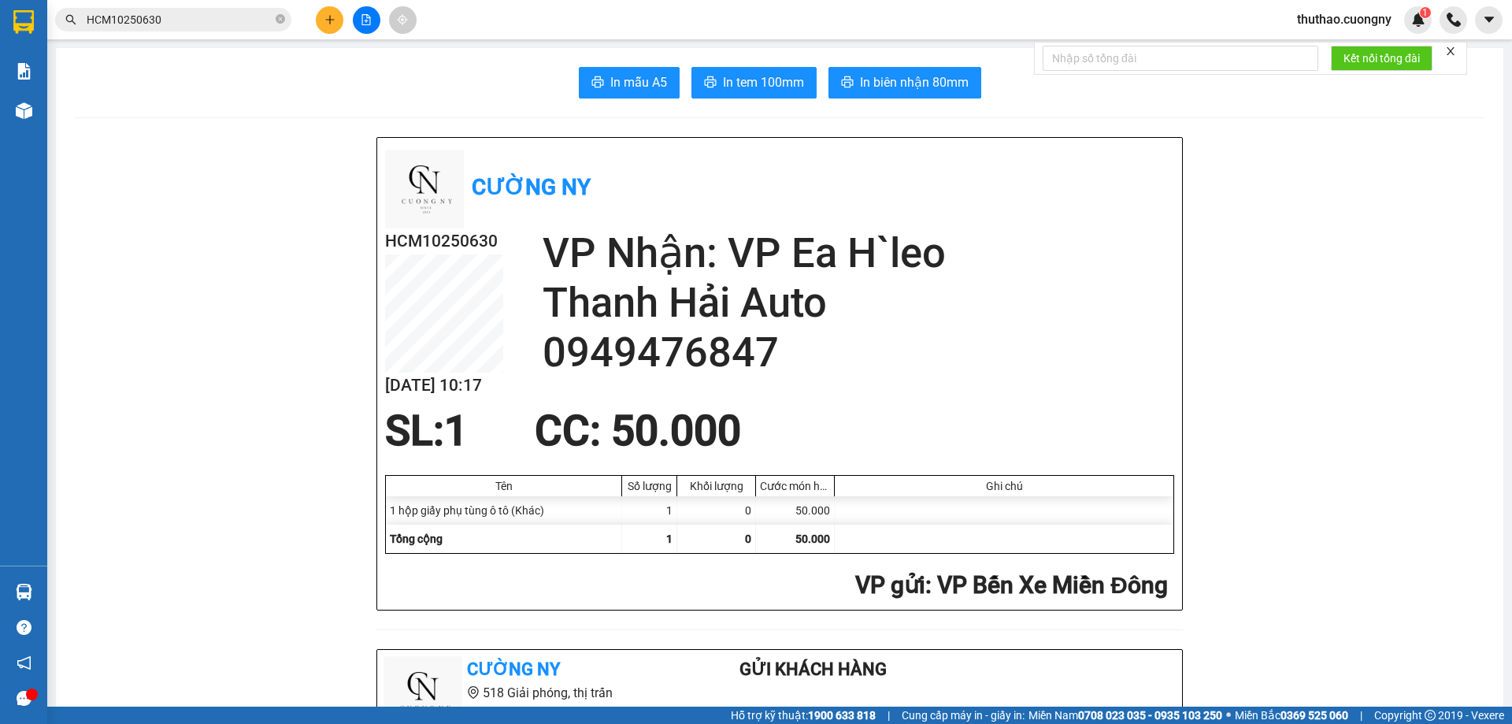
click at [194, 10] on span "HCM10250630" at bounding box center [173, 20] width 236 height 24
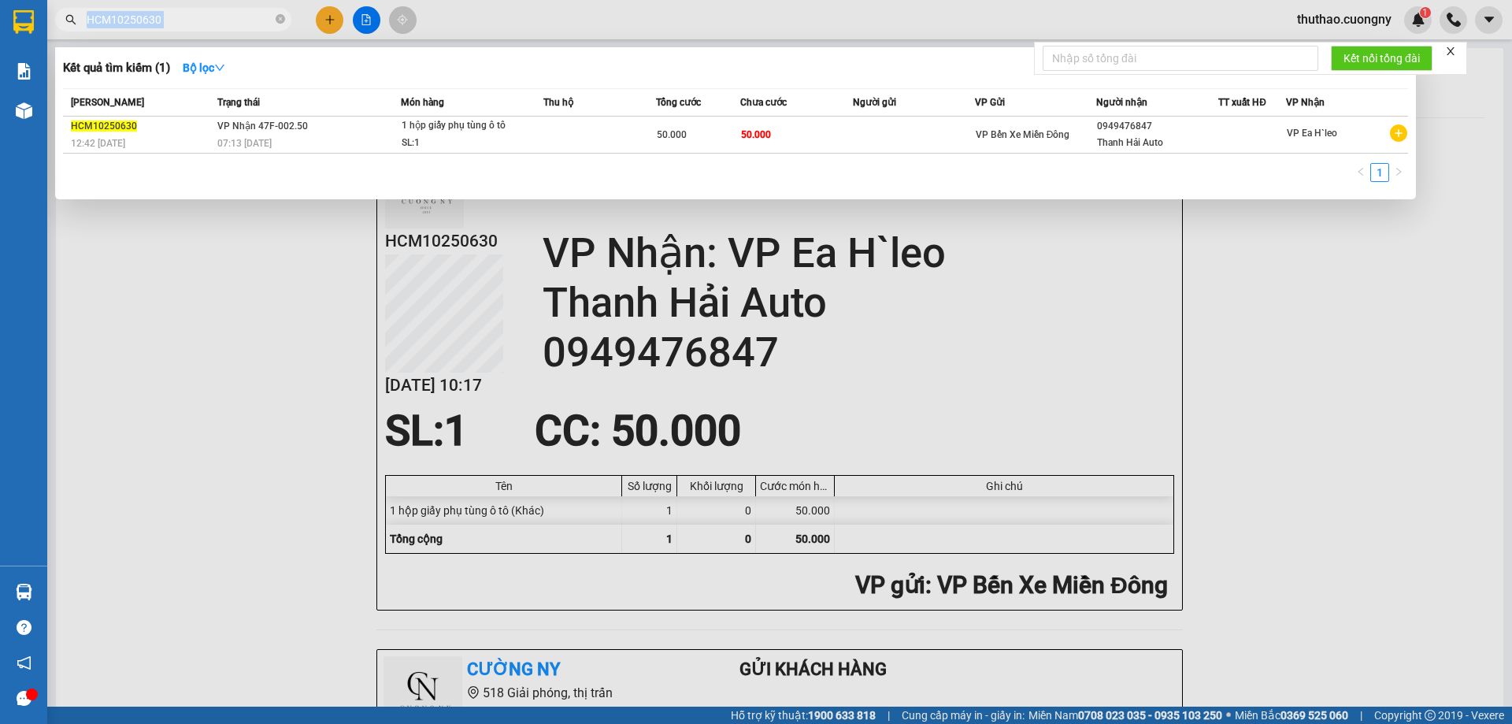
click at [194, 13] on span "HCM10250630" at bounding box center [173, 20] width 236 height 24
click at [194, 15] on input "HCM10250630" at bounding box center [180, 19] width 186 height 17
paste input "28"
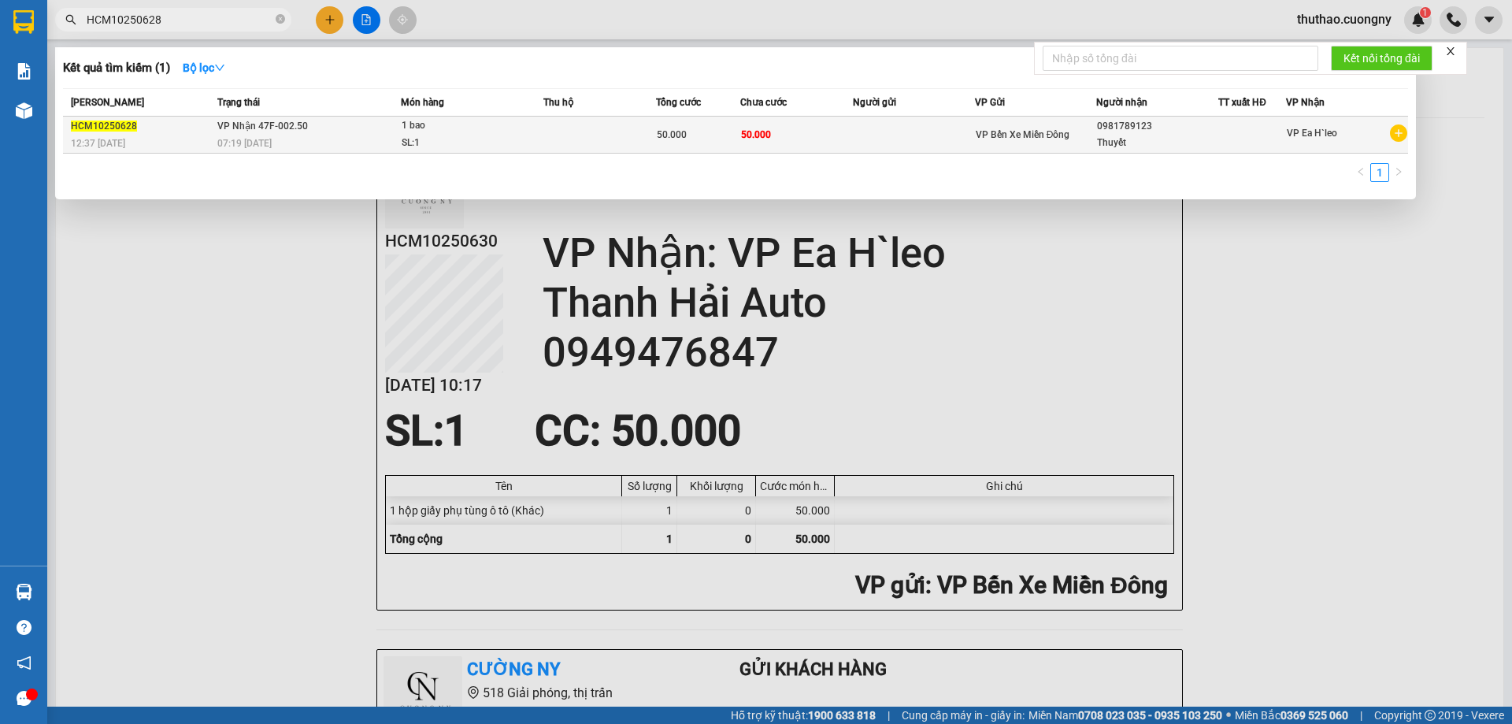
type input "HCM10250628"
click at [395, 147] on div "07:19 [DATE]" at bounding box center [308, 143] width 183 height 17
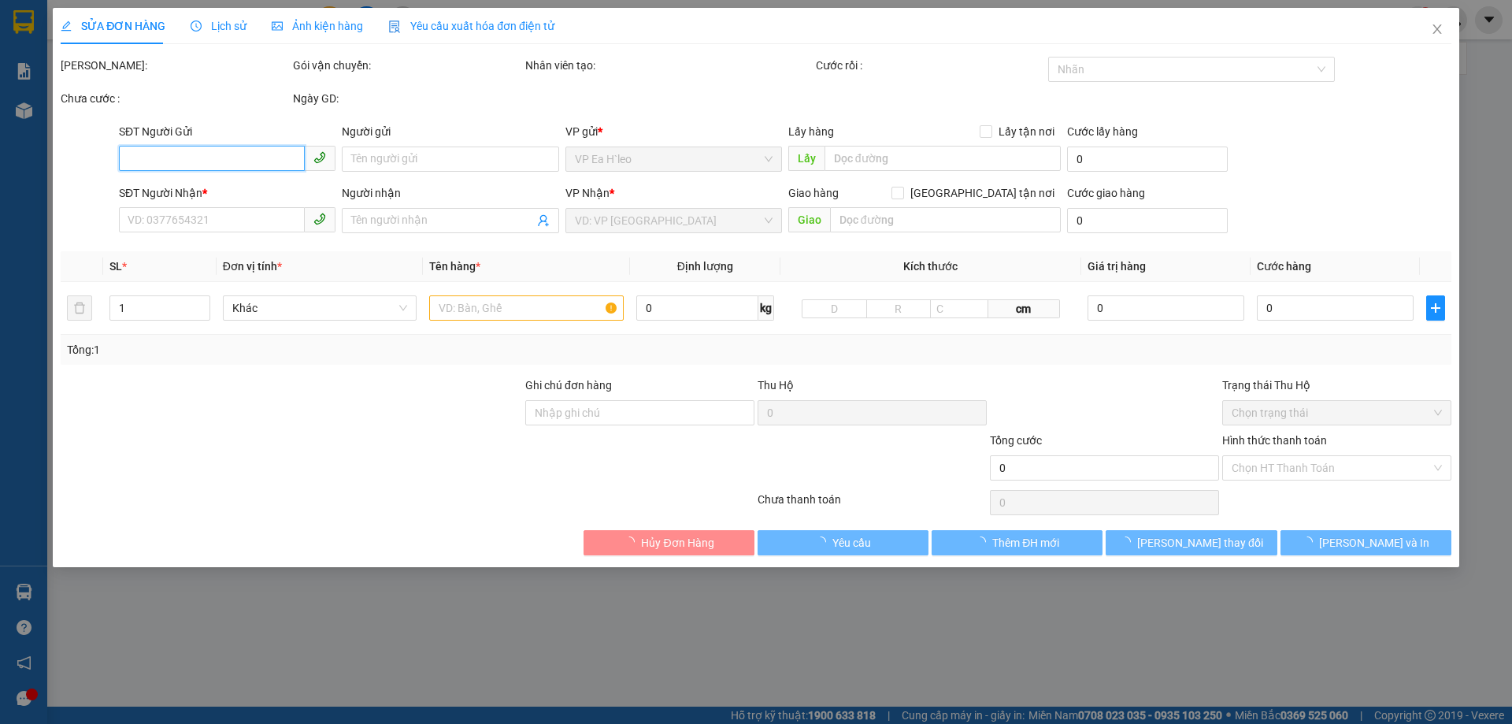
type input "0981789123"
type input "Thuyết"
type input "50.000"
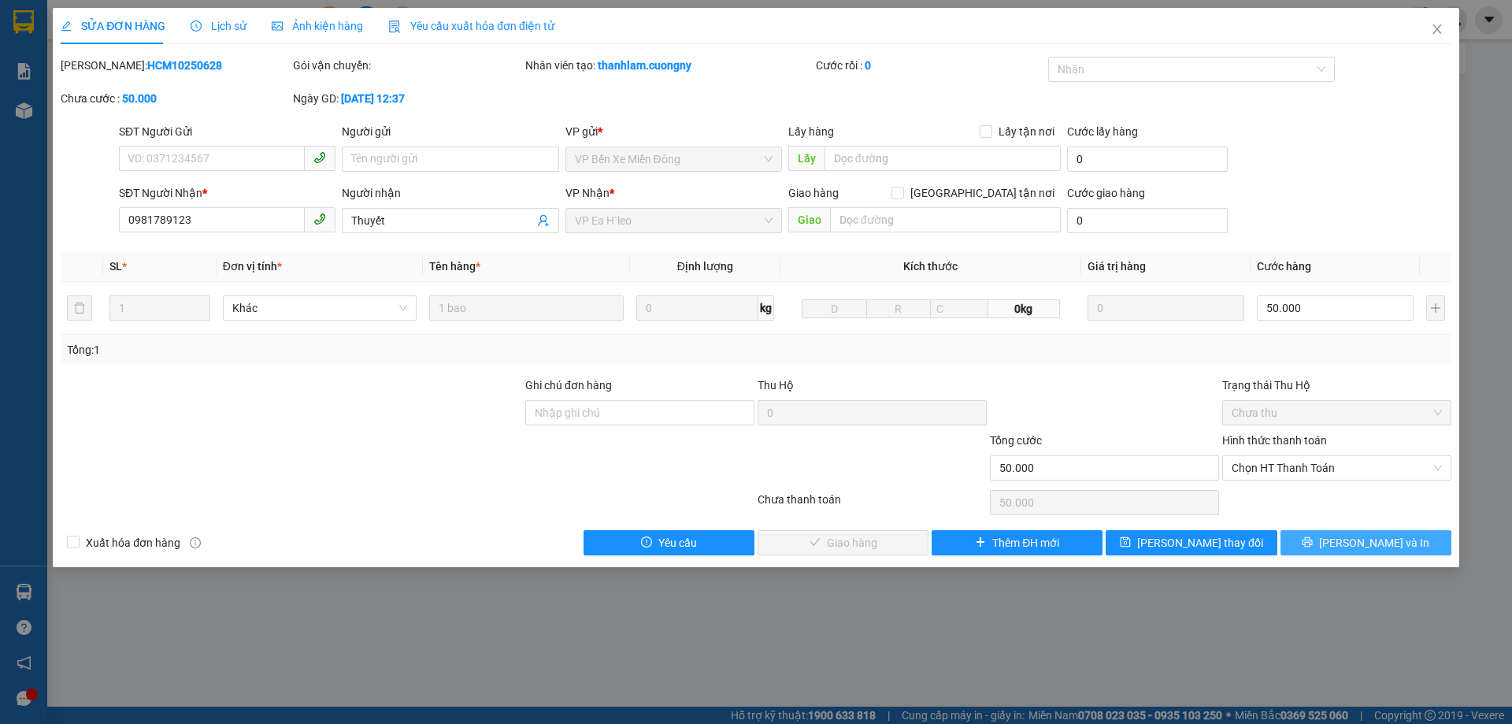
click at [1334, 550] on button "[PERSON_NAME] và In" at bounding box center [1366, 542] width 171 height 25
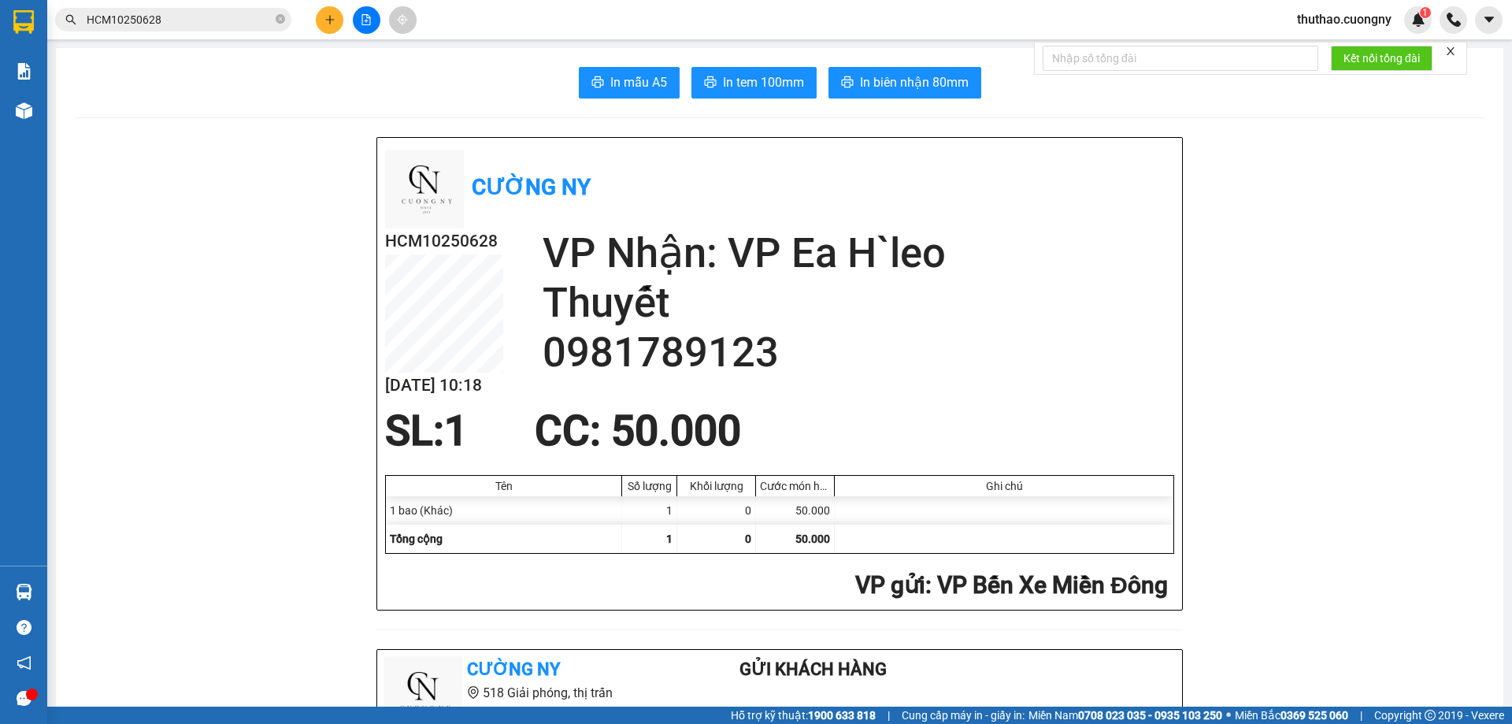
click at [170, 14] on input "HCM10250628" at bounding box center [180, 19] width 186 height 17
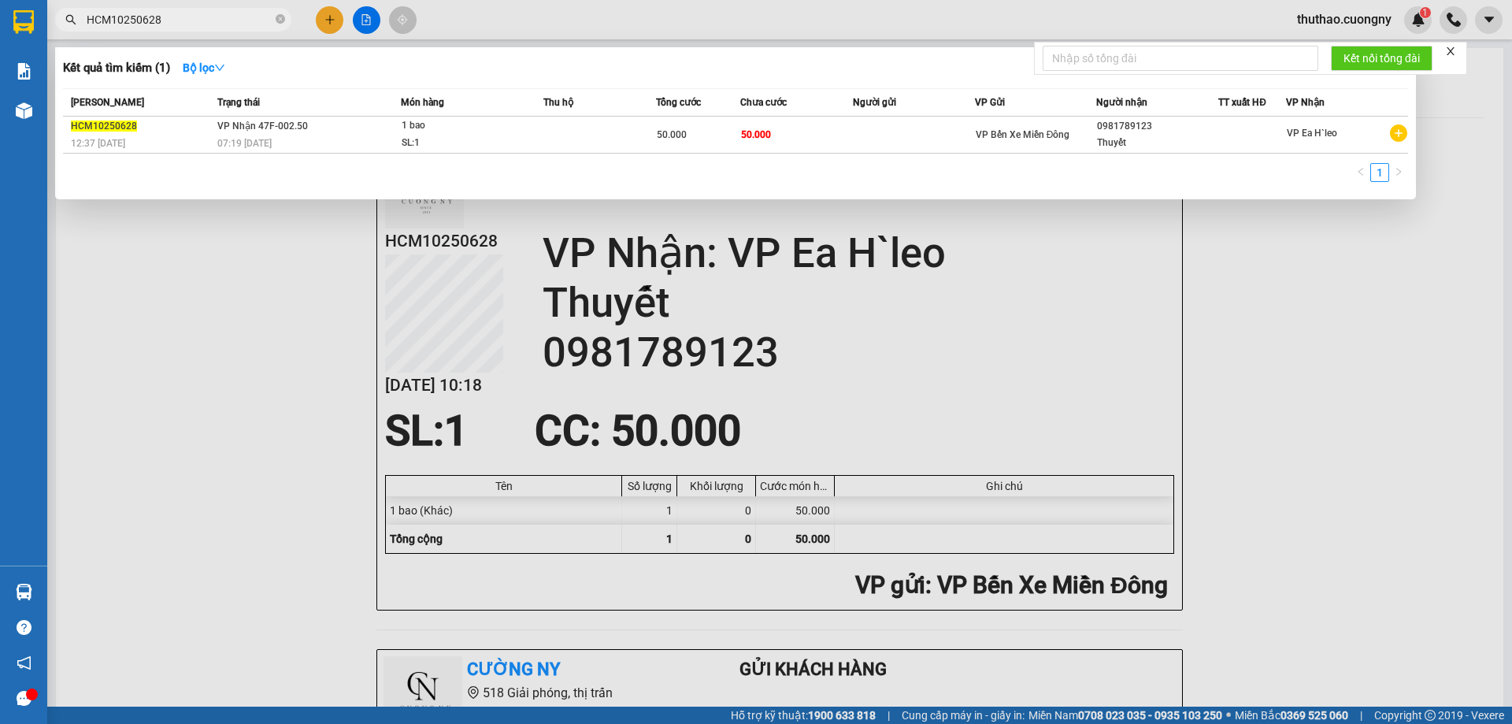
click at [170, 14] on input "HCM10250628" at bounding box center [180, 19] width 186 height 17
paste input "3"
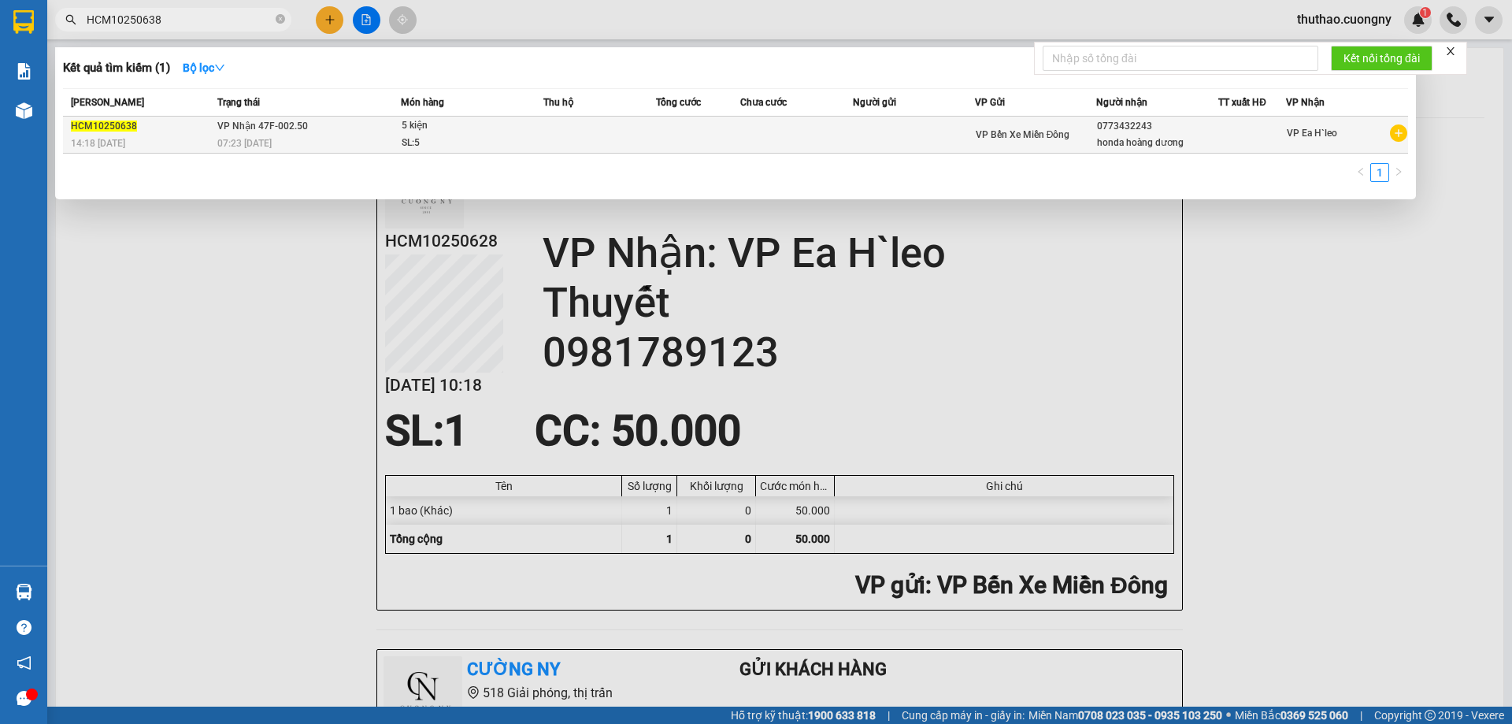
type input "HCM10250638"
click at [328, 132] on td "VP Nhận 47F-002.50 07:23 [DATE]" at bounding box center [306, 135] width 187 height 37
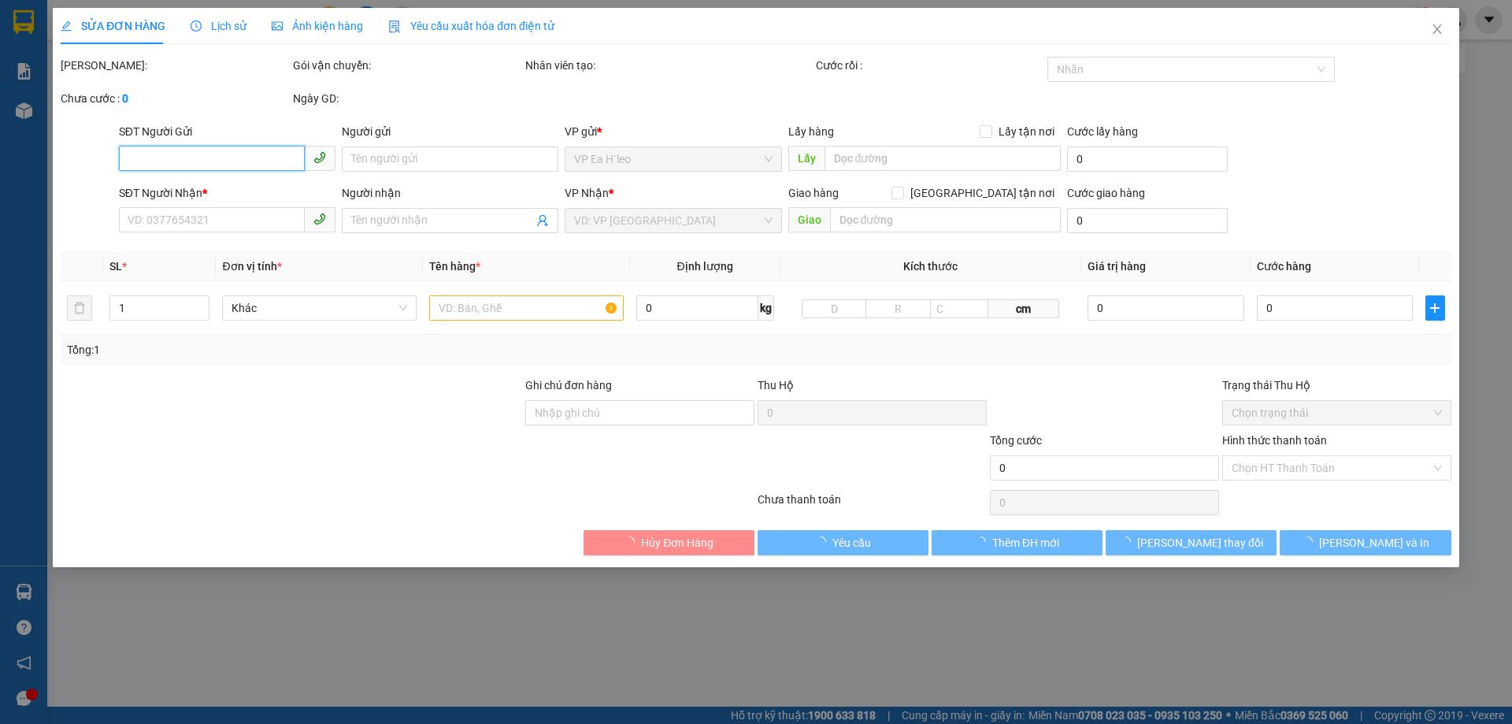
type input "0773432243"
type input "honda hoàng dương"
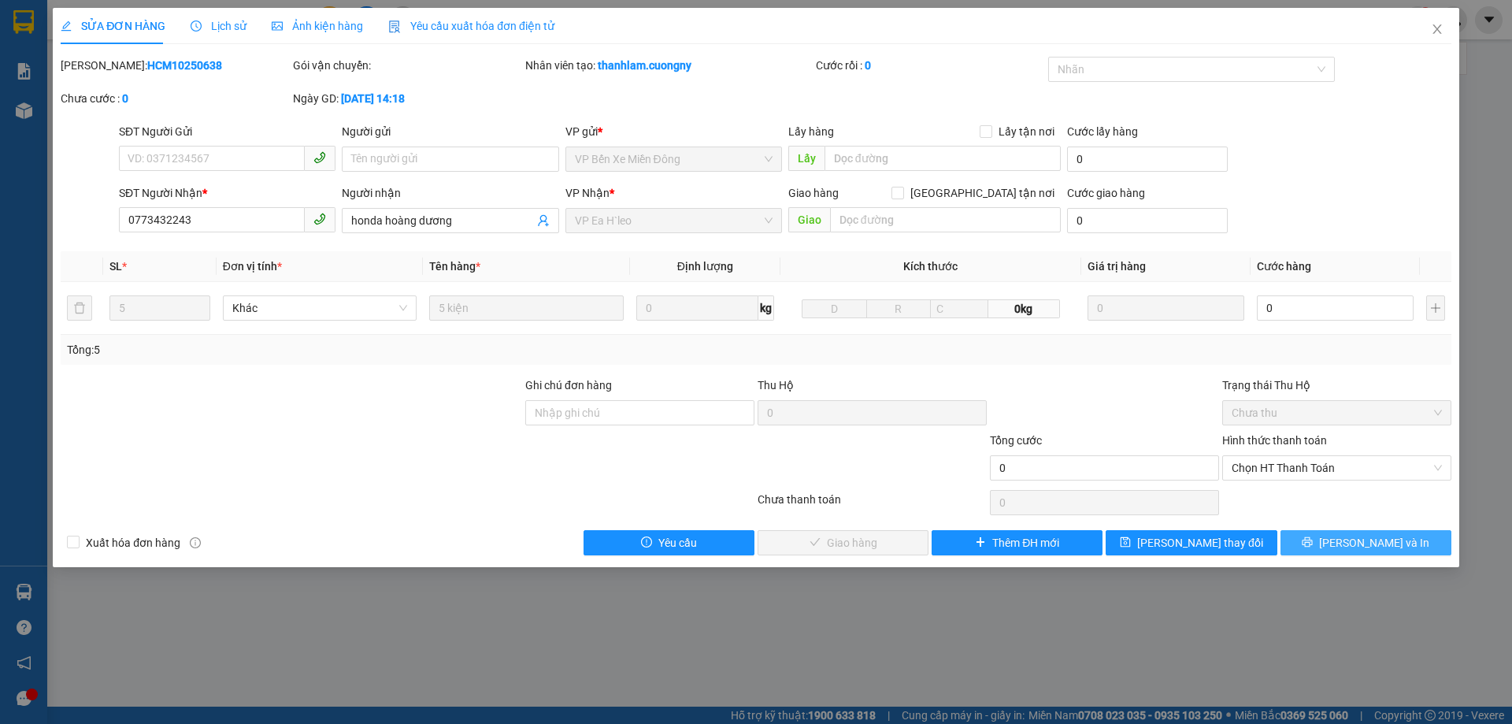
click at [1313, 547] on icon "printer" at bounding box center [1307, 541] width 11 height 11
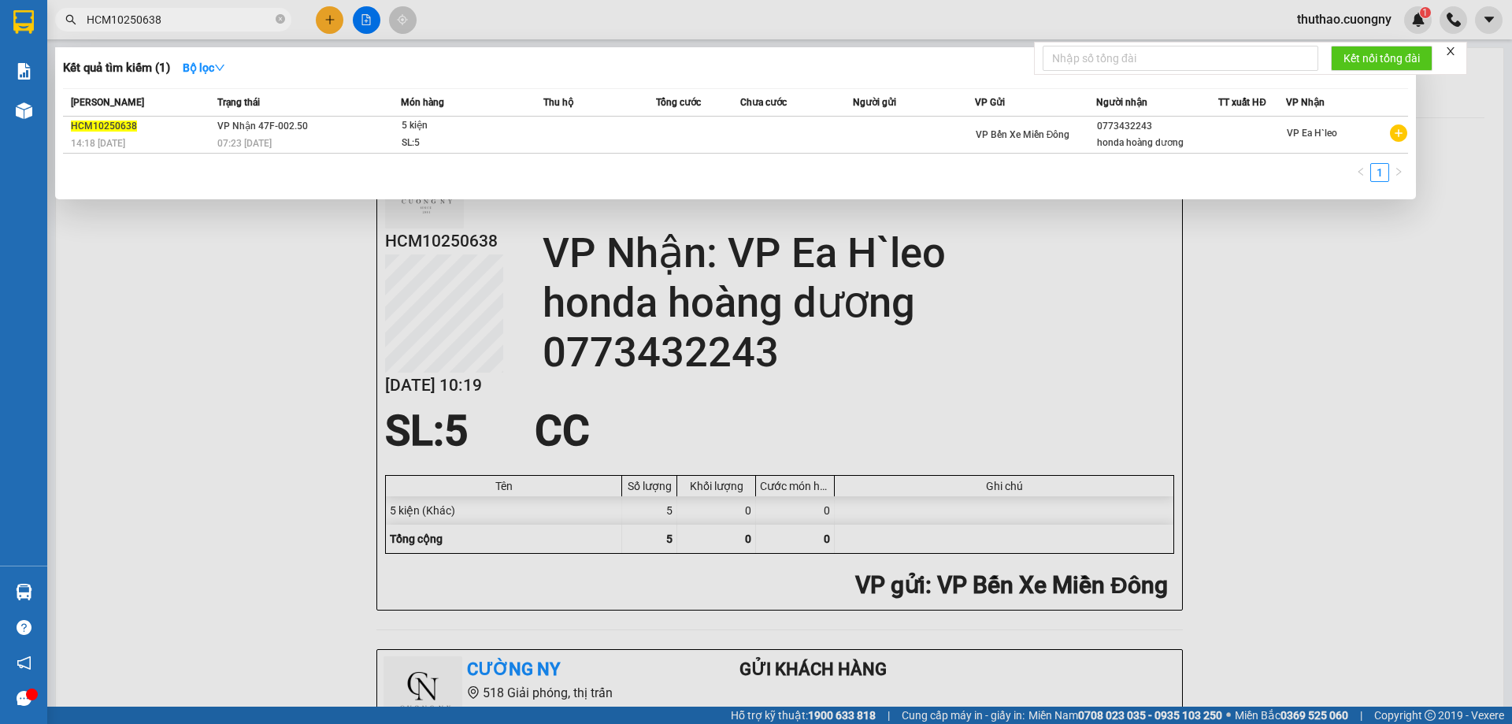
click at [256, 16] on input "HCM10250638" at bounding box center [180, 19] width 186 height 17
paste input "53"
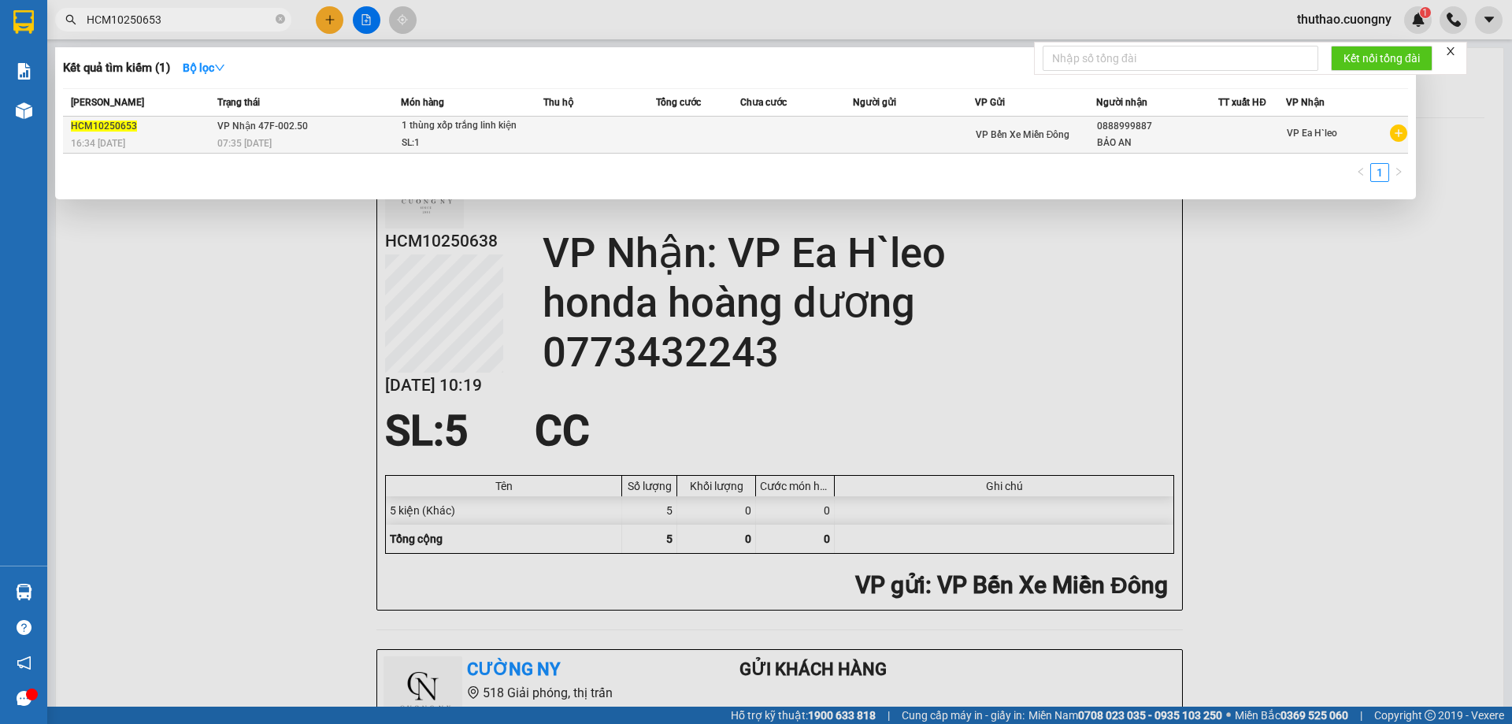
type input "HCM10250653"
click at [418, 126] on div "1 thùng xốp trắng linh kiện" at bounding box center [461, 125] width 118 height 17
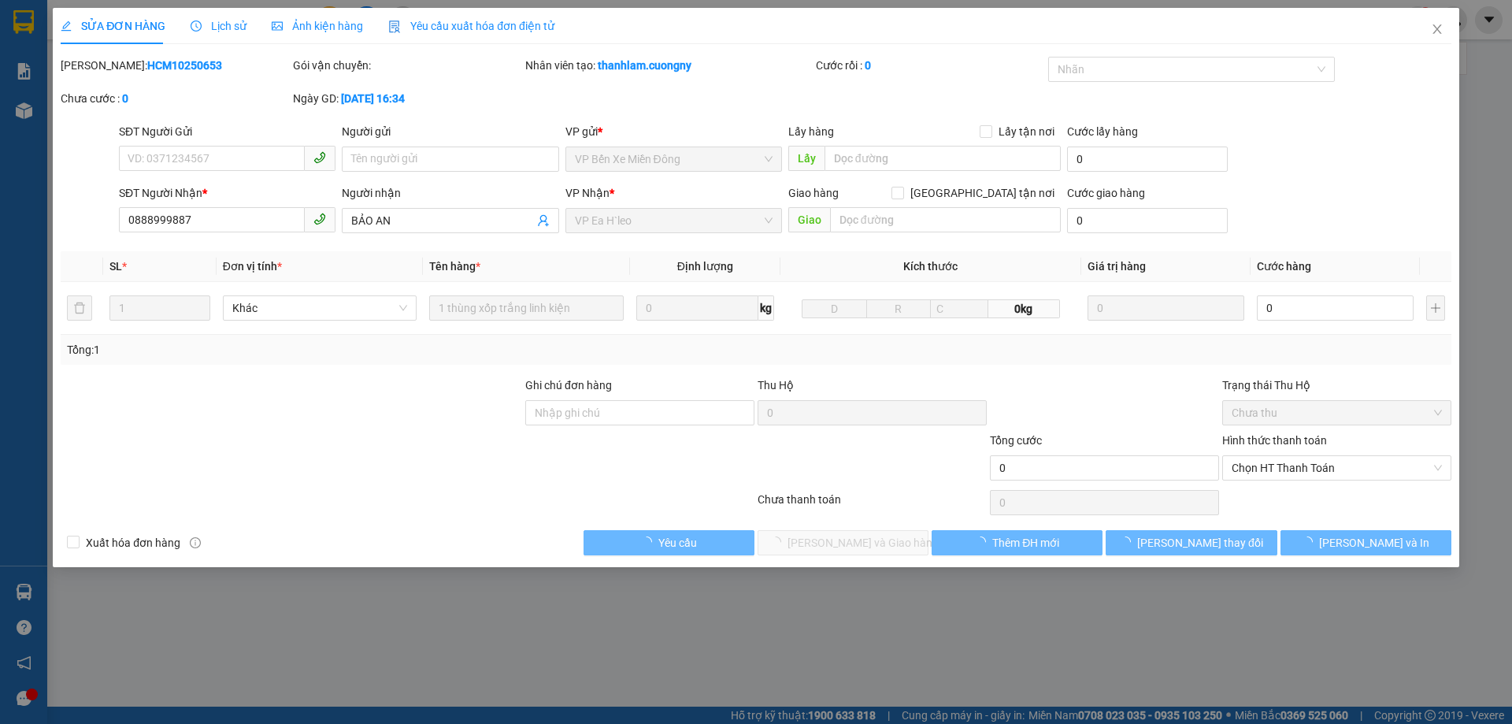
type input "0888999887"
type input "BẢO AN"
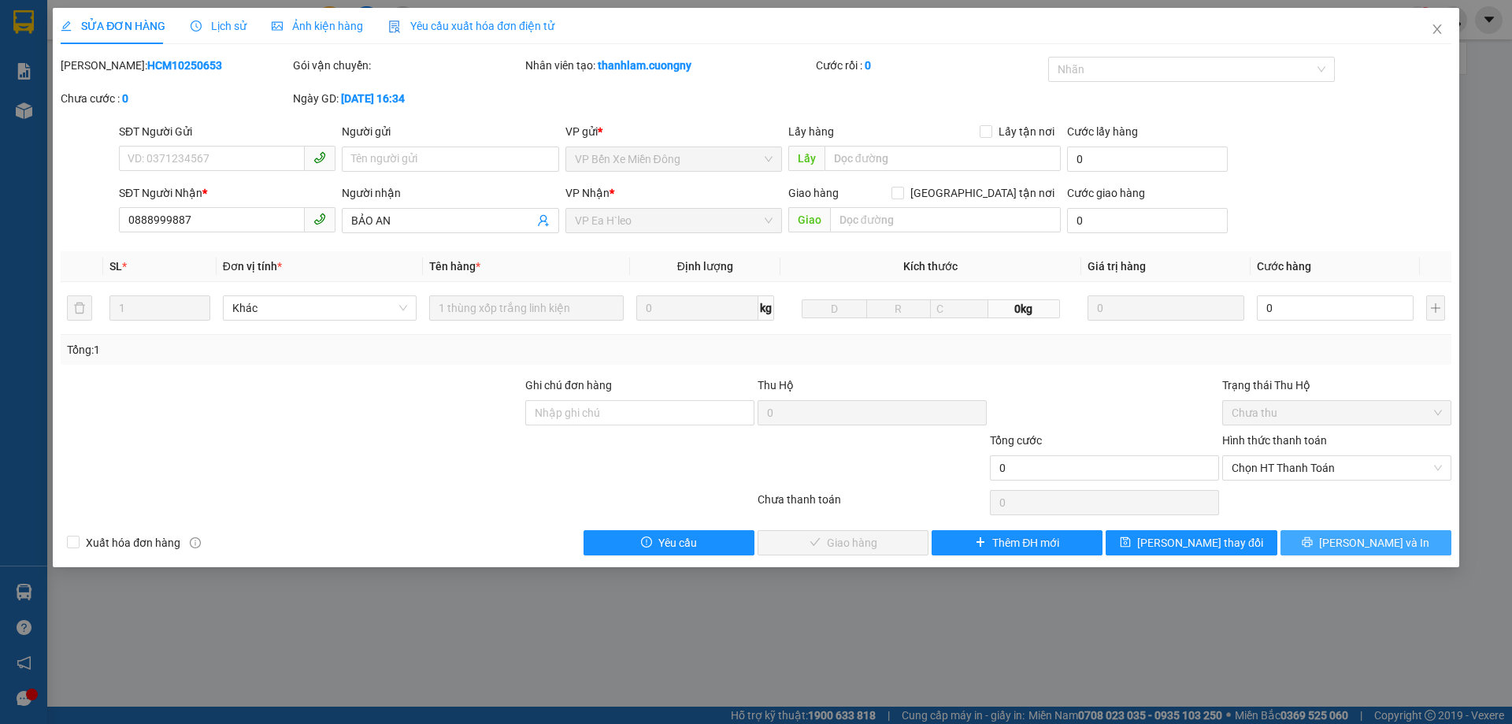
click at [1396, 547] on span "[PERSON_NAME] và In" at bounding box center [1374, 542] width 110 height 17
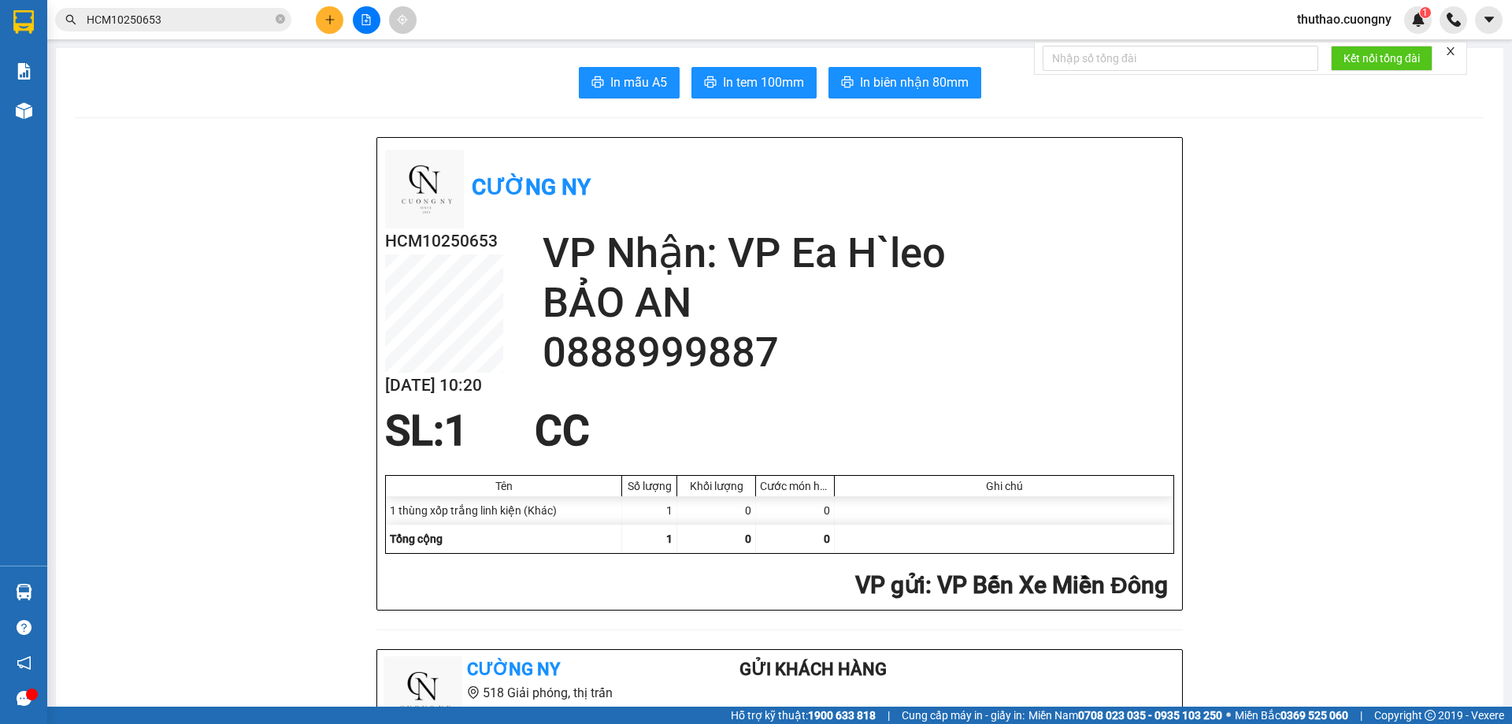
click at [187, 20] on input "HCM10250653" at bounding box center [180, 19] width 186 height 17
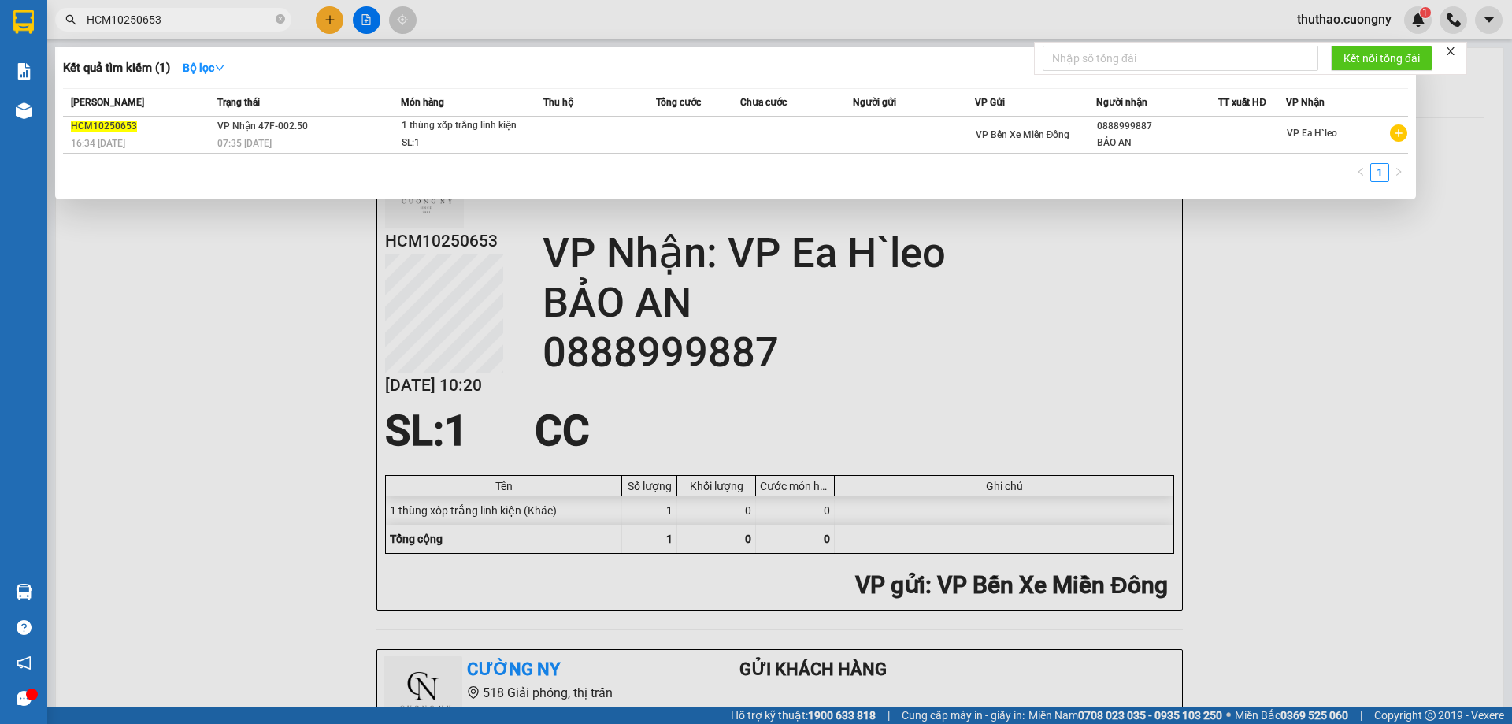
click at [187, 20] on input "HCM10250653" at bounding box center [180, 19] width 186 height 17
click at [199, 24] on input "HCM10250653" at bounding box center [180, 19] width 186 height 17
click at [190, 24] on input "HCM10250653" at bounding box center [180, 19] width 186 height 17
paste input "5"
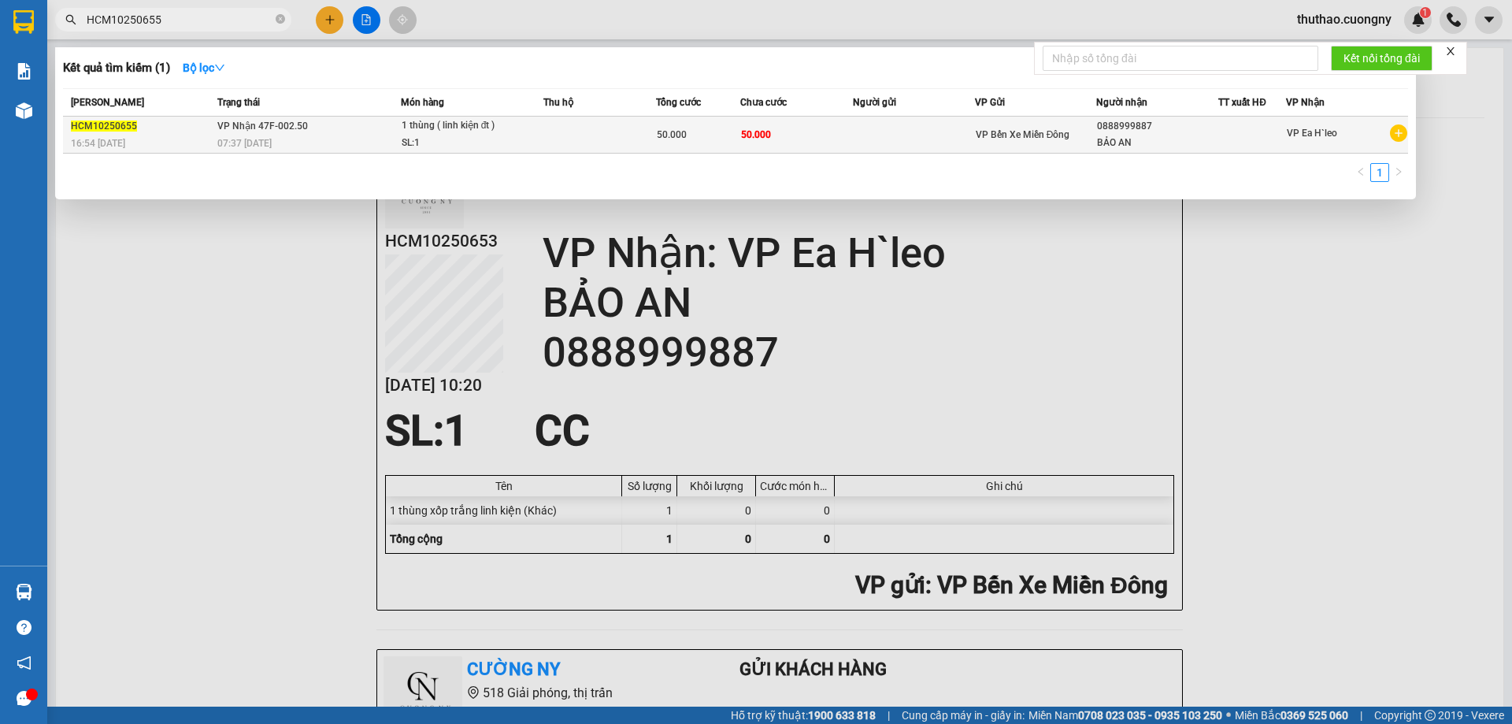
type input "HCM10250655"
click at [522, 139] on span "1 thùng ( linh kiện đt ) SL: 1" at bounding box center [472, 134] width 141 height 34
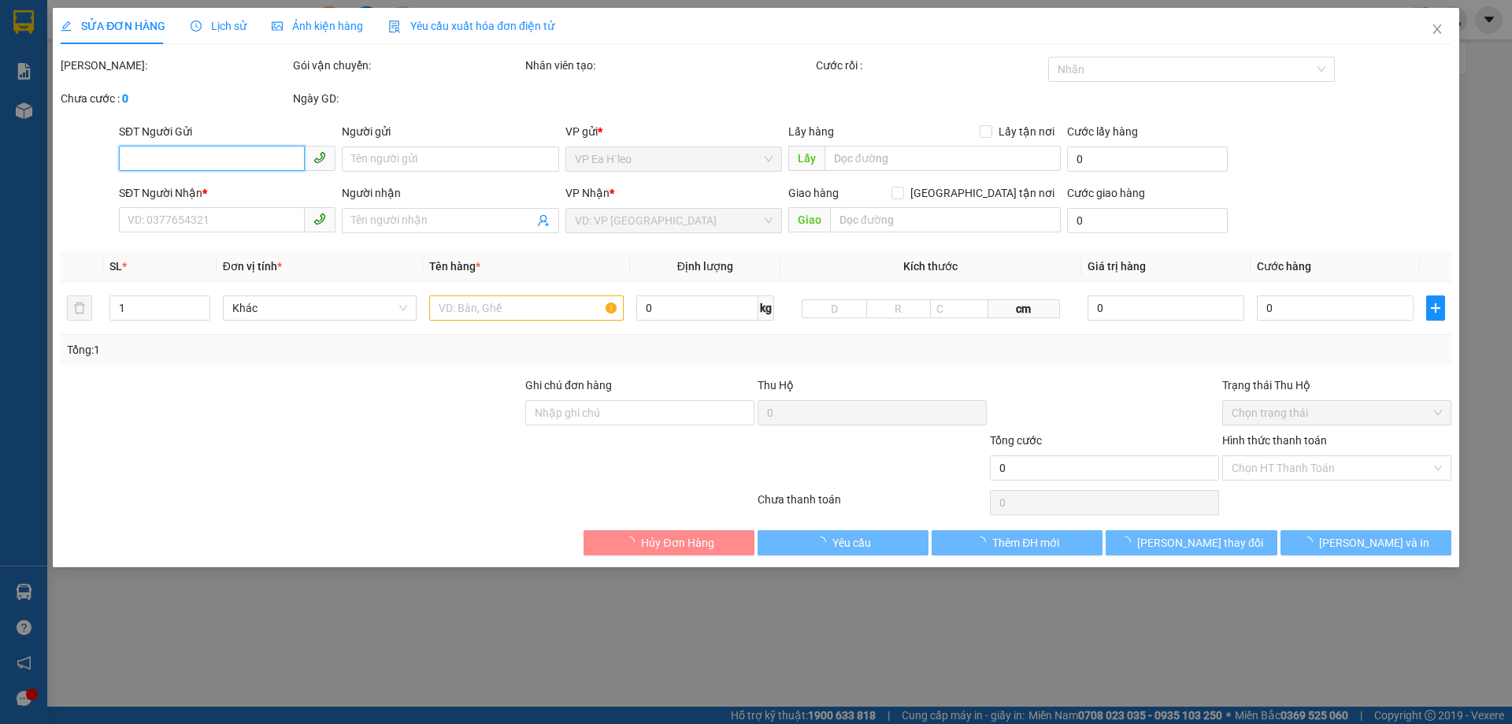
type input "0888999887"
type input "BẢO AN"
type input "50.000"
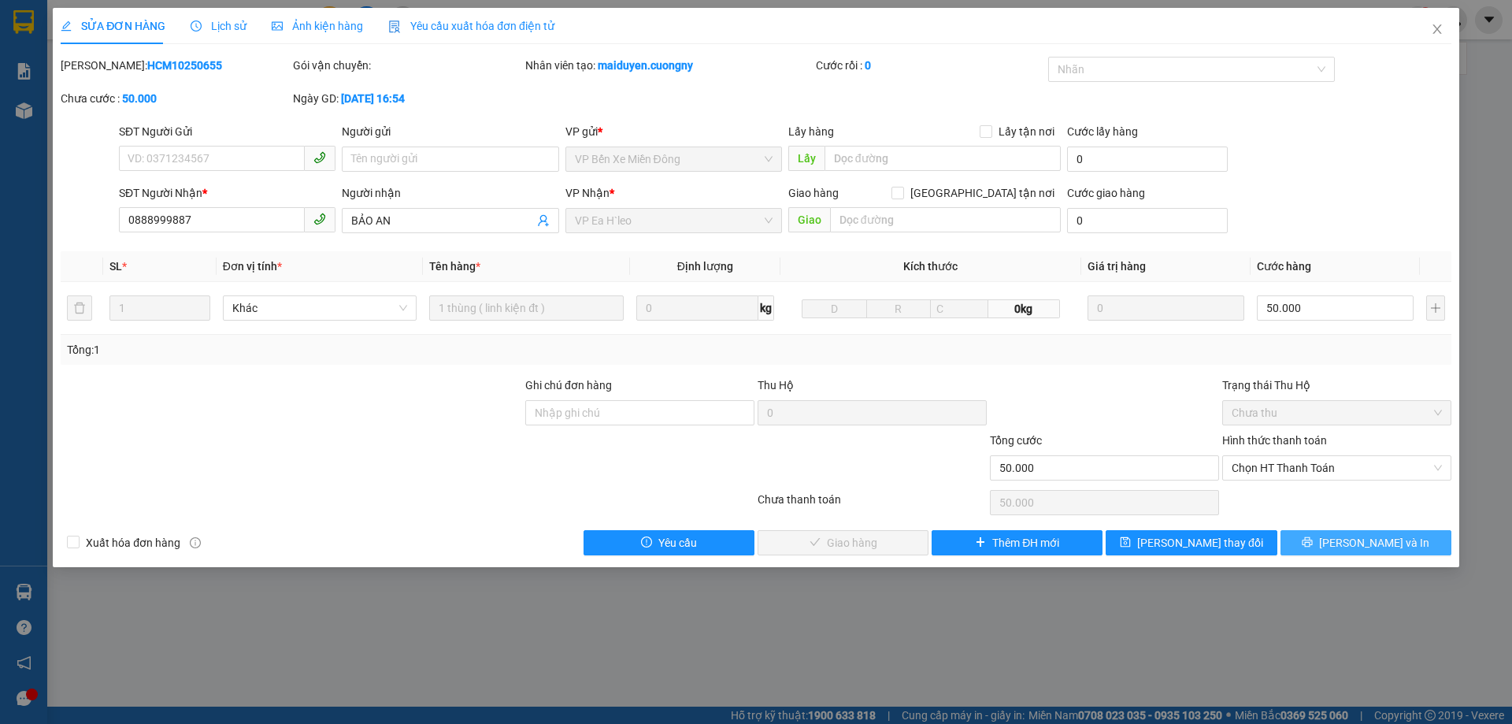
click at [1353, 554] on button "[PERSON_NAME] và In" at bounding box center [1366, 542] width 171 height 25
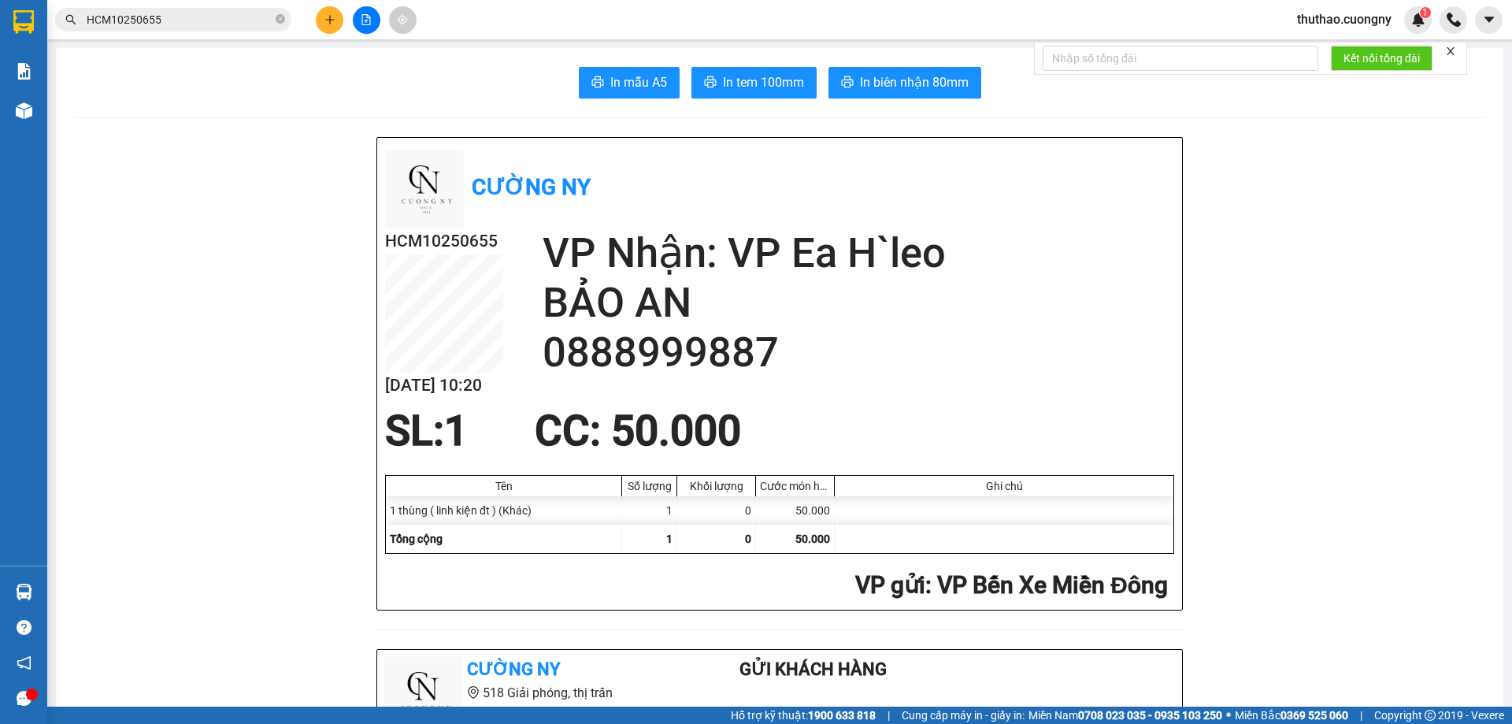
click at [217, 27] on input "HCM10250655" at bounding box center [180, 19] width 186 height 17
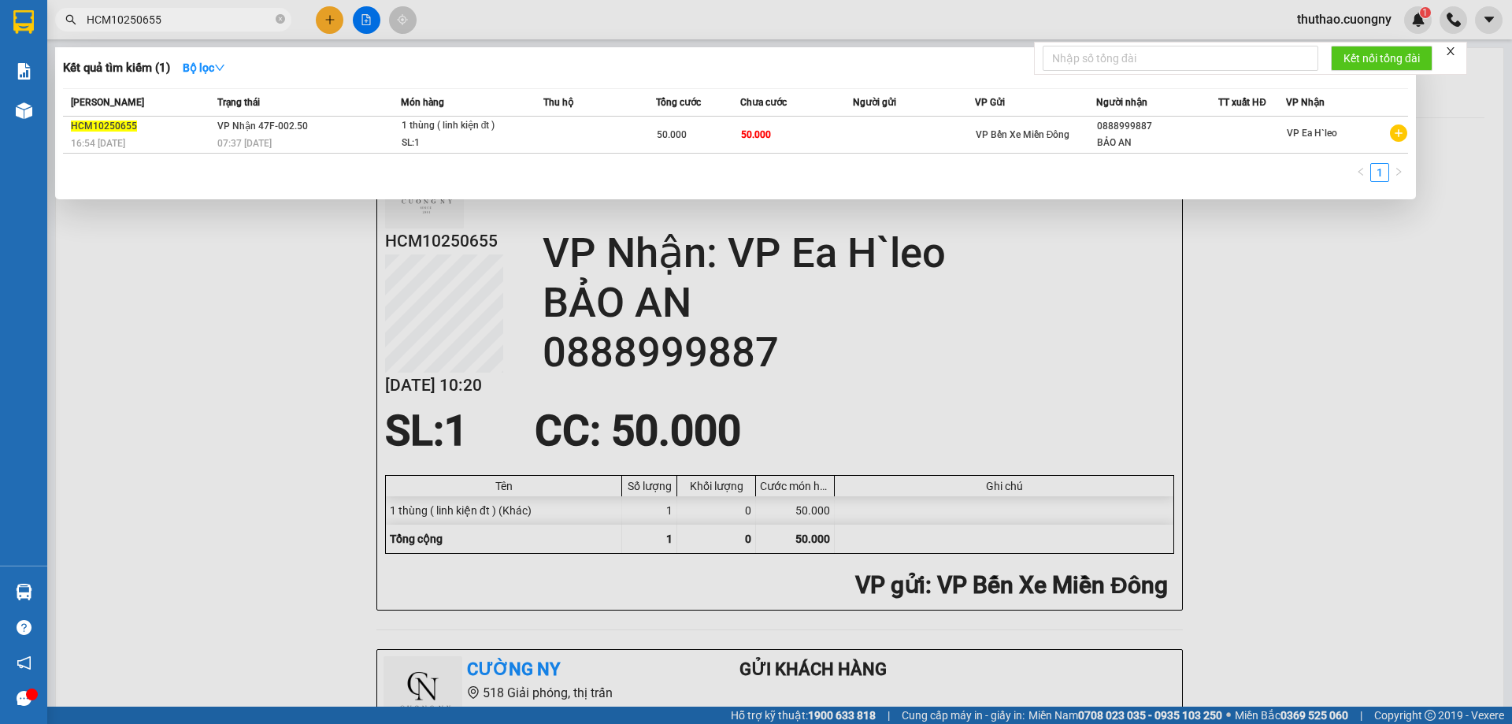
click at [217, 27] on input "HCM10250655" at bounding box center [180, 19] width 186 height 17
paste input "2"
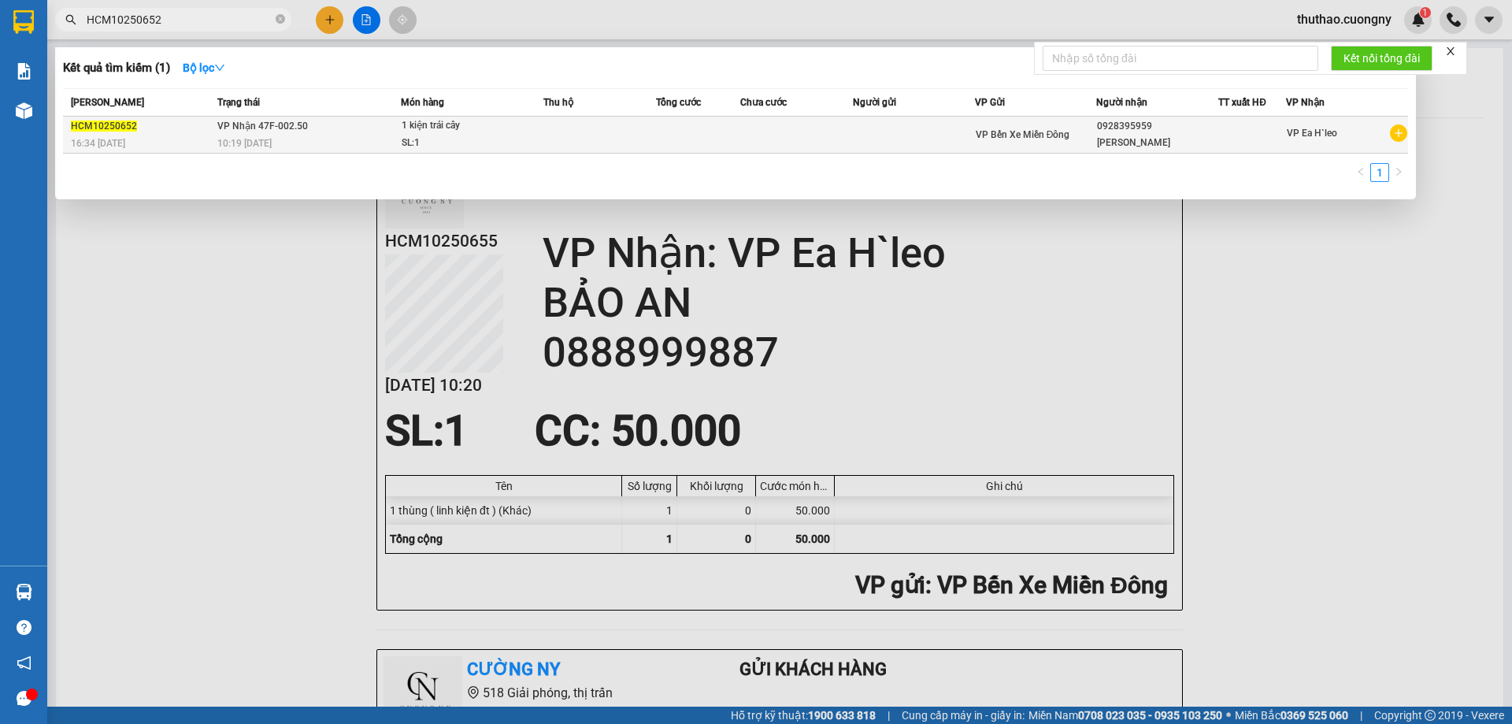
type input "HCM10250652"
click at [268, 127] on span "VP Nhận 47F-002.50" at bounding box center [262, 126] width 91 height 11
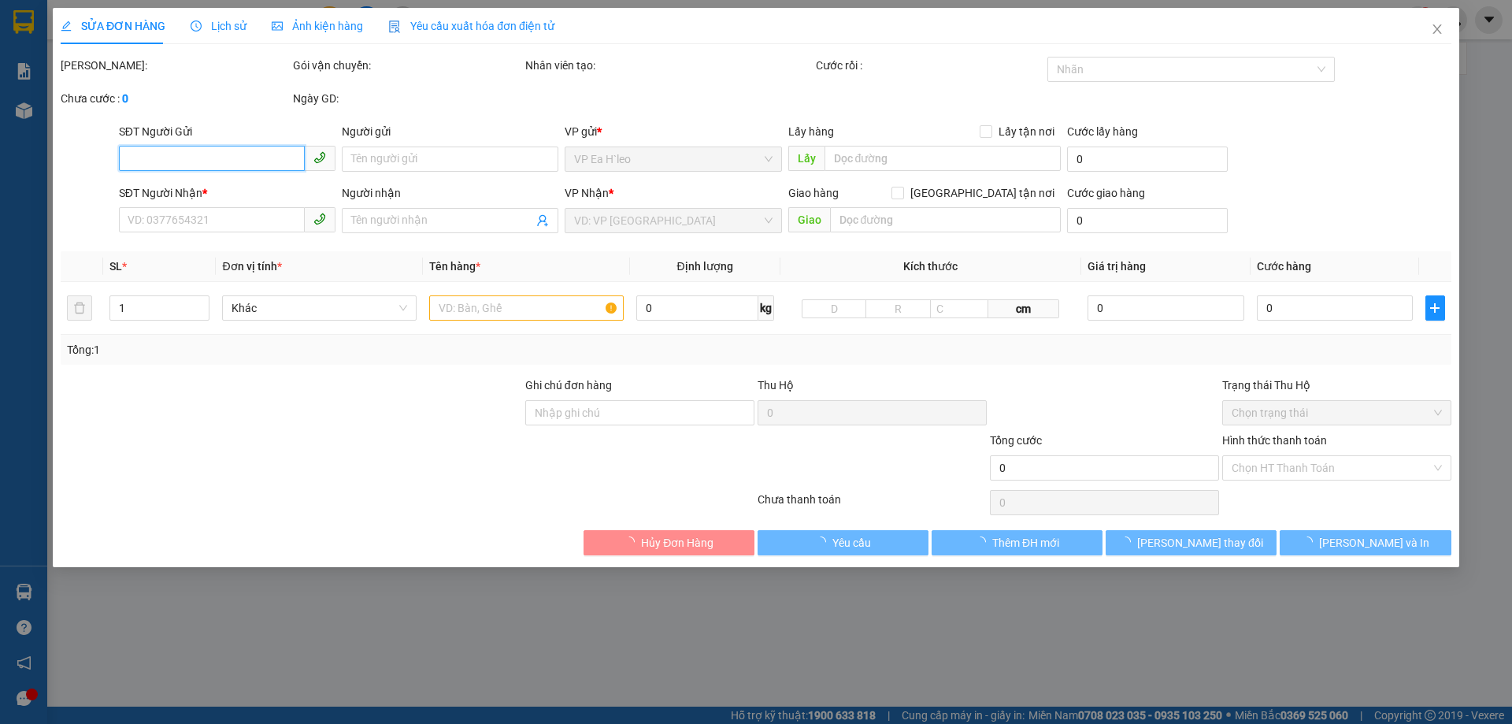
type input "0928395959"
type input "[PERSON_NAME]"
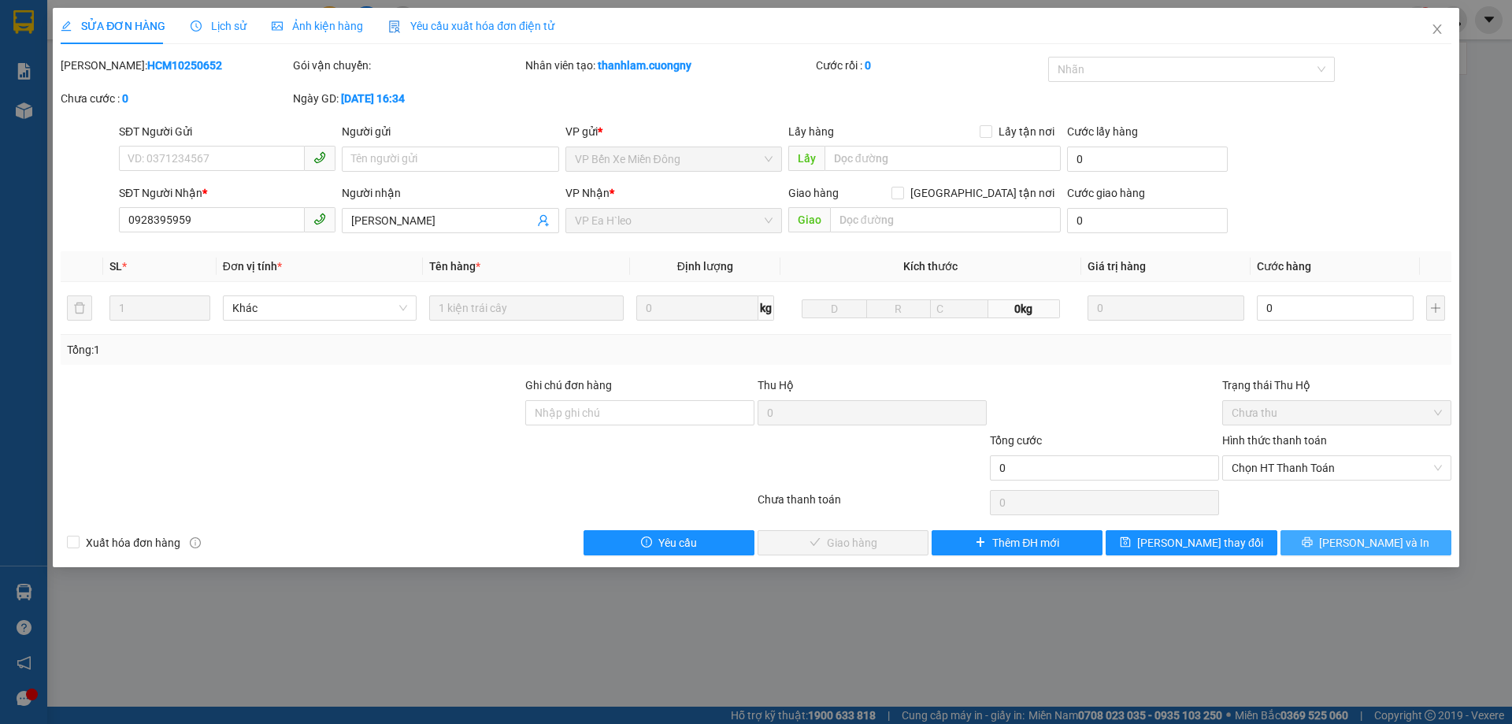
click at [1376, 529] on div "Total Paid Fee 0 Total UnPaid Fee 0 Cash Collection Total Fee Mã ĐH: HCM1025065…" at bounding box center [756, 306] width 1391 height 499
click at [1385, 535] on span "[PERSON_NAME] và In" at bounding box center [1374, 542] width 110 height 17
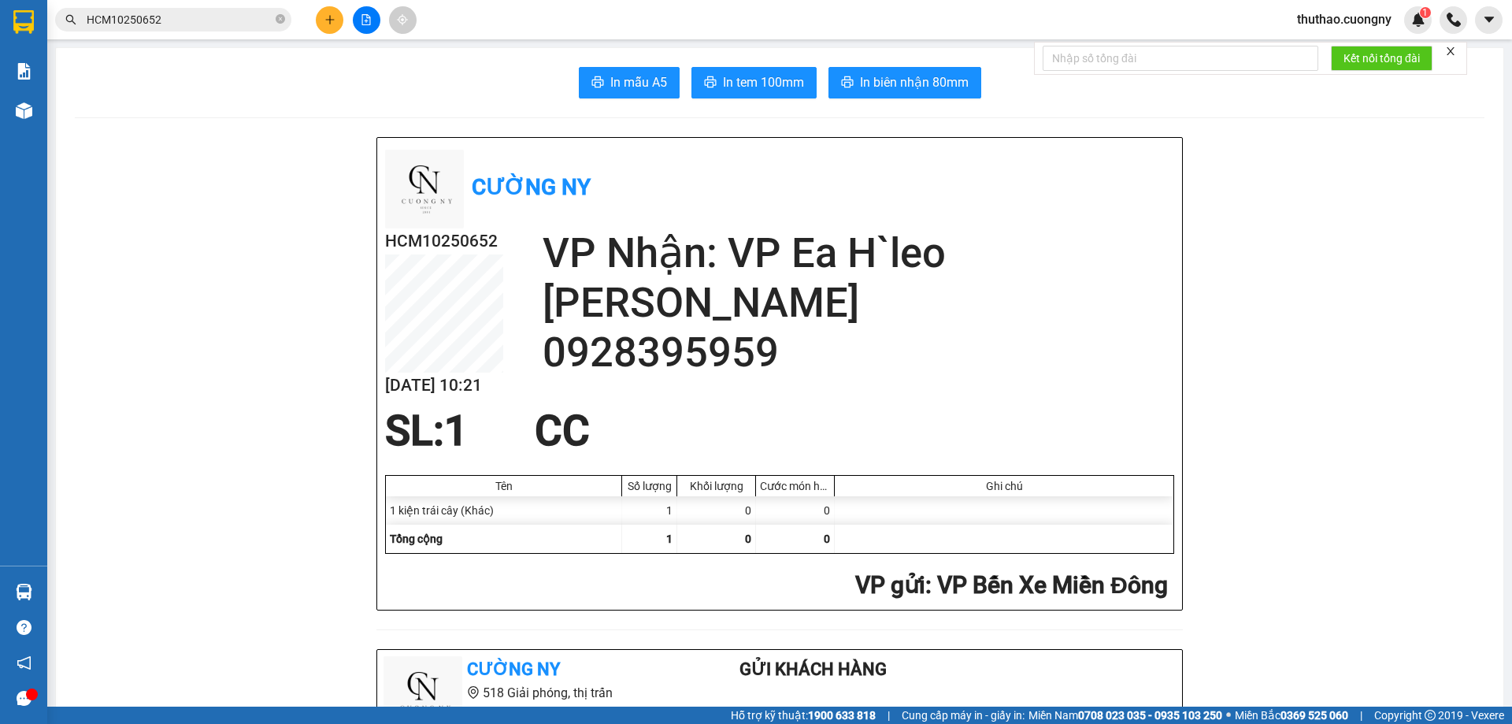
click at [186, 26] on input "HCM10250652" at bounding box center [180, 19] width 186 height 17
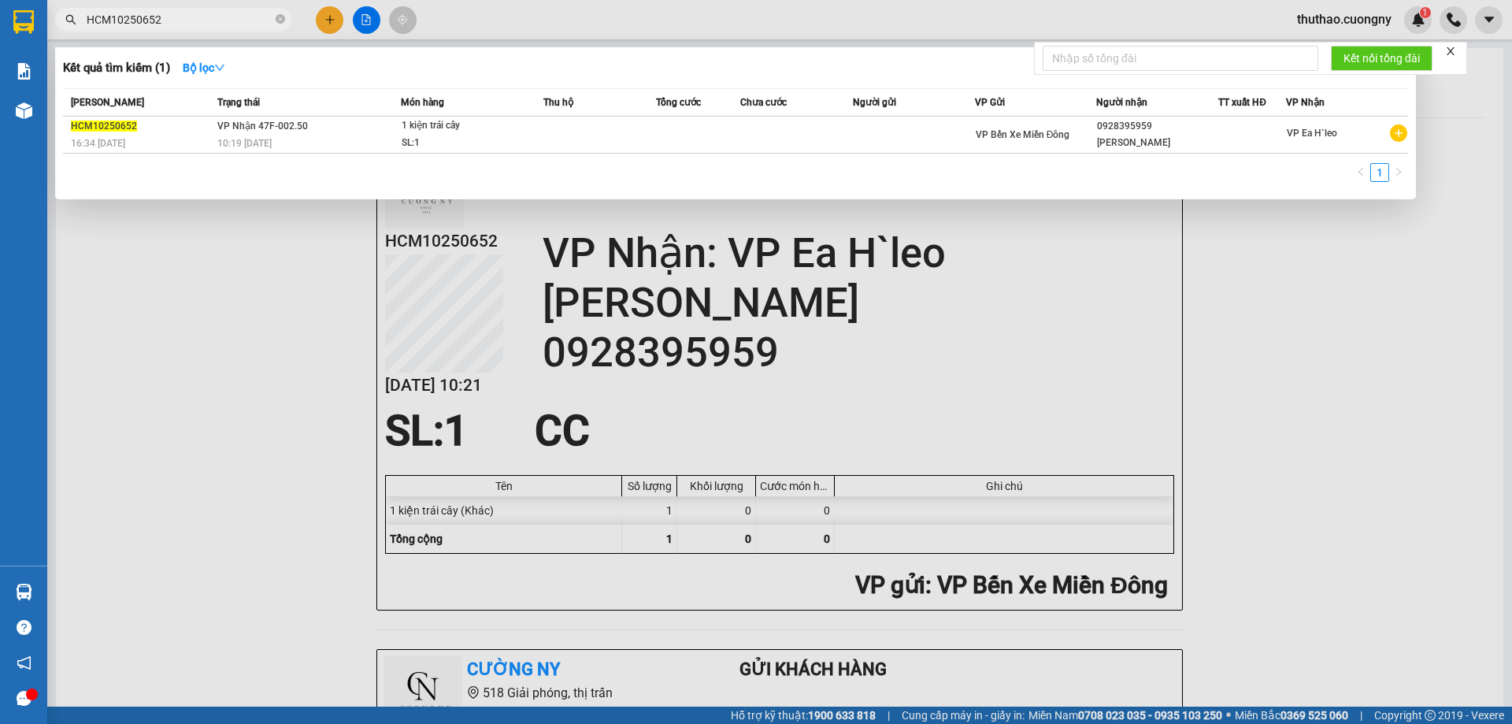
click at [186, 26] on input "HCM10250652" at bounding box center [180, 19] width 186 height 17
paste input "61"
type input "HCM10250661"
click at [304, 138] on div "07:14 [DATE]" at bounding box center [308, 143] width 183 height 17
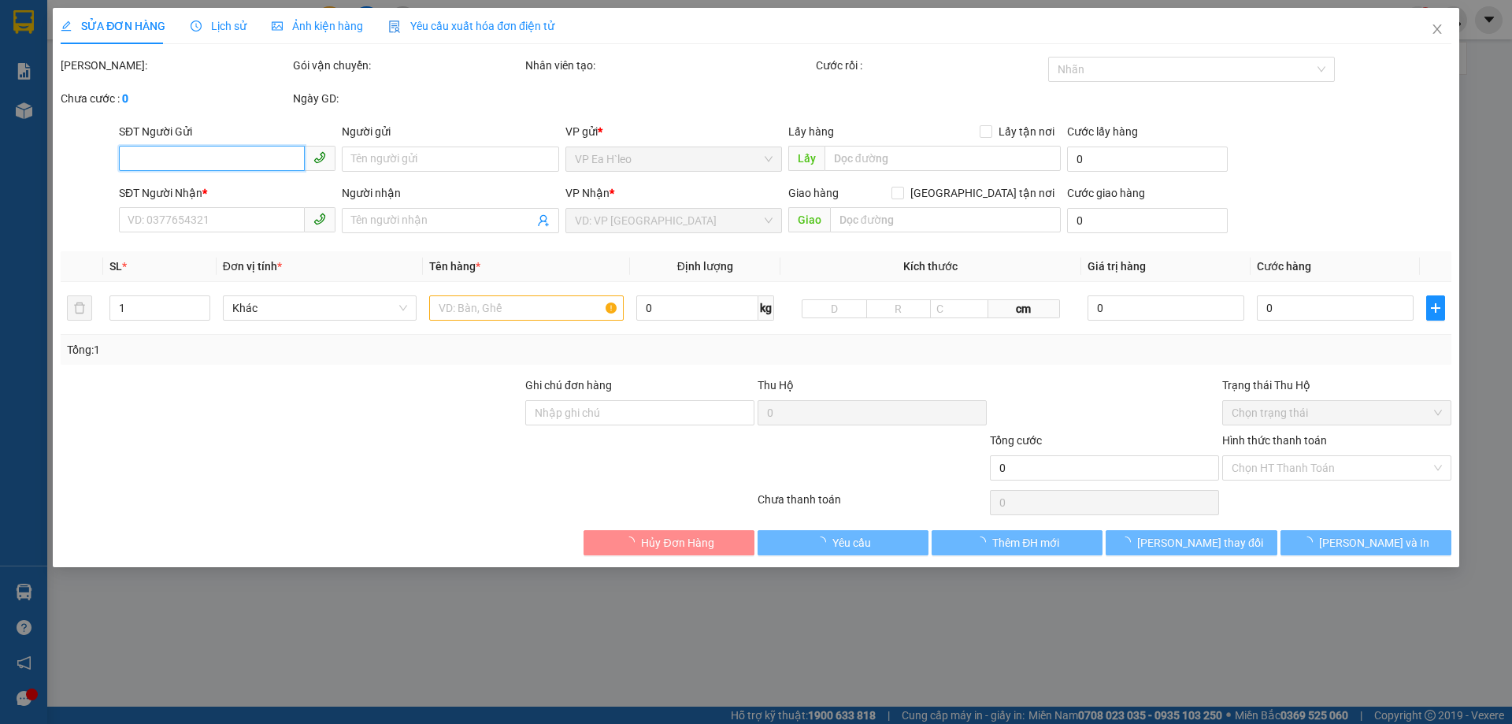
type input "0949476847"
type input "Thanh Hải Auto"
type input "40.000"
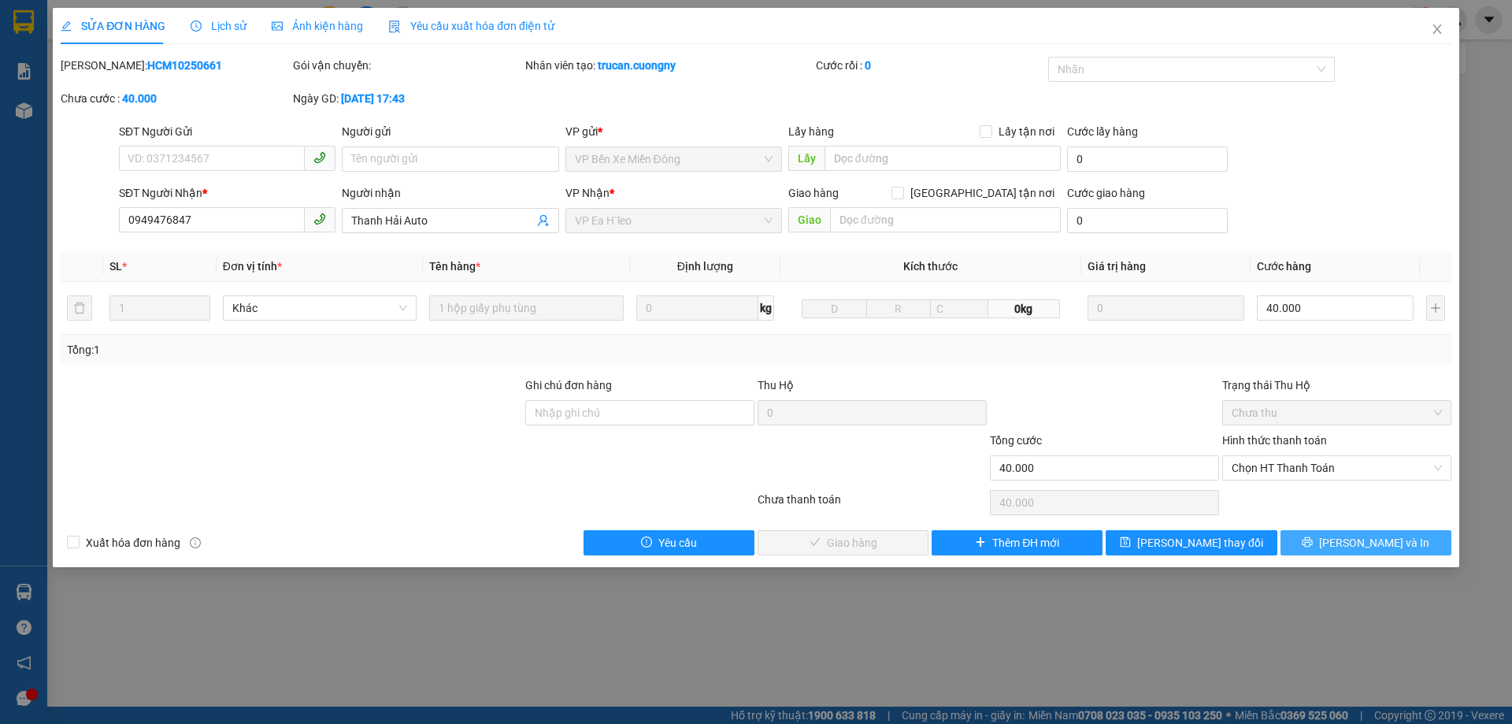
click at [1327, 543] on button "[PERSON_NAME] và In" at bounding box center [1366, 542] width 171 height 25
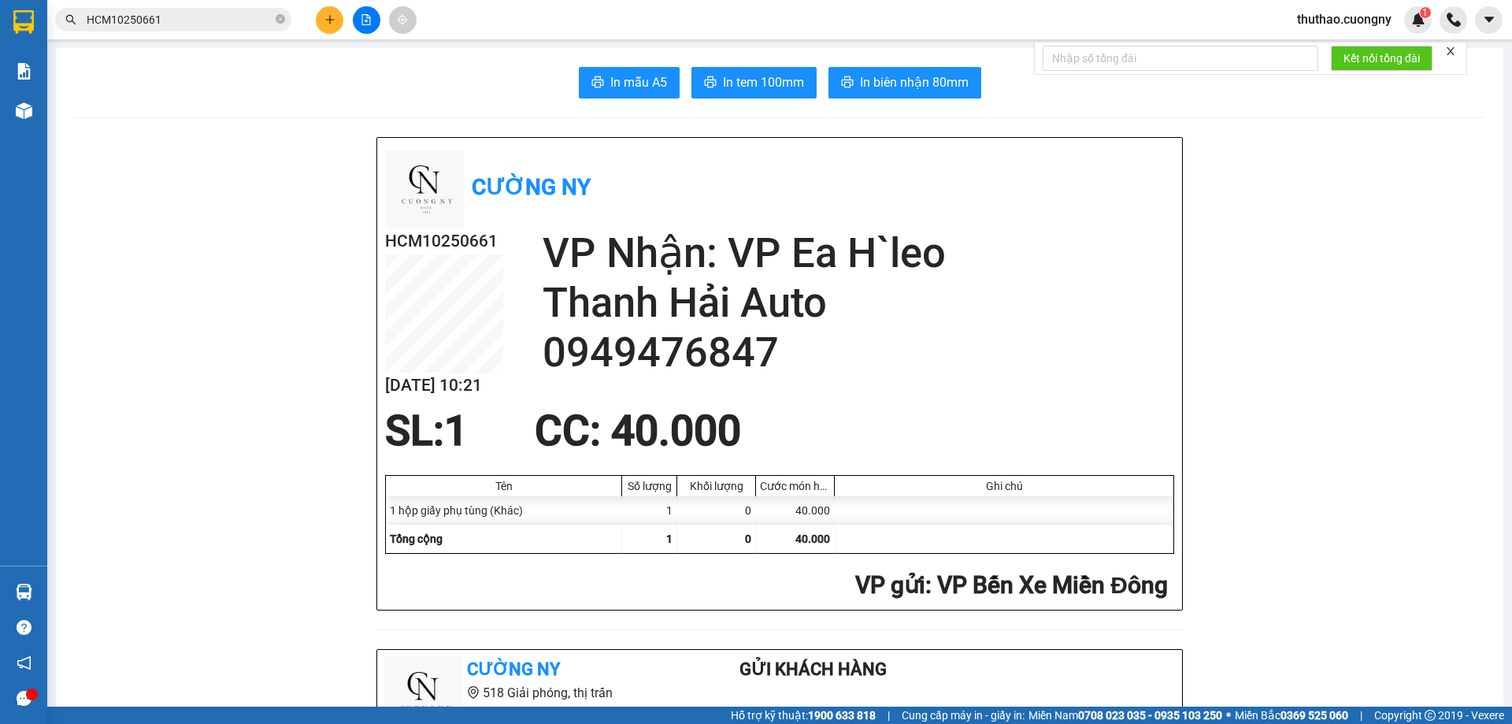
click at [206, 28] on input "HCM10250661" at bounding box center [180, 19] width 186 height 17
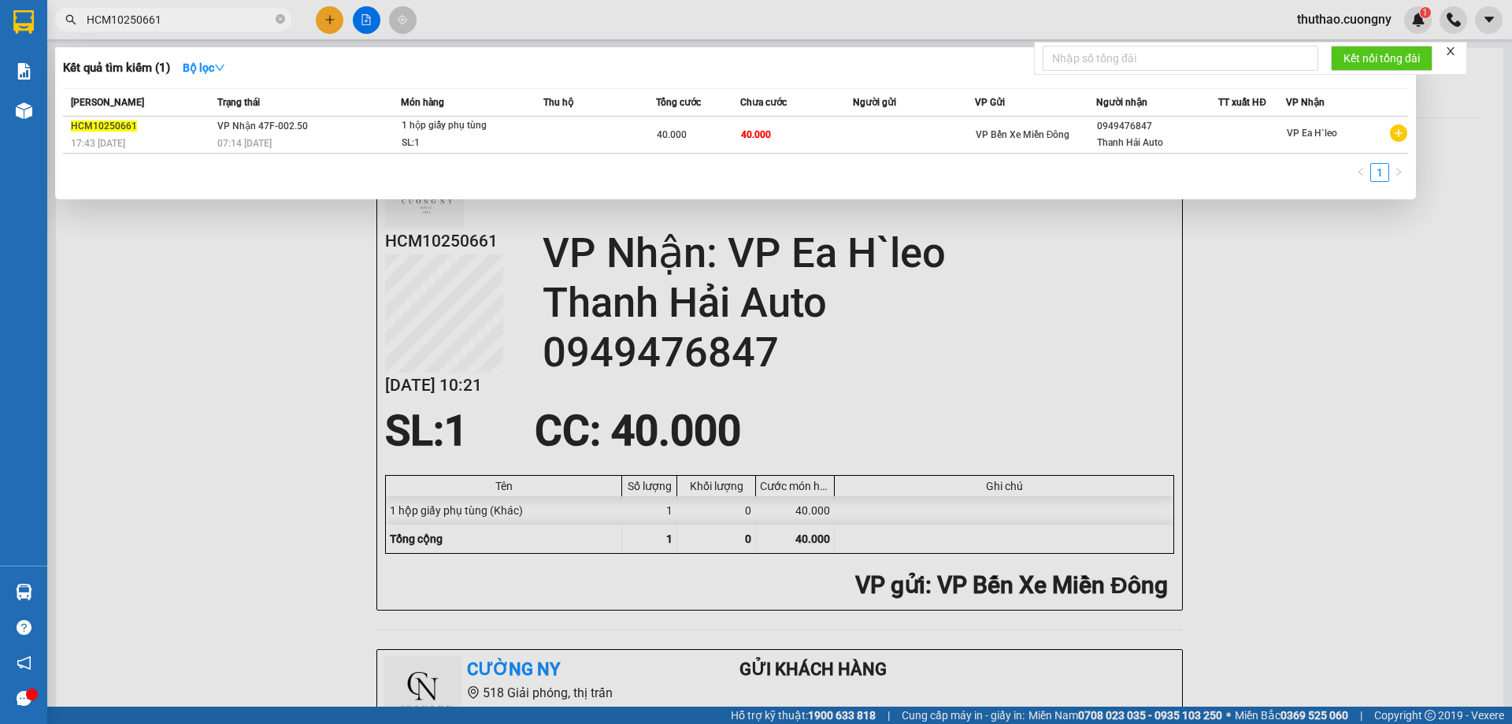
click at [206, 28] on input "HCM10250661" at bounding box center [180, 19] width 186 height 17
paste input "79"
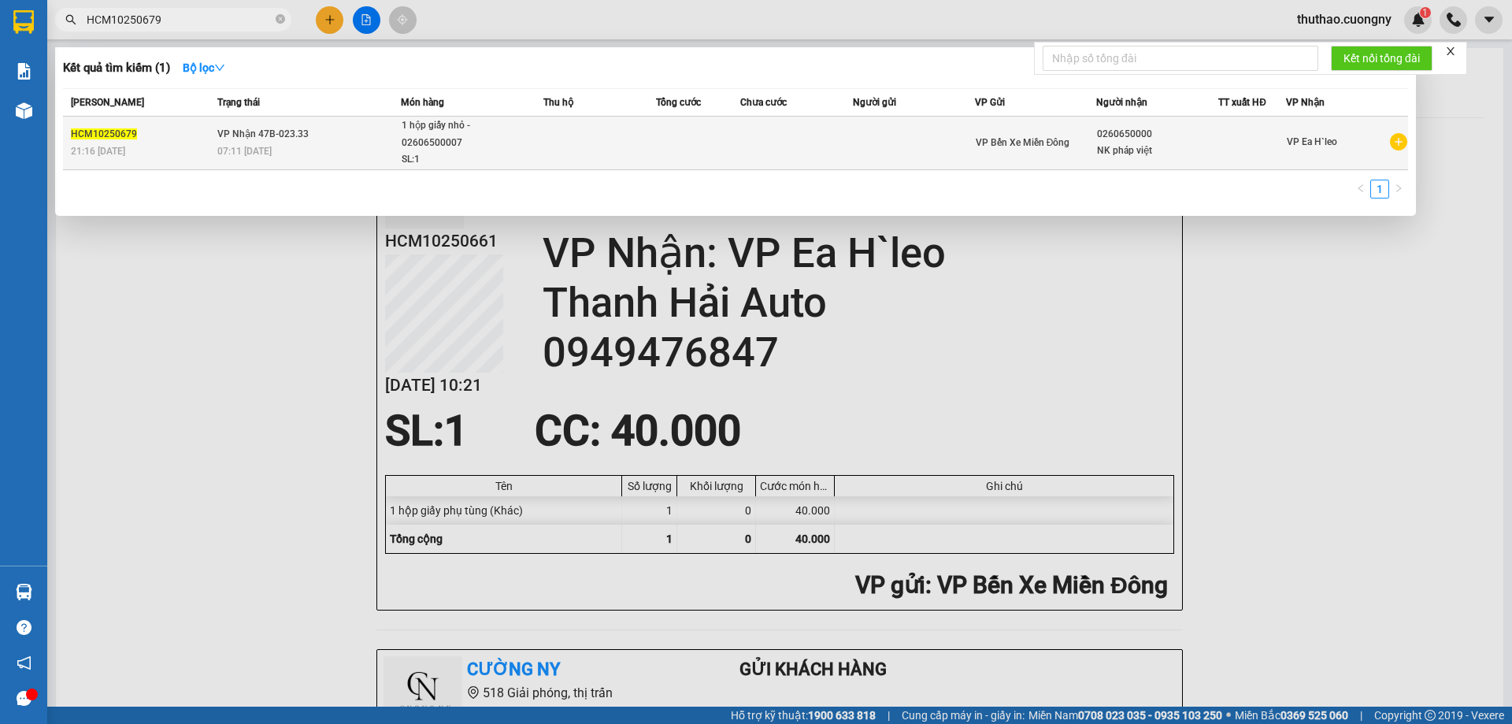
type input "HCM10250679"
click at [407, 128] on div "1 hộp giấy nhỏ - 02606500007" at bounding box center [461, 134] width 118 height 34
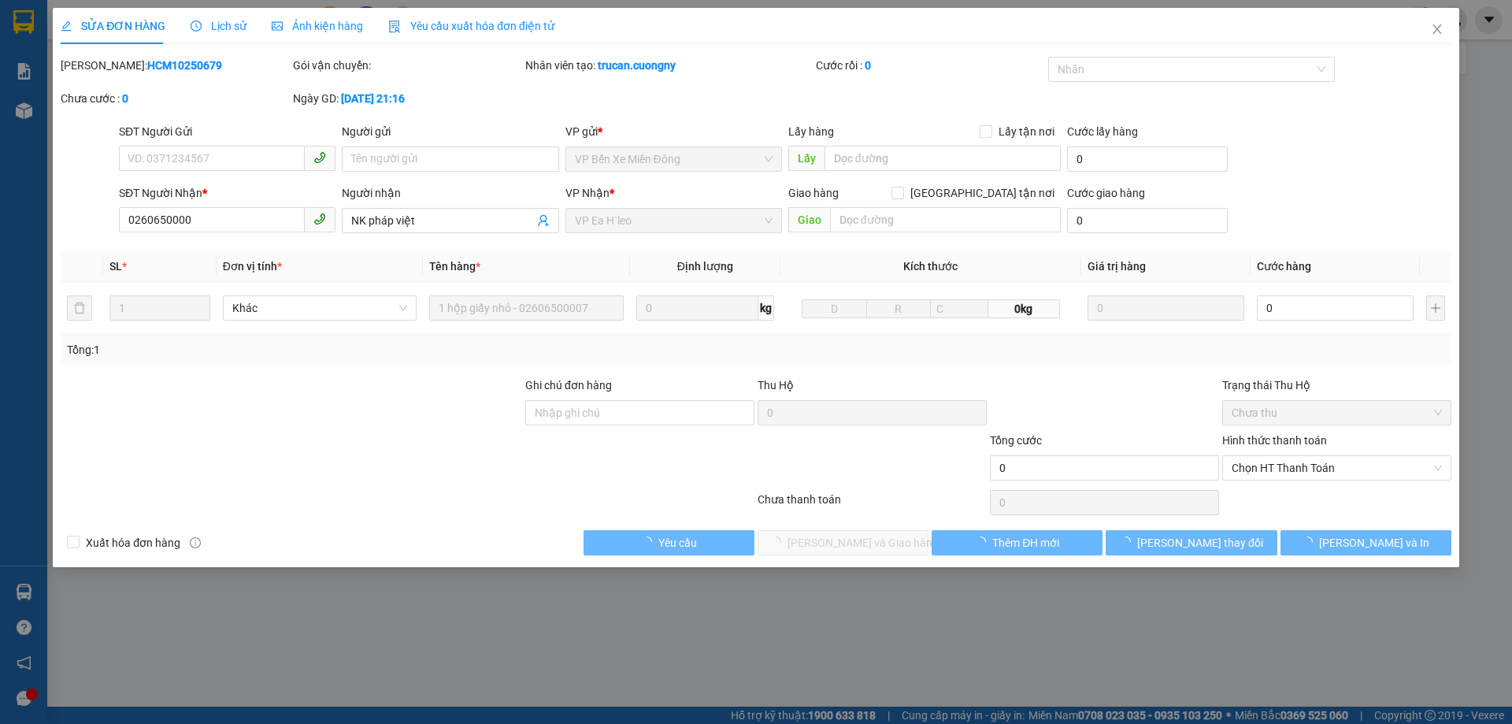
type input "0260650000"
type input "NK pháp việt"
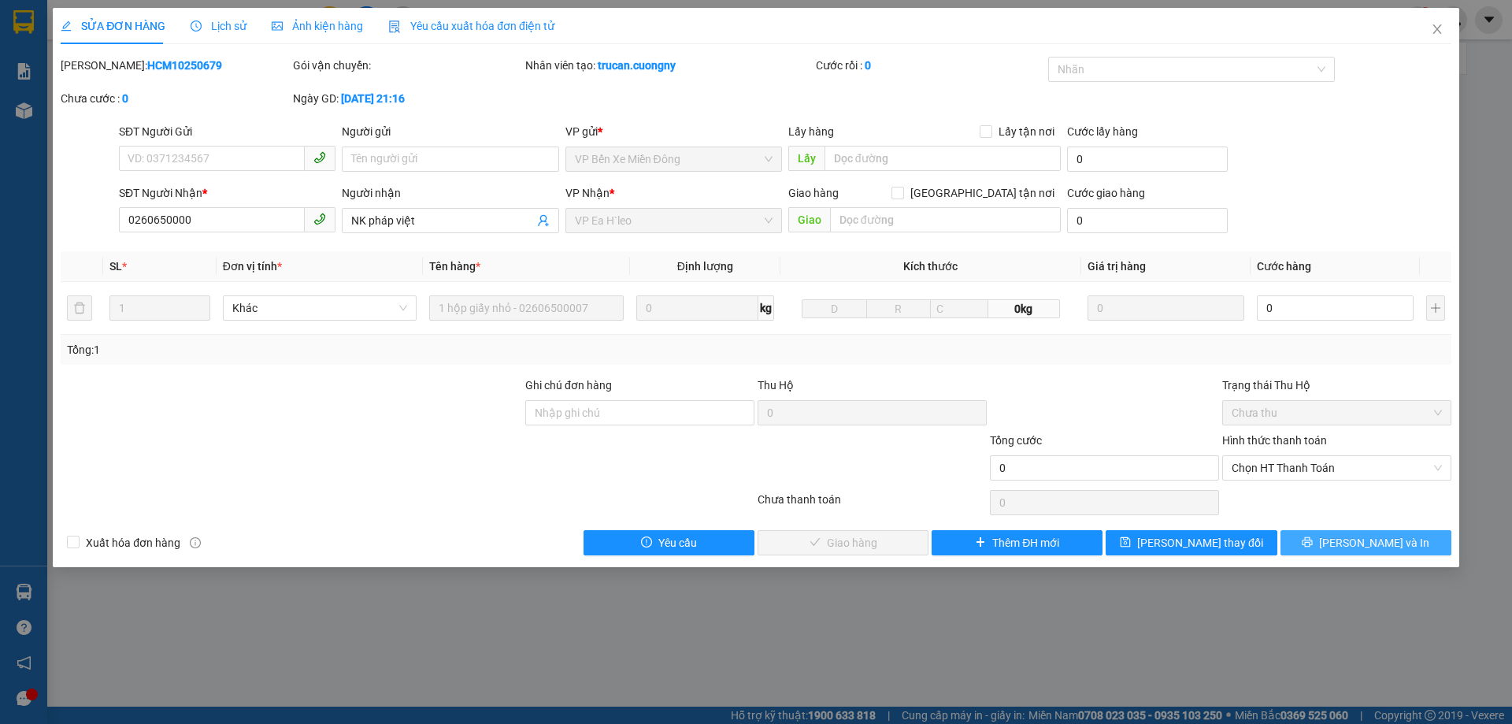
click at [1334, 543] on button "[PERSON_NAME] và In" at bounding box center [1366, 542] width 171 height 25
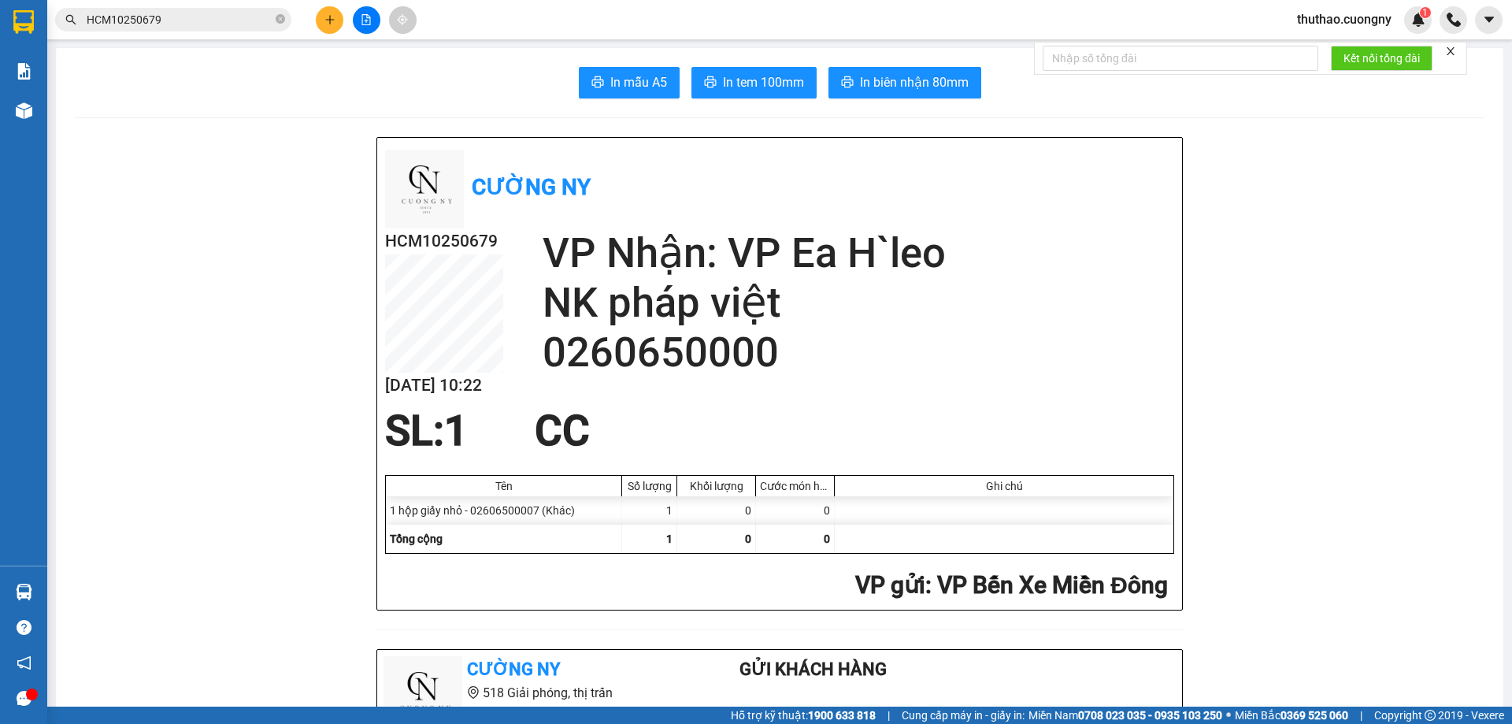
click at [230, 31] on span "HCM10250679" at bounding box center [173, 20] width 236 height 24
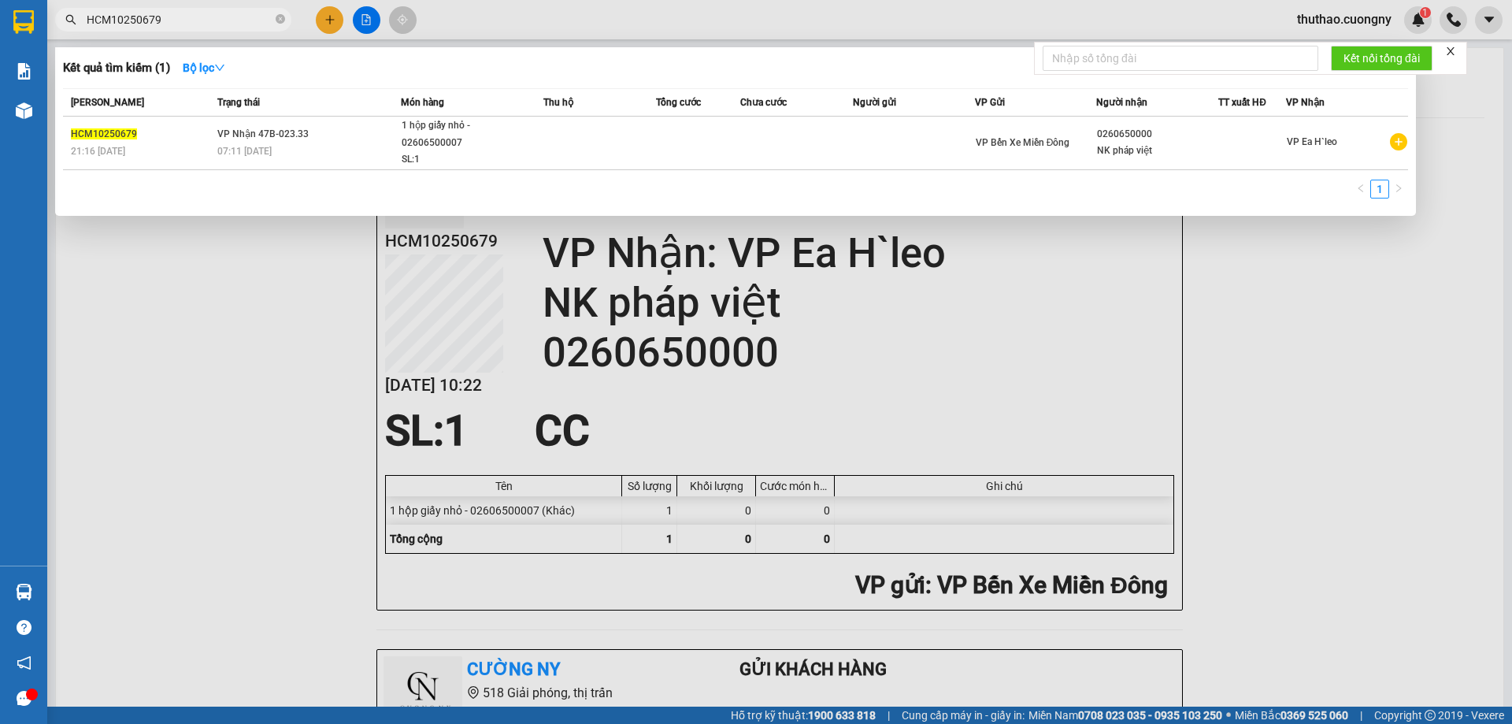
click at [230, 24] on input "HCM10250679" at bounding box center [180, 19] width 186 height 17
paste input "8"
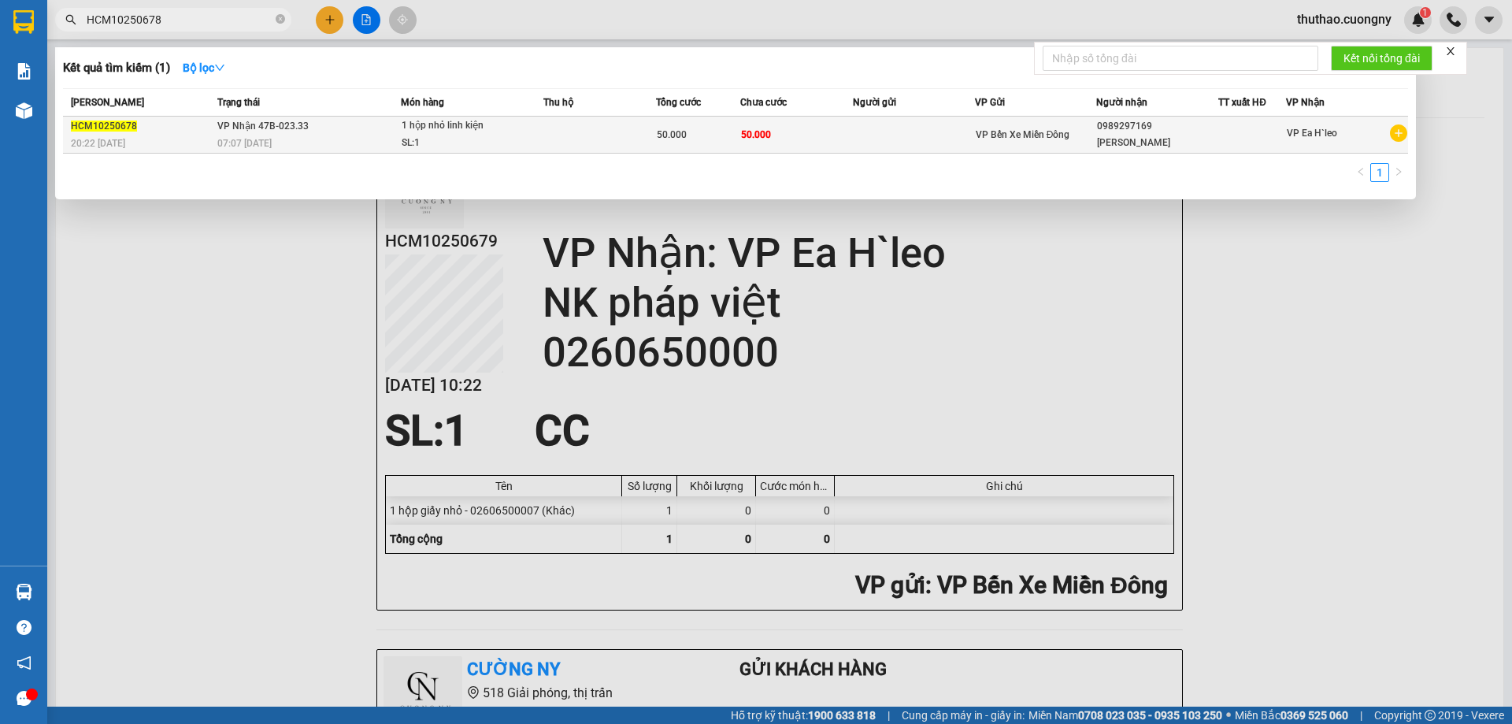
type input "HCM10250678"
click at [240, 139] on span "07:07 [DATE]" at bounding box center [244, 143] width 54 height 11
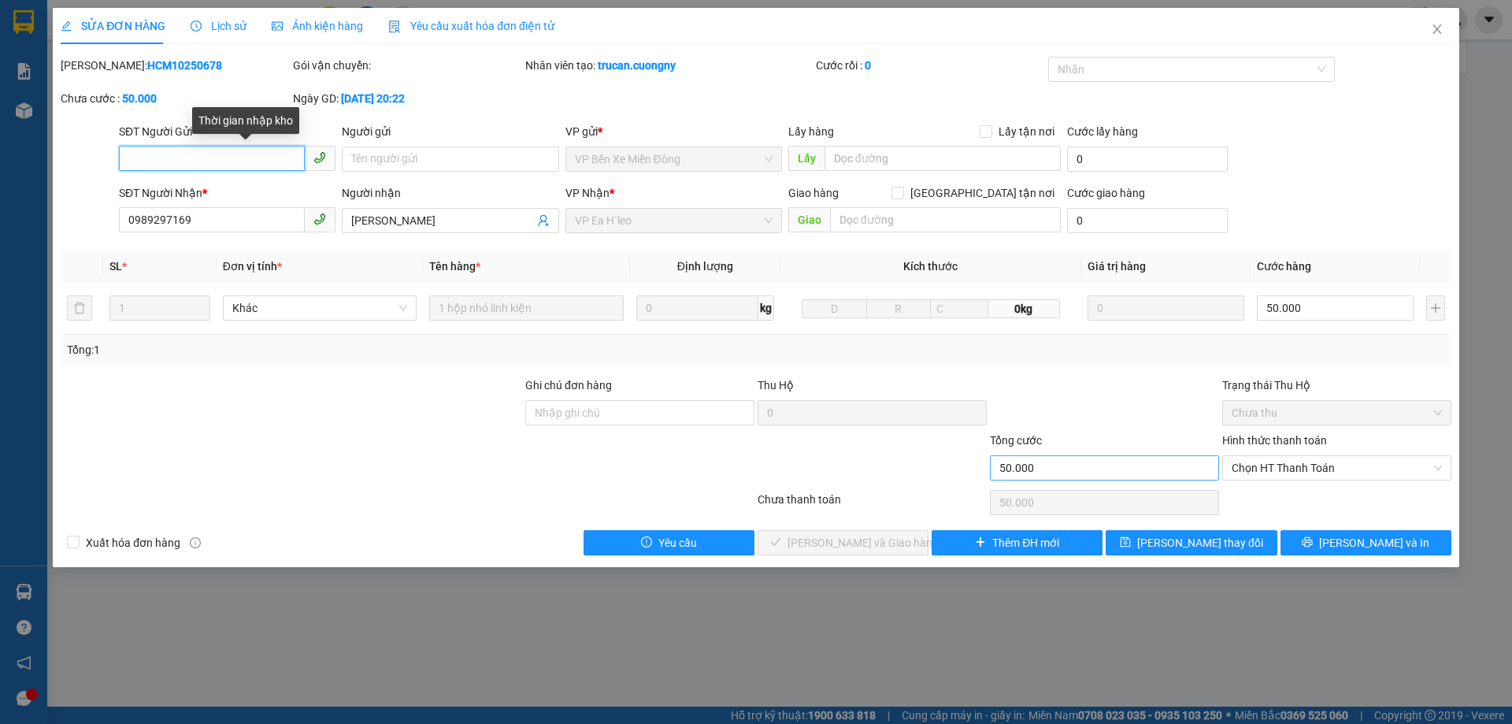
type input "0989297169"
type input "[PERSON_NAME]"
type input "50.000"
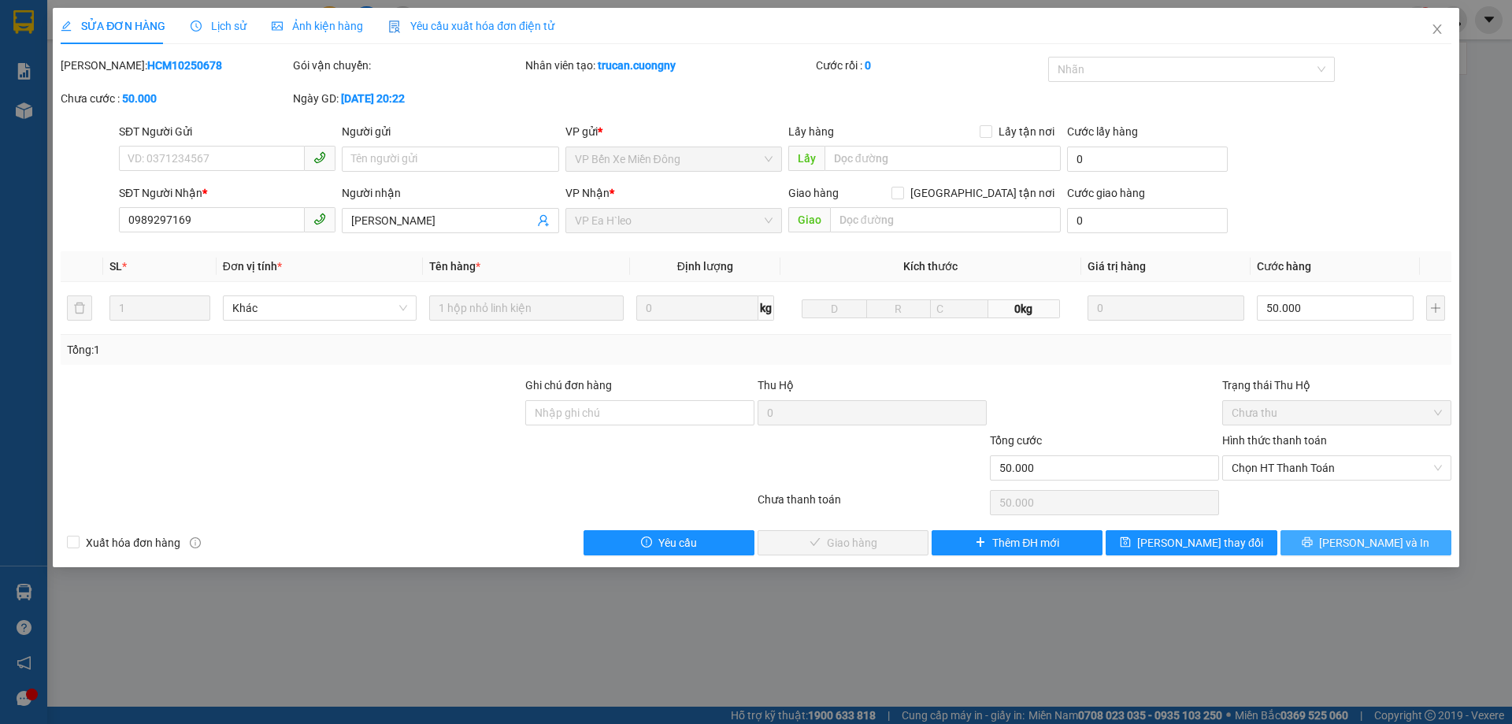
click at [1360, 545] on span "[PERSON_NAME] và In" at bounding box center [1374, 542] width 110 height 17
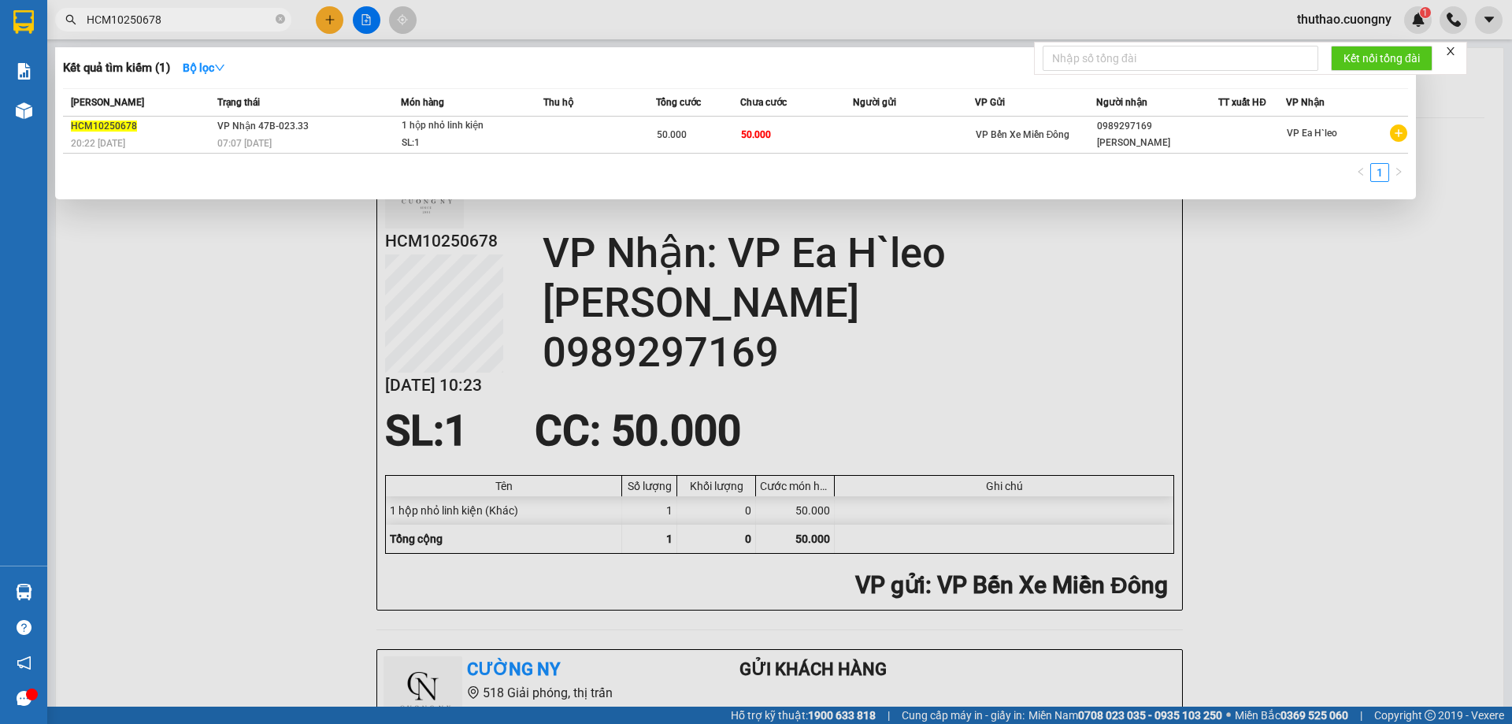
click at [219, 18] on input "HCM10250678" at bounding box center [180, 19] width 186 height 17
paste input "2"
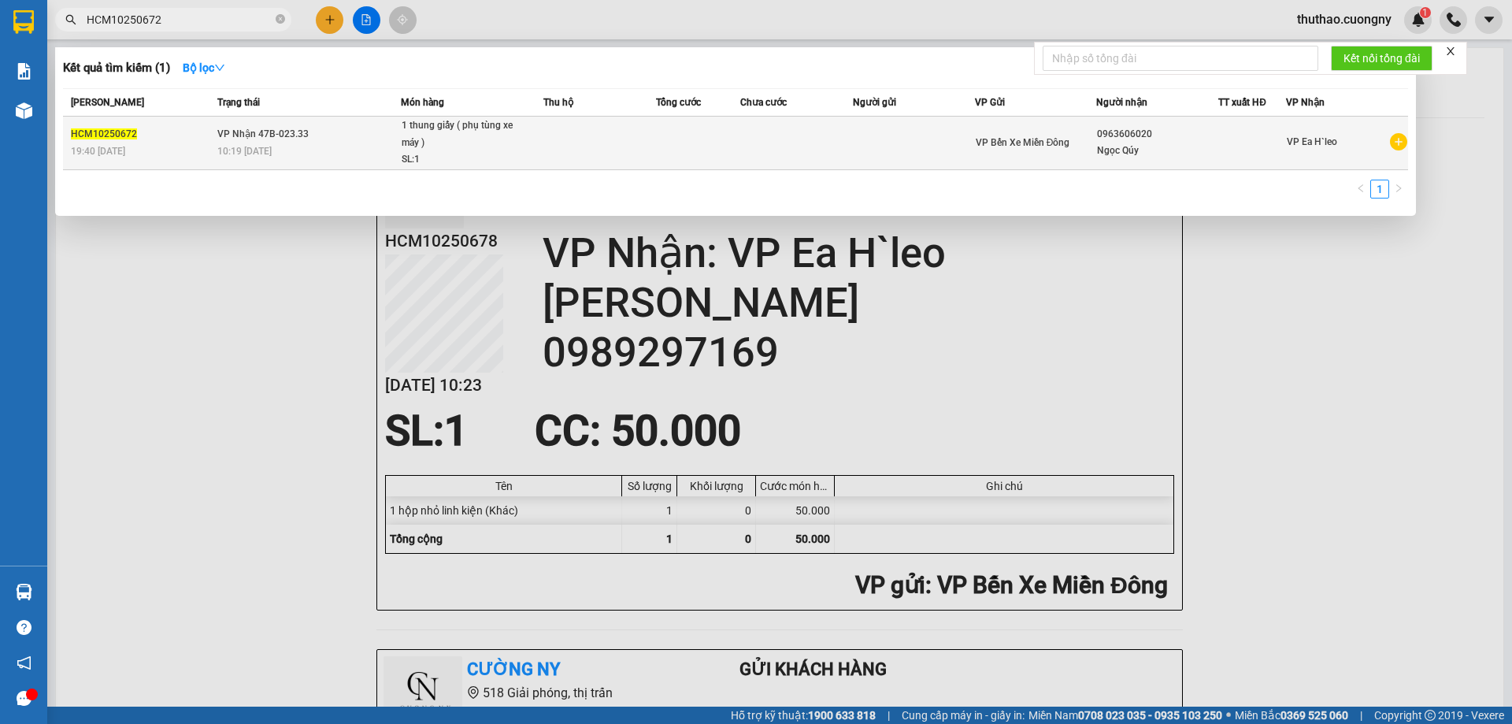
type input "HCM10250672"
click at [331, 146] on div "10:19 [DATE]" at bounding box center [308, 151] width 183 height 17
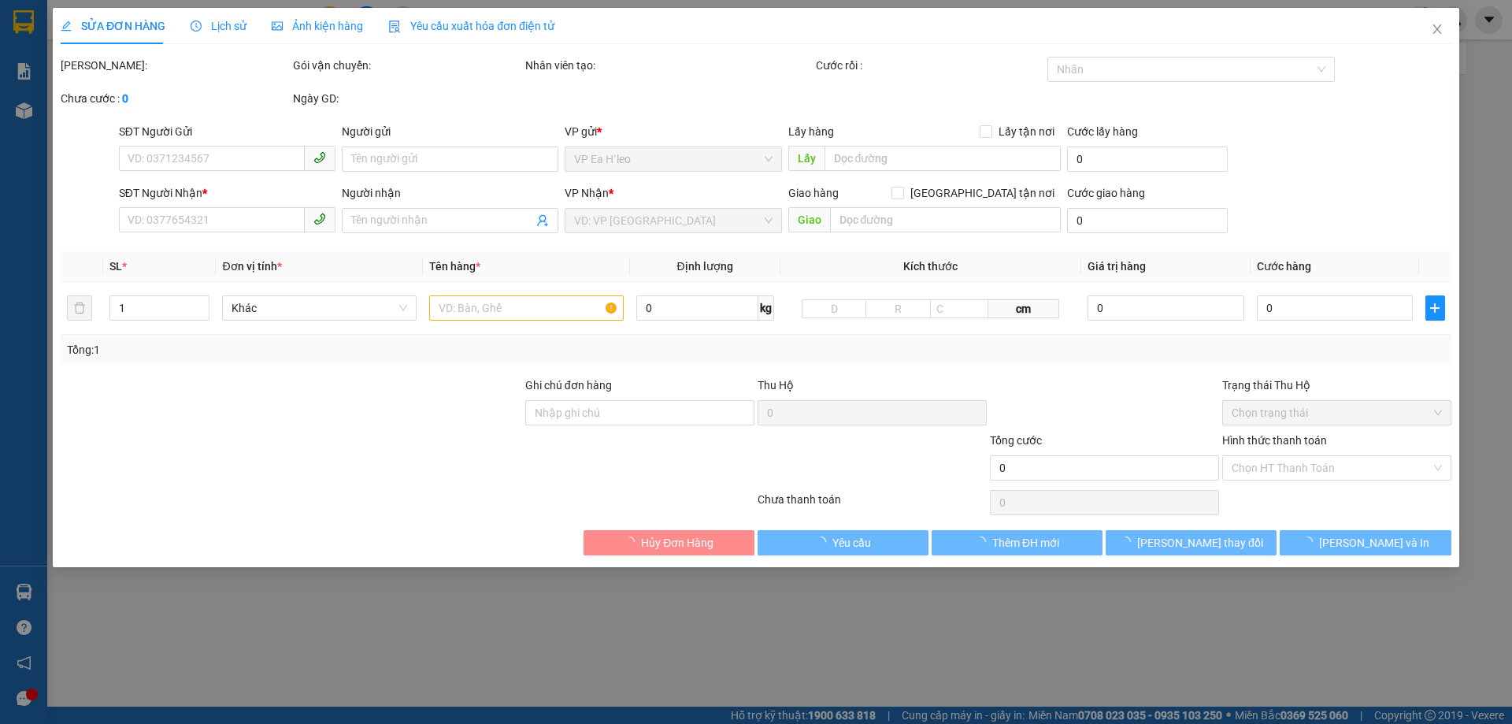
type input "0963606020"
type input "Ngọc Qúy"
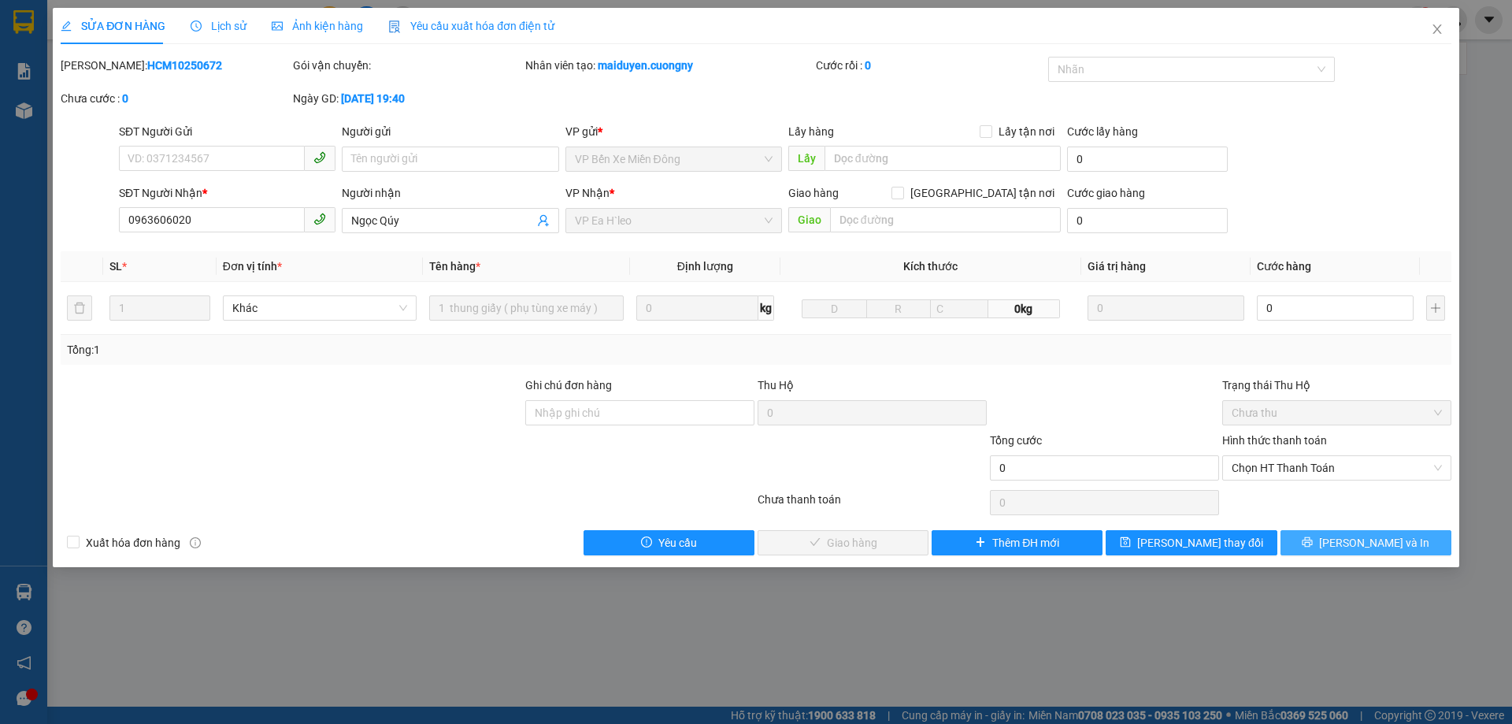
click at [1365, 542] on span "[PERSON_NAME] và In" at bounding box center [1374, 542] width 110 height 17
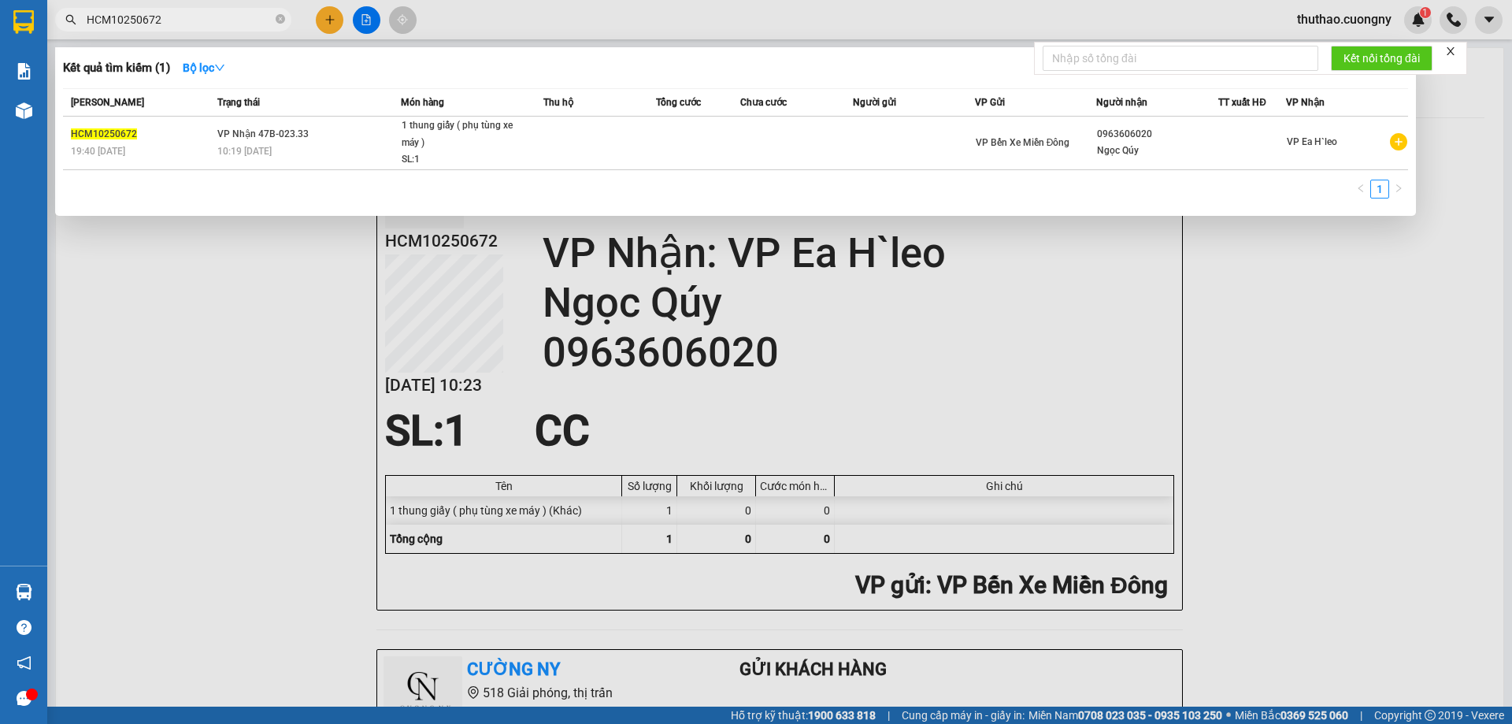
click at [130, 18] on input "HCM10250672" at bounding box center [180, 19] width 186 height 17
click at [131, 17] on input "HCM10250672" at bounding box center [180, 19] width 186 height 17
paste input "0"
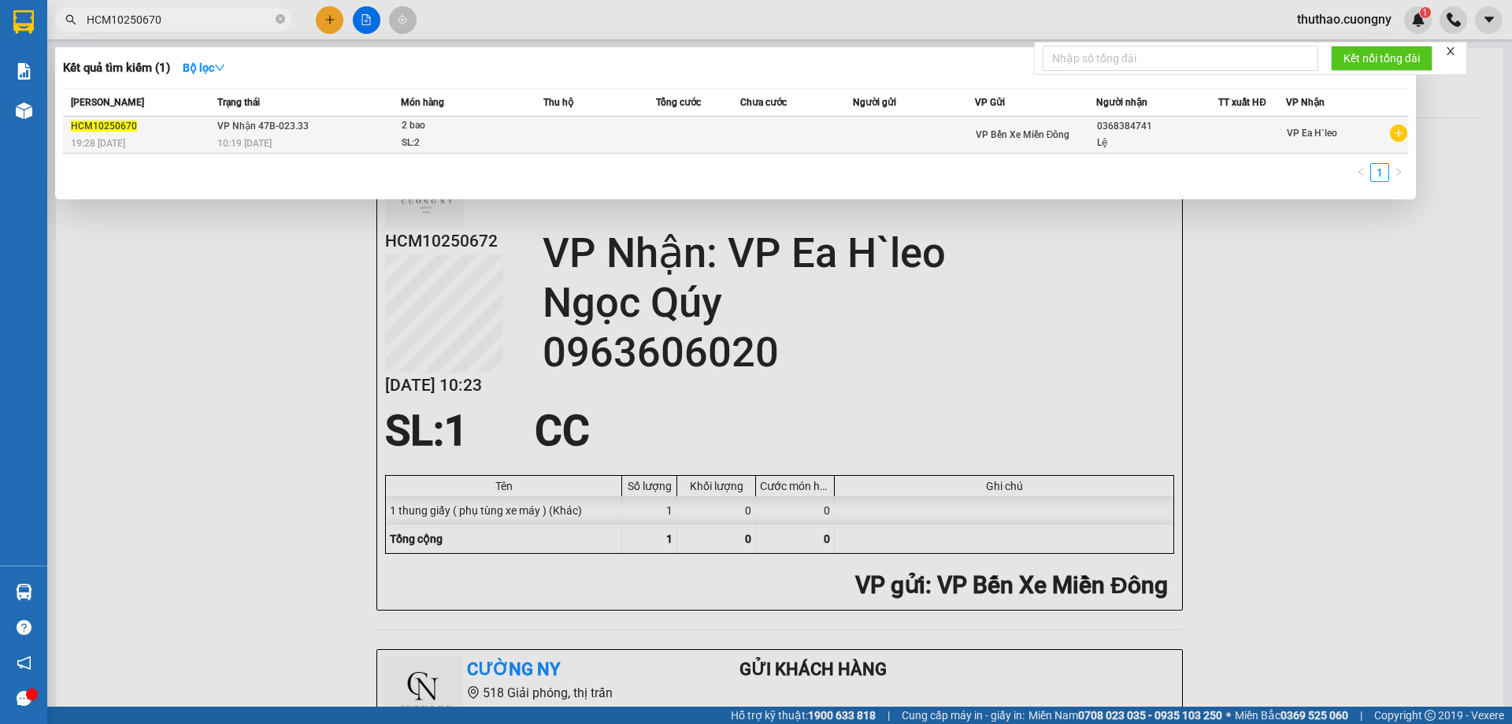
type input "HCM10250670"
click at [352, 150] on div "10:19 [DATE]" at bounding box center [308, 143] width 183 height 17
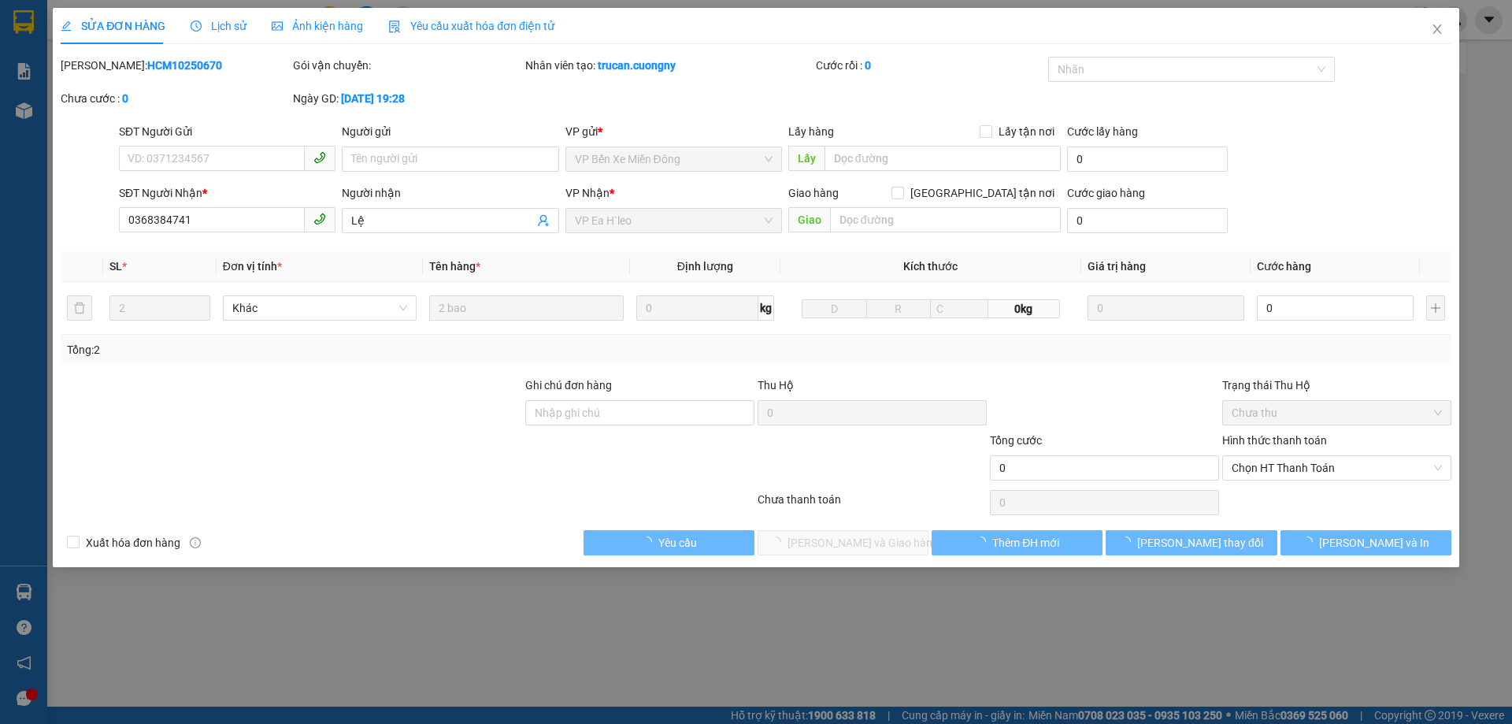
type input "0368384741"
type input "Lệ"
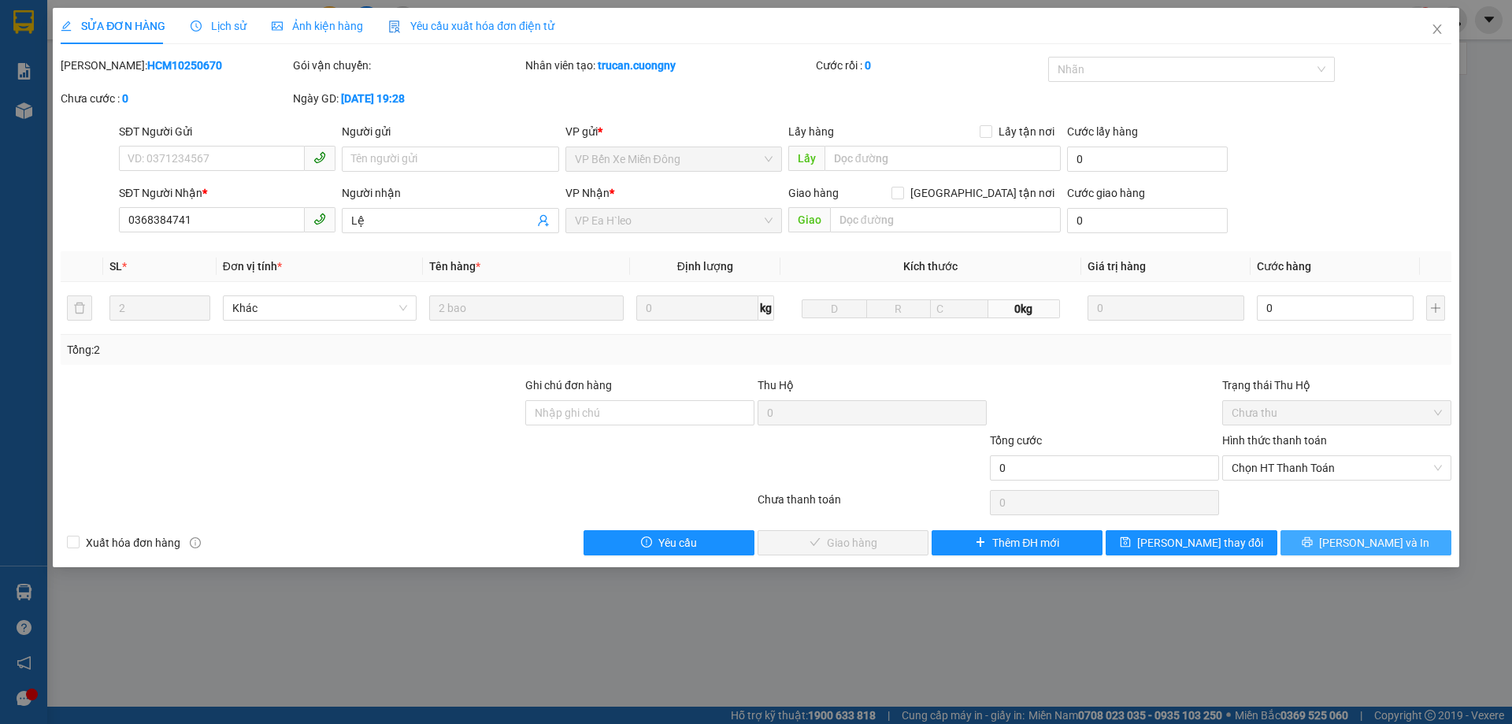
click at [1369, 546] on span "[PERSON_NAME] và In" at bounding box center [1374, 542] width 110 height 17
